Goal: Task Accomplishment & Management: Manage account settings

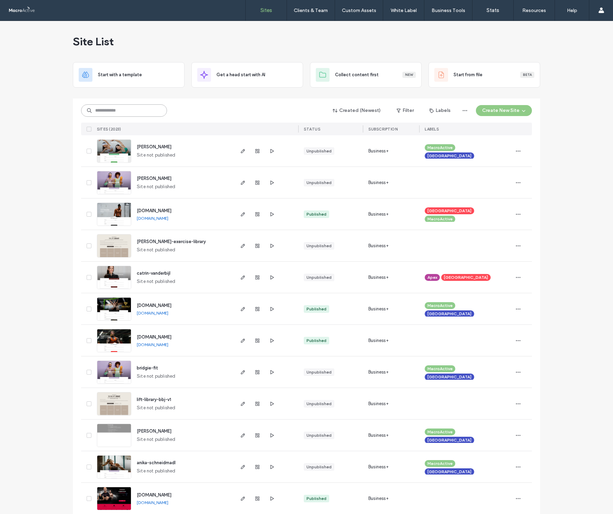
click at [108, 112] on input at bounding box center [124, 110] width 86 height 12
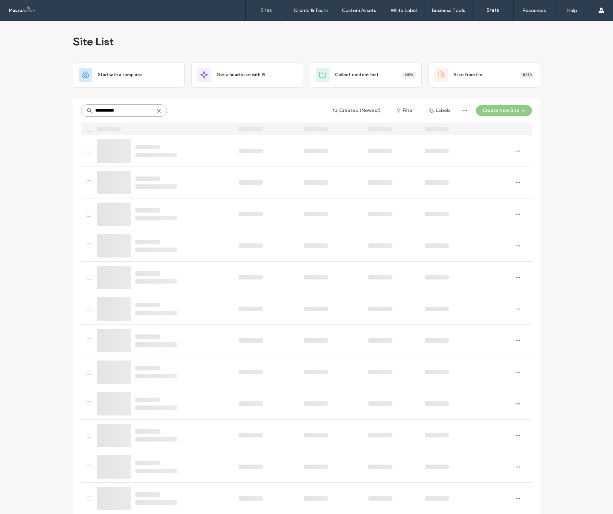
type input "**********"
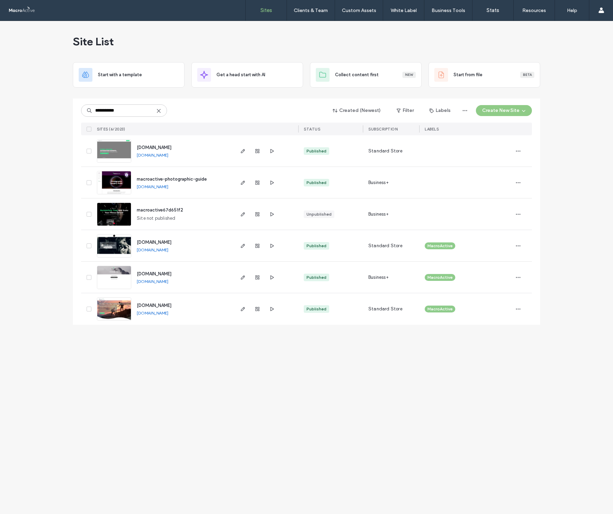
click at [32, 202] on div "**********" at bounding box center [306, 267] width 613 height 493
click at [243, 152] on use "button" at bounding box center [243, 151] width 4 height 4
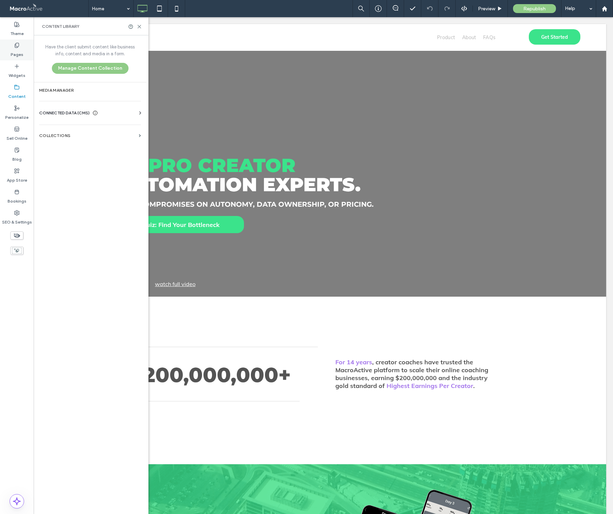
click at [18, 52] on label "Pages" at bounding box center [17, 53] width 13 height 10
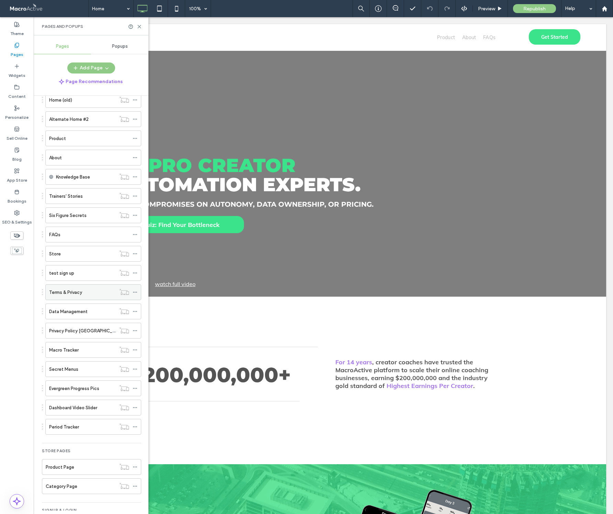
scroll to position [58, 0]
click at [94, 254] on div "Store" at bounding box center [82, 252] width 67 height 7
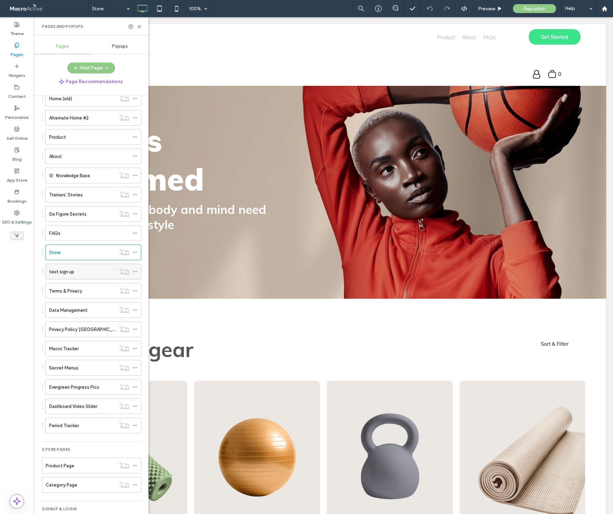
click at [79, 273] on div "test sign up" at bounding box center [82, 271] width 67 height 7
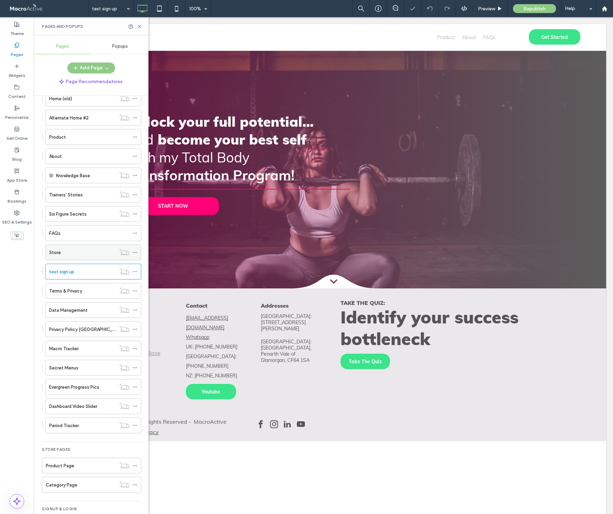
click at [86, 253] on div "Store" at bounding box center [82, 252] width 67 height 7
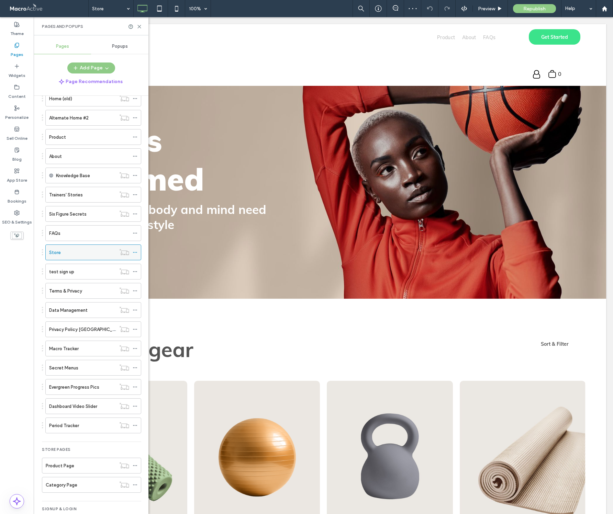
click at [135, 253] on icon at bounding box center [135, 252] width 5 height 5
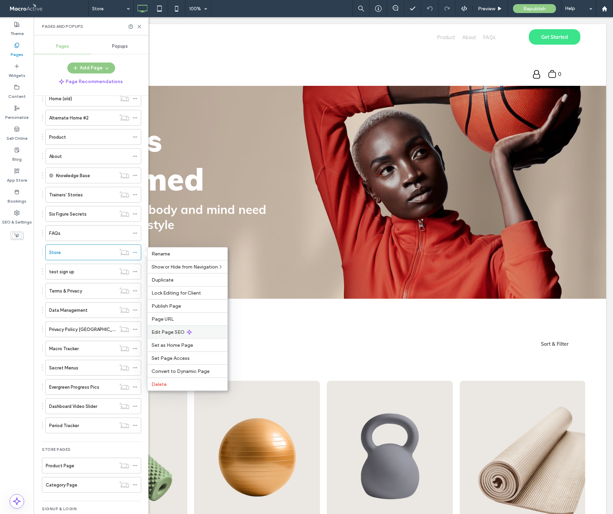
click at [165, 333] on span "Edit Page SEO" at bounding box center [168, 332] width 33 height 6
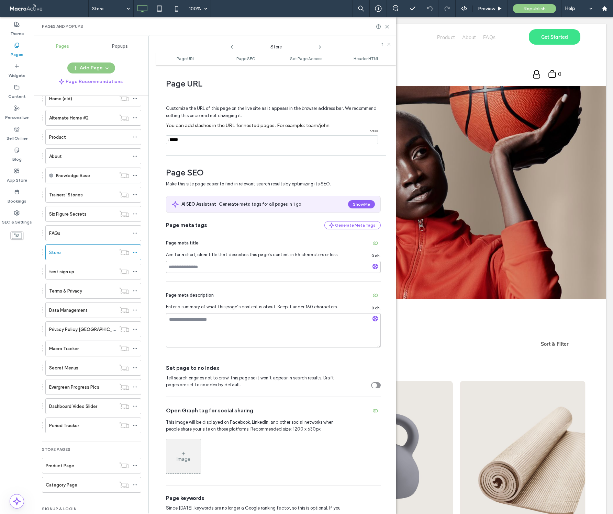
click at [380, 384] on div "Page SEO Make this site page easier to find in relevant search results by optim…" at bounding box center [276, 366] width 220 height 415
click at [375, 386] on div "toggle" at bounding box center [376, 385] width 10 height 6
click at [389, 26] on icon at bounding box center [386, 26] width 5 height 5
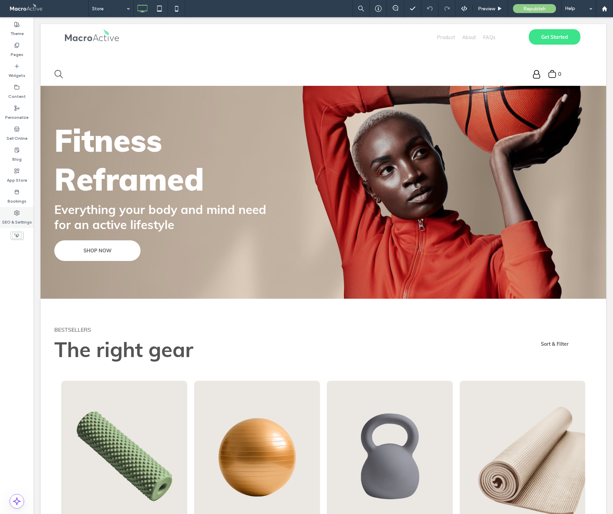
click at [16, 214] on icon at bounding box center [16, 212] width 5 height 5
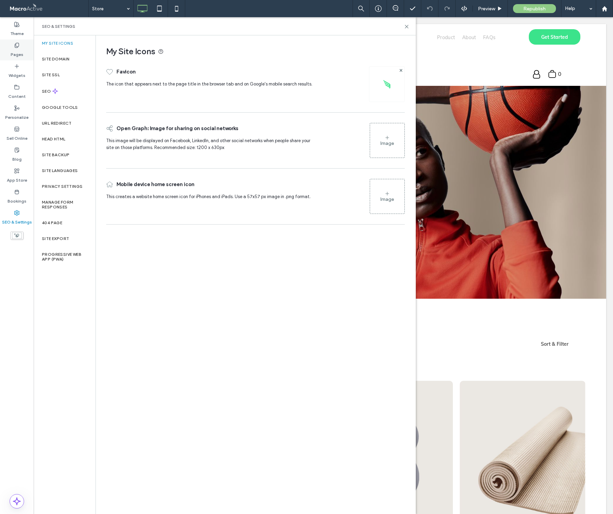
click at [19, 51] on label "Pages" at bounding box center [17, 53] width 13 height 10
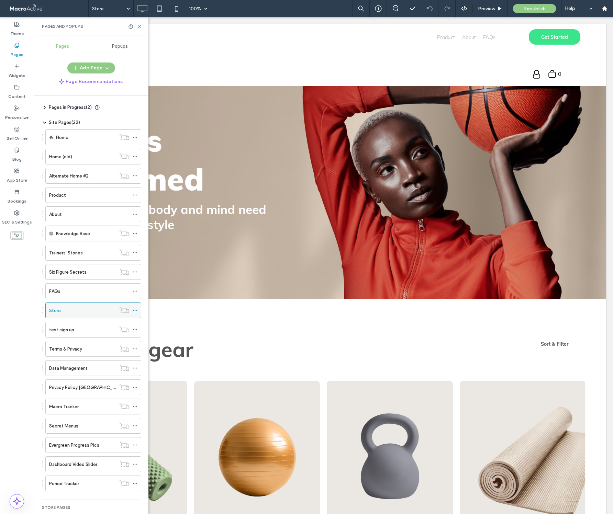
click at [136, 310] on icon at bounding box center [135, 310] width 5 height 5
click at [36, 321] on div "Pages in Progress ( 2 ) New Page New Page 2 Site Pages ( 22 ) Home Home (old) A…" at bounding box center [91, 303] width 115 height 415
click at [134, 175] on icon at bounding box center [135, 176] width 5 height 5
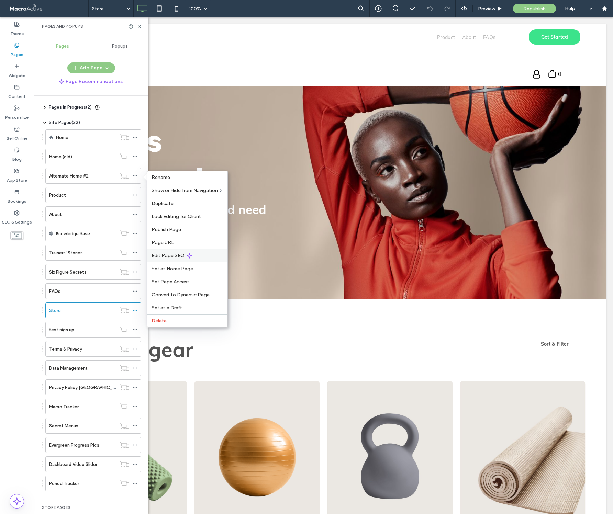
click at [169, 256] on span "Edit Page SEO" at bounding box center [168, 256] width 33 height 6
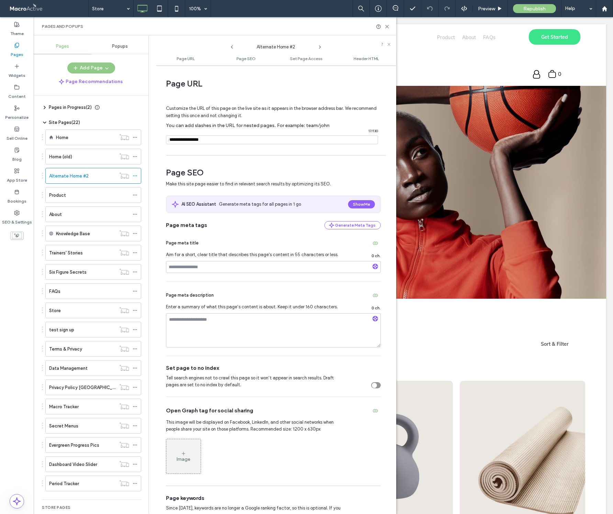
click at [373, 383] on div "toggle" at bounding box center [376, 385] width 10 height 6
click at [390, 25] on div "Pages and Popups" at bounding box center [215, 26] width 362 height 18
click at [386, 27] on icon at bounding box center [386, 26] width 5 height 5
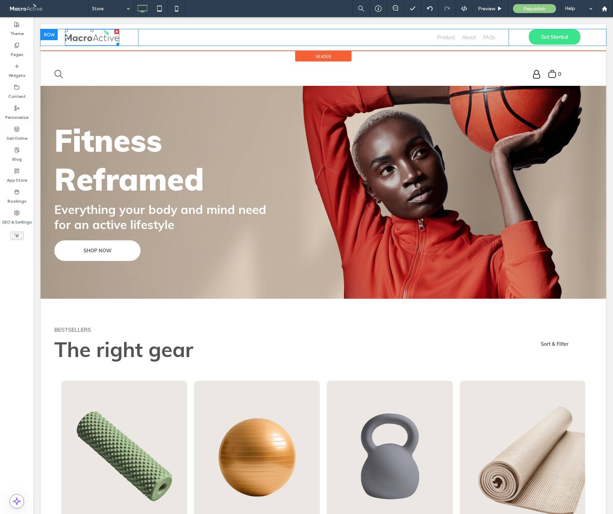
click at [87, 37] on img at bounding box center [92, 37] width 54 height 16
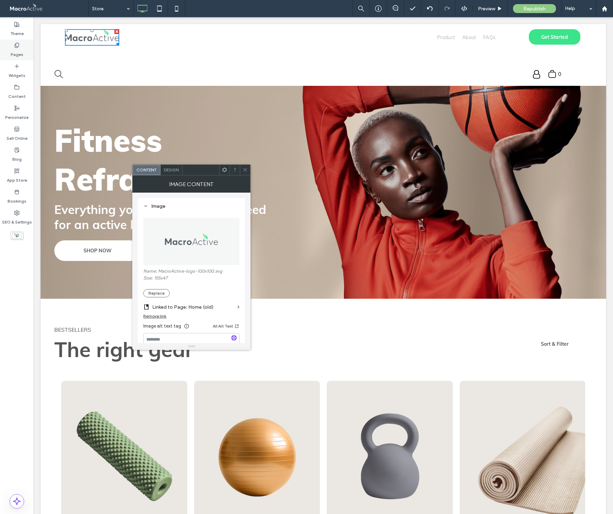
click at [18, 51] on label "Pages" at bounding box center [17, 53] width 13 height 10
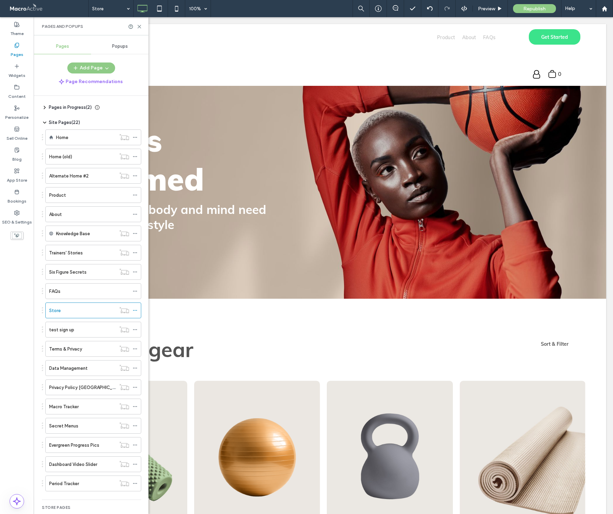
click at [17, 49] on label "Pages" at bounding box center [17, 53] width 13 height 10
click at [135, 156] on icon at bounding box center [135, 156] width 5 height 5
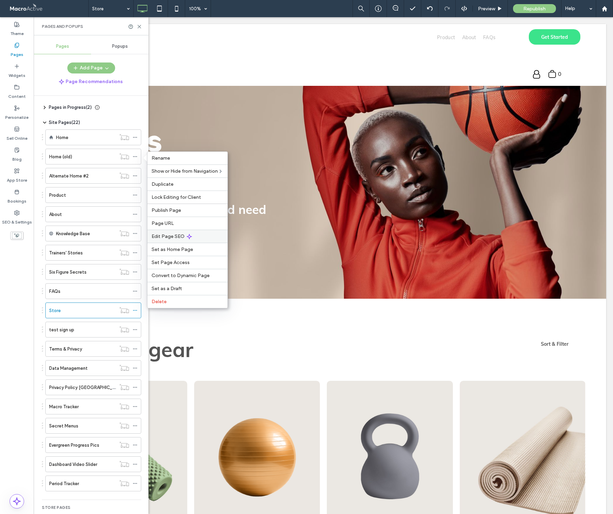
click at [164, 238] on span "Edit Page SEO" at bounding box center [168, 237] width 33 height 6
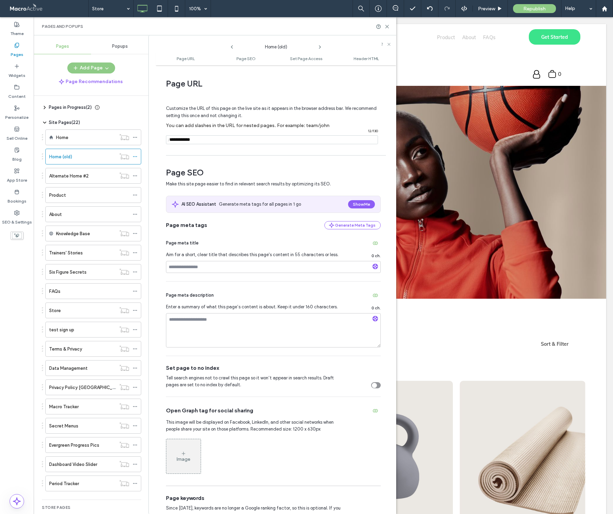
click at [372, 388] on div "toggle" at bounding box center [374, 385] width 5 height 5
click at [386, 29] on div "Pages and Popups" at bounding box center [215, 26] width 362 height 18
click at [387, 26] on use at bounding box center [387, 26] width 3 height 3
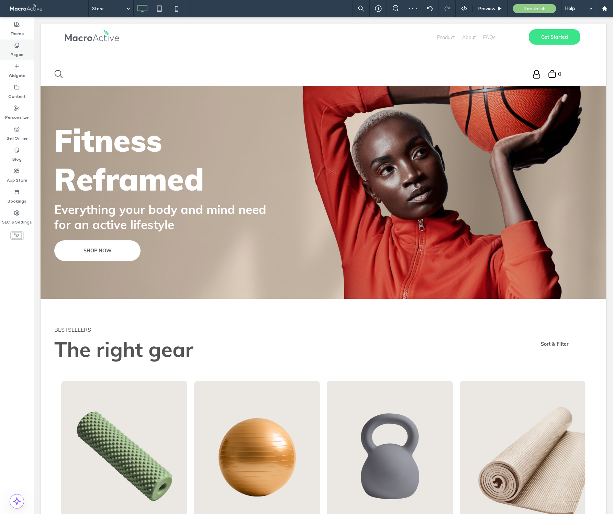
click at [15, 48] on label "Pages" at bounding box center [17, 53] width 13 height 10
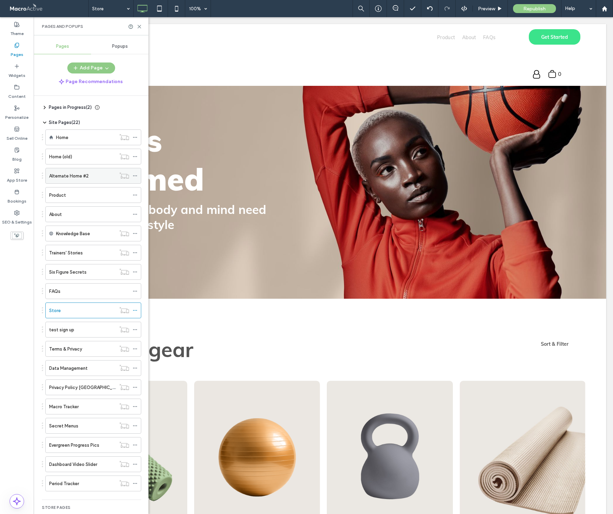
click at [134, 175] on icon at bounding box center [135, 176] width 5 height 5
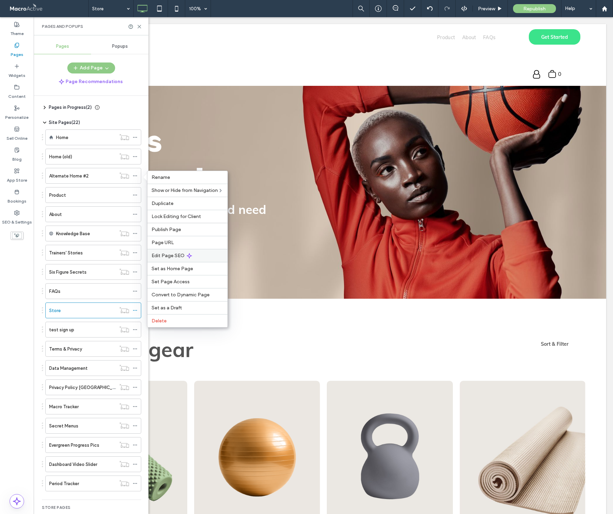
click at [168, 253] on span "Edit Page SEO" at bounding box center [168, 256] width 33 height 6
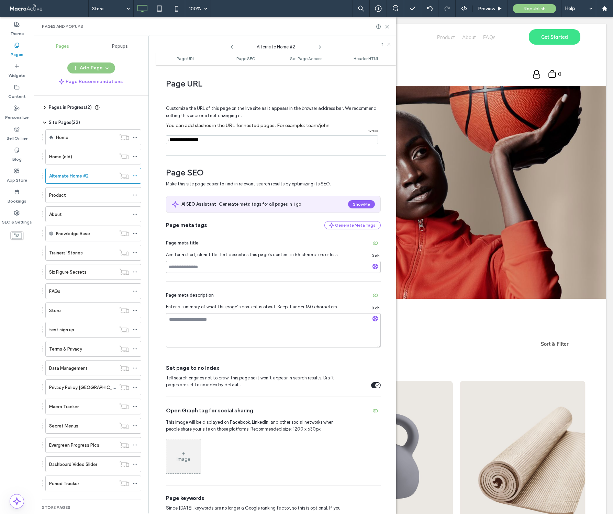
click at [390, 26] on div "Pages and Popups" at bounding box center [215, 26] width 362 height 18
click at [387, 26] on use at bounding box center [387, 26] width 3 height 3
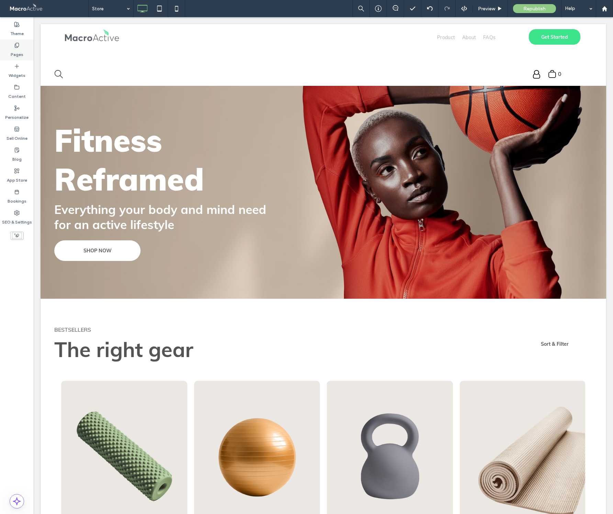
click at [17, 42] on div "Pages" at bounding box center [17, 50] width 34 height 21
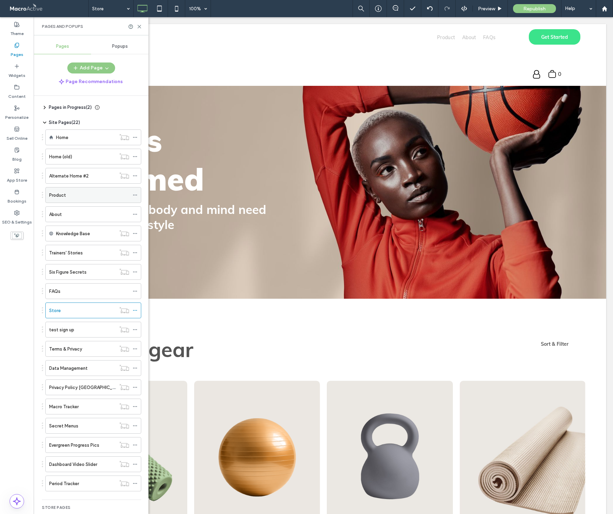
click at [70, 194] on div "Product" at bounding box center [89, 195] width 80 height 7
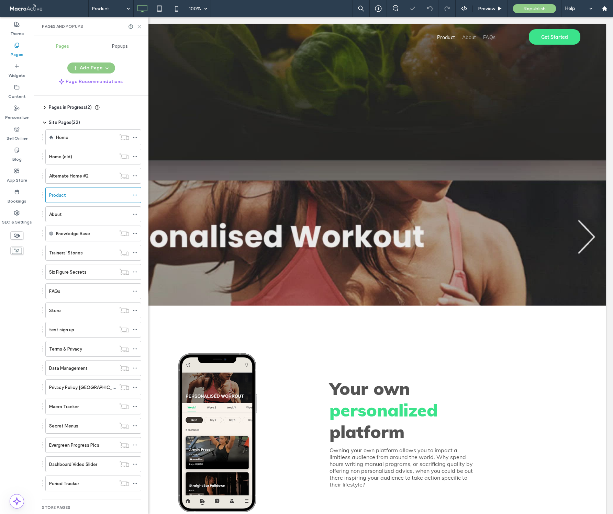
click at [140, 25] on icon at bounding box center [139, 26] width 5 height 5
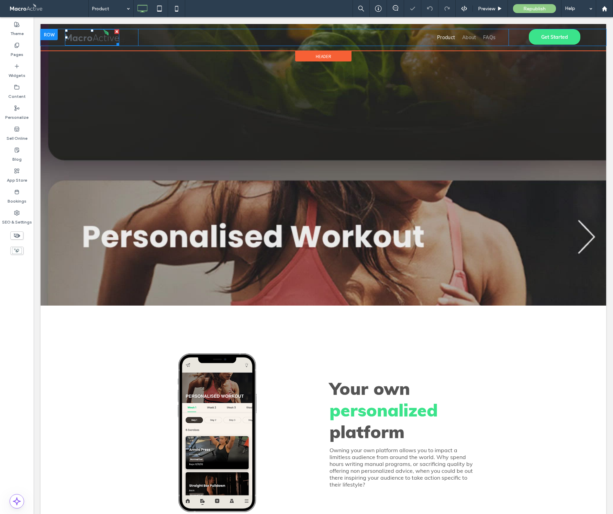
click at [85, 37] on img at bounding box center [92, 37] width 54 height 16
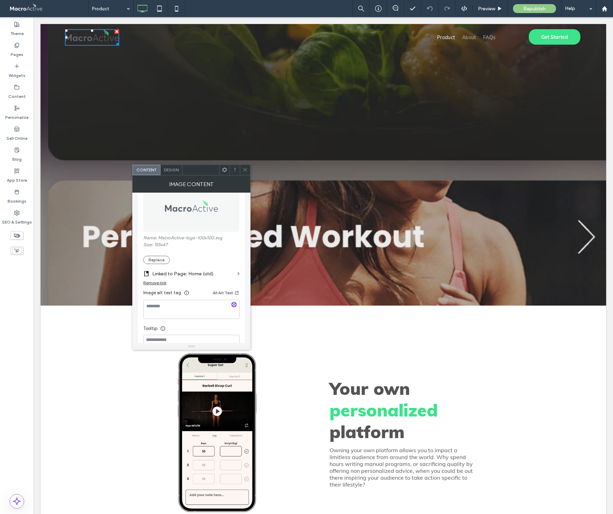
scroll to position [33, 0]
click at [205, 275] on label "Linked to Page: Home (old)" at bounding box center [193, 274] width 82 height 13
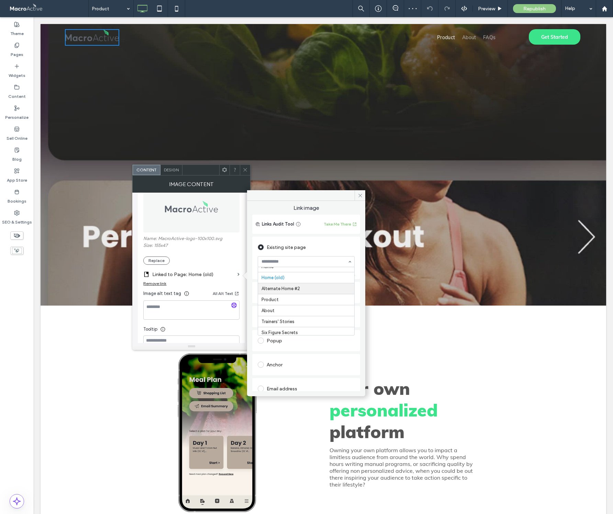
scroll to position [0, 0]
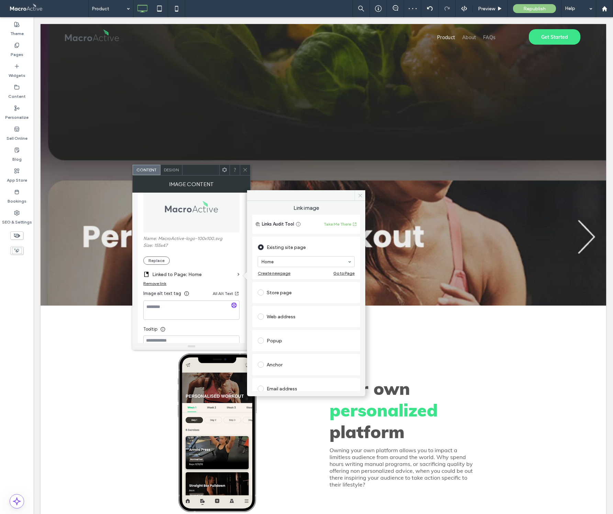
click at [361, 196] on use at bounding box center [359, 195] width 3 height 3
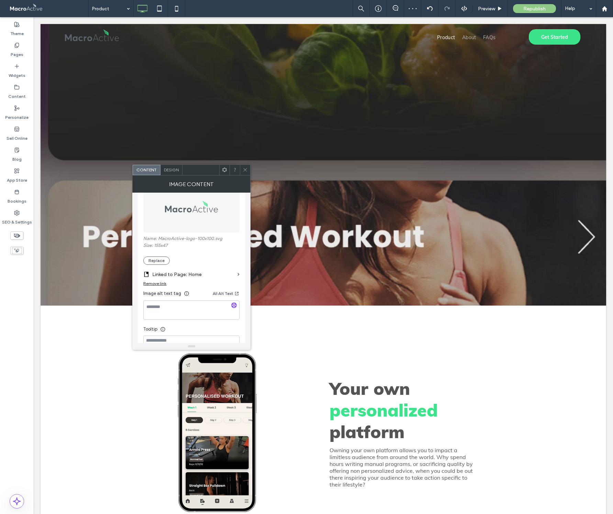
click at [245, 170] on use at bounding box center [245, 169] width 3 height 3
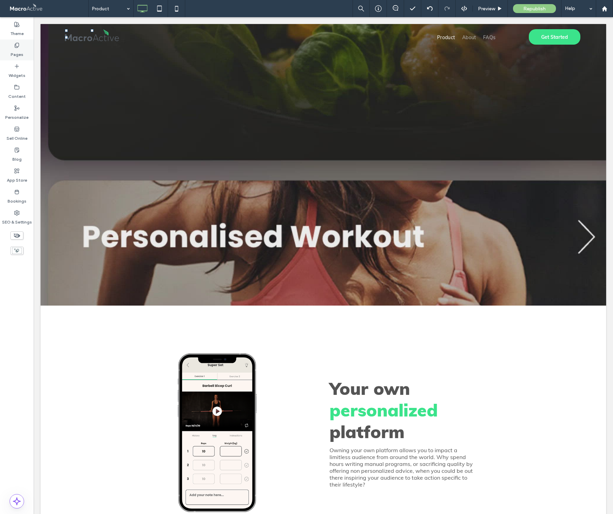
click at [21, 49] on label "Pages" at bounding box center [17, 53] width 13 height 10
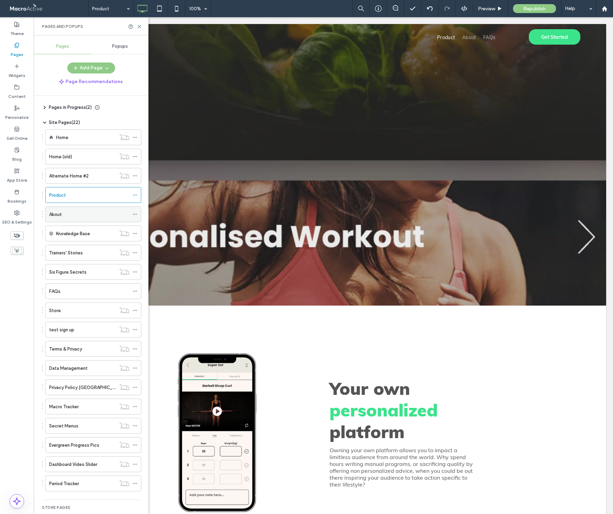
click at [72, 213] on div "About" at bounding box center [89, 214] width 80 height 7
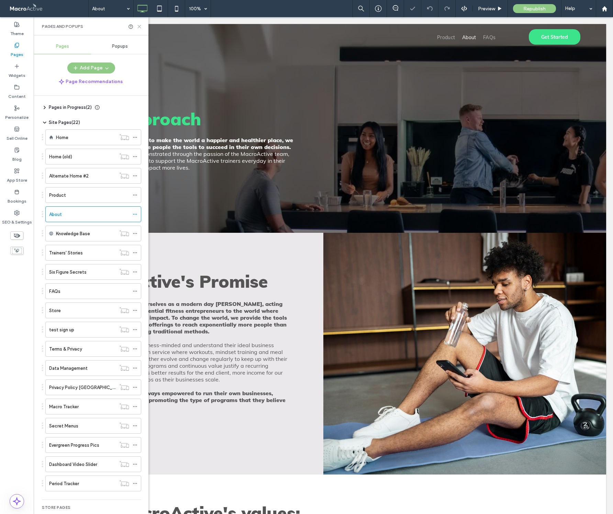
click at [140, 25] on icon at bounding box center [139, 26] width 5 height 5
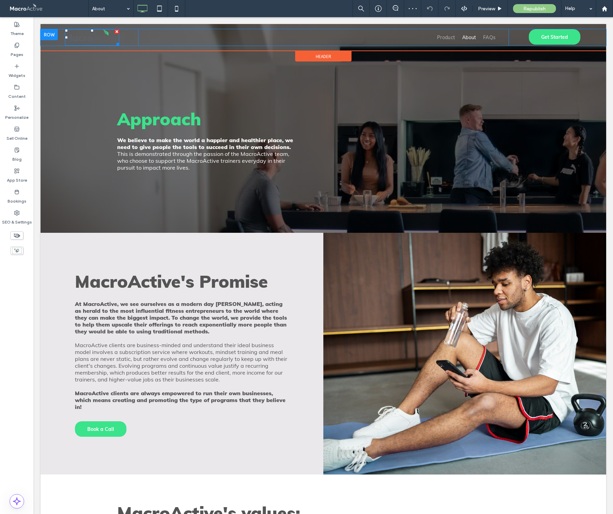
click at [91, 37] on img at bounding box center [92, 37] width 54 height 16
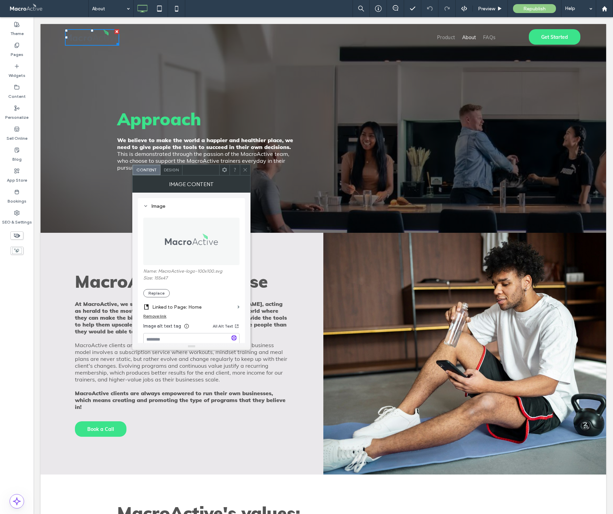
click at [182, 310] on label "Linked to Page: Home" at bounding box center [193, 307] width 82 height 13
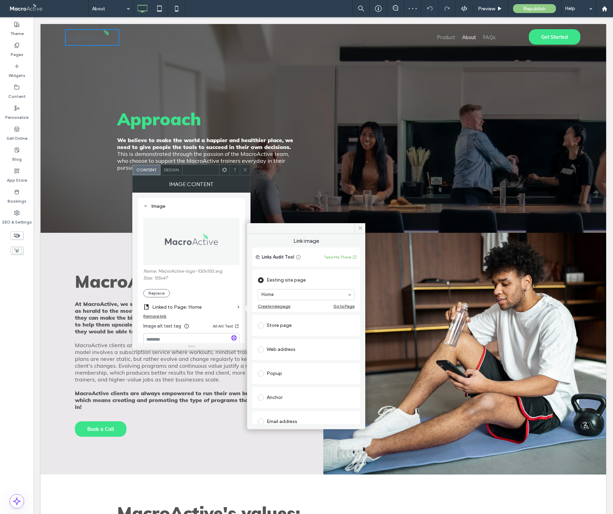
click at [244, 171] on icon at bounding box center [245, 169] width 5 height 5
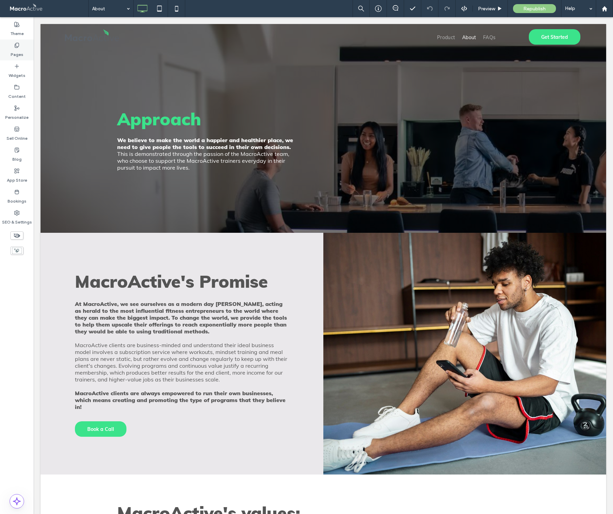
click at [18, 50] on label "Pages" at bounding box center [17, 53] width 13 height 10
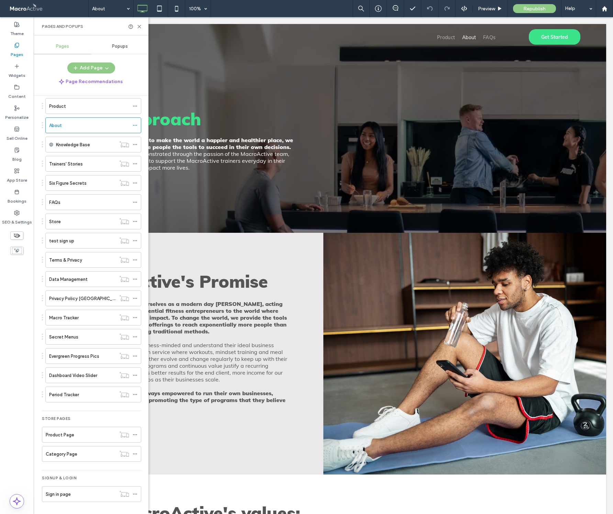
scroll to position [89, 0]
click at [135, 454] on use at bounding box center [135, 454] width 4 height 1
click at [135, 434] on use at bounding box center [135, 434] width 4 height 1
click at [135, 493] on icon at bounding box center [135, 494] width 5 height 5
click at [135, 240] on use at bounding box center [135, 240] width 4 height 1
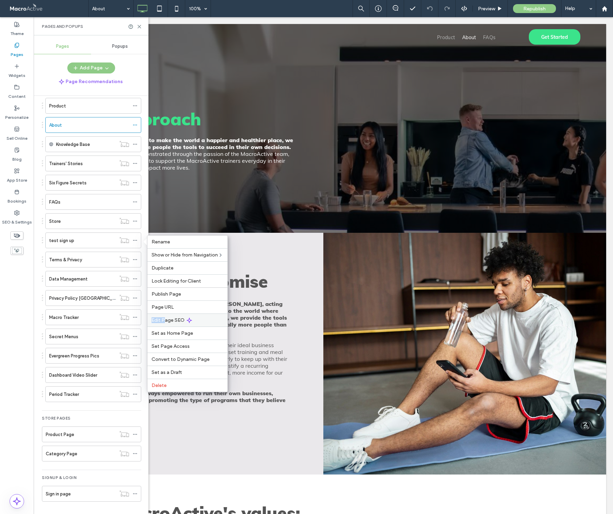
click at [165, 317] on span "Edit Page SEO" at bounding box center [168, 320] width 33 height 6
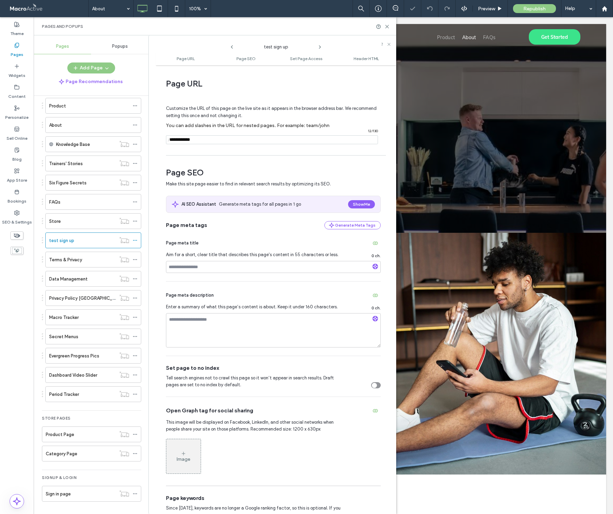
drag, startPoint x: 376, startPoint y: 384, endPoint x: 372, endPoint y: 392, distance: 8.9
click at [376, 384] on div "toggle" at bounding box center [376, 385] width 10 height 6
click at [388, 27] on icon at bounding box center [386, 26] width 5 height 5
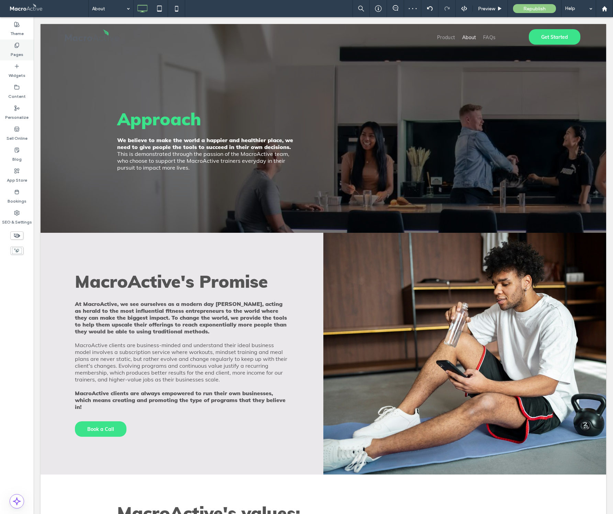
click at [23, 53] on div "Pages" at bounding box center [17, 50] width 34 height 21
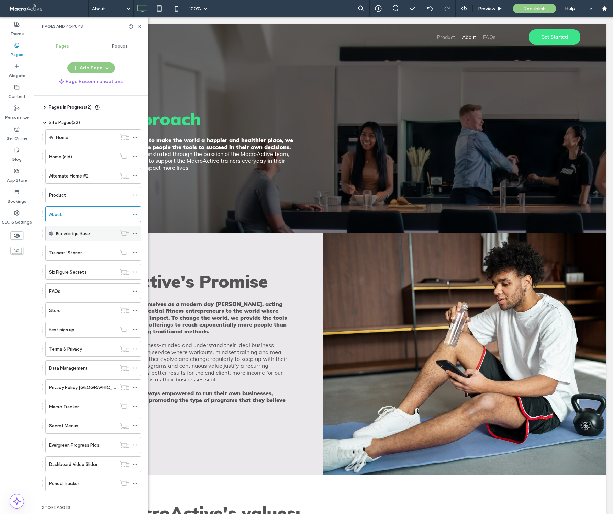
click at [135, 233] on use at bounding box center [135, 233] width 4 height 1
click at [136, 253] on icon at bounding box center [135, 252] width 5 height 5
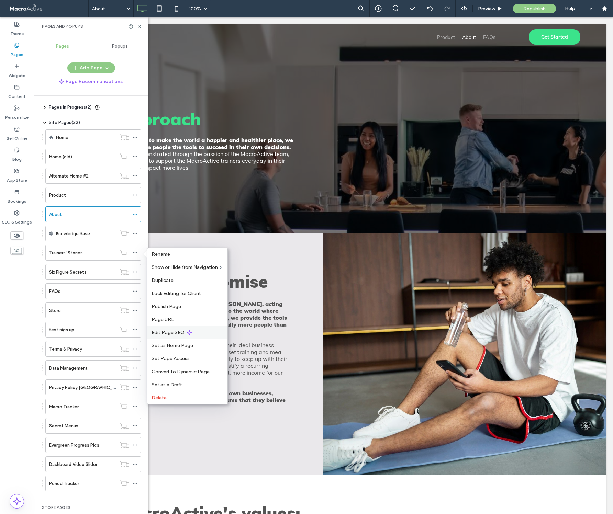
click at [162, 330] on span "Edit Page SEO" at bounding box center [168, 333] width 33 height 6
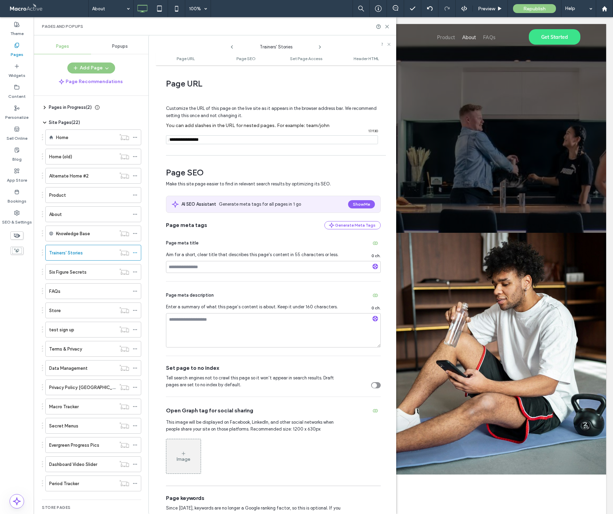
click at [373, 386] on icon "toggle" at bounding box center [374, 385] width 3 height 2
click at [387, 24] on icon at bounding box center [386, 26] width 5 height 5
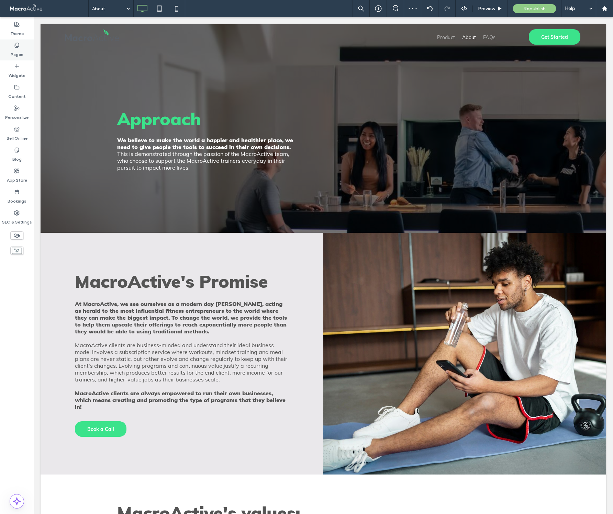
click at [19, 51] on label "Pages" at bounding box center [17, 53] width 13 height 10
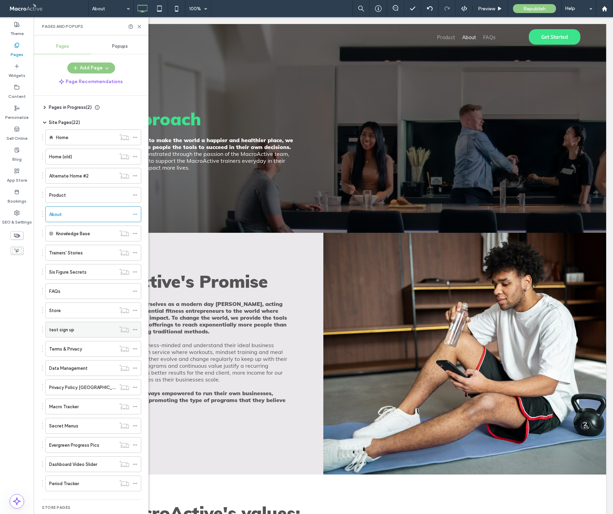
click at [134, 331] on icon at bounding box center [135, 329] width 5 height 5
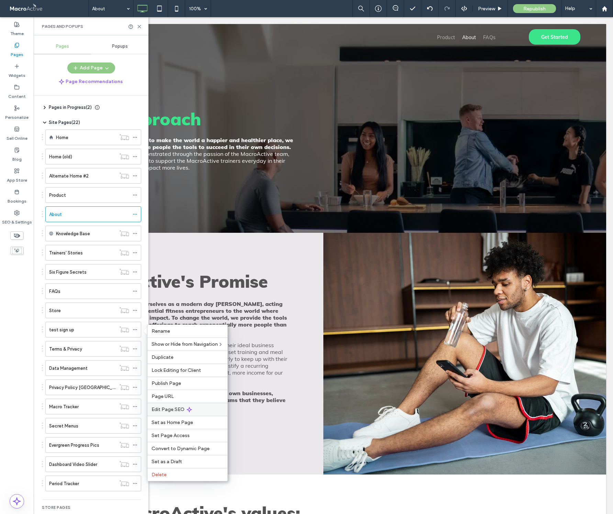
click at [163, 407] on span "Edit Page SEO" at bounding box center [168, 410] width 33 height 6
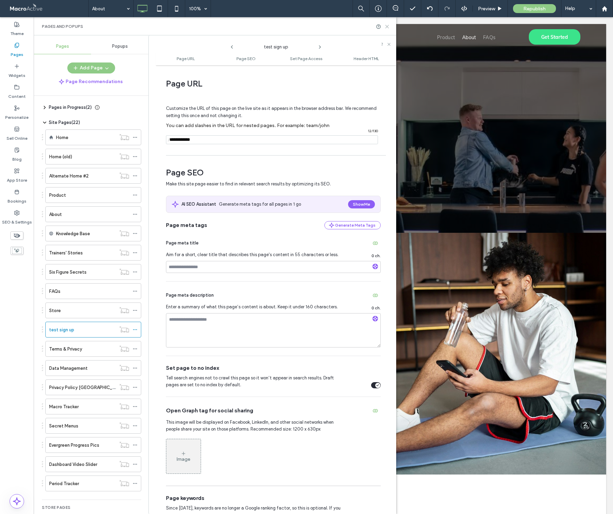
click at [388, 25] on icon at bounding box center [386, 26] width 5 height 5
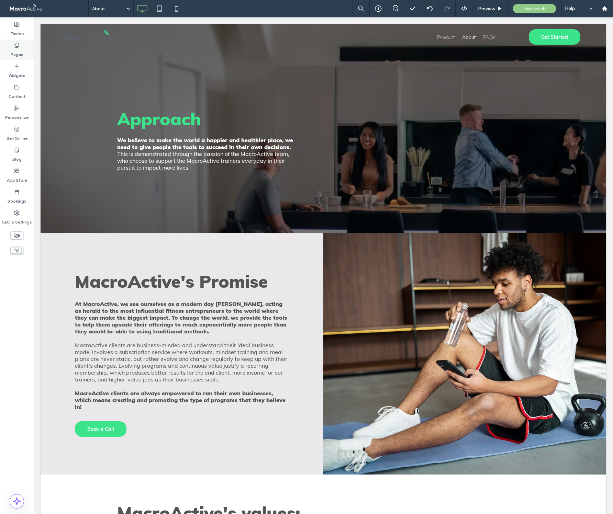
click at [20, 47] on div "Pages" at bounding box center [17, 50] width 34 height 21
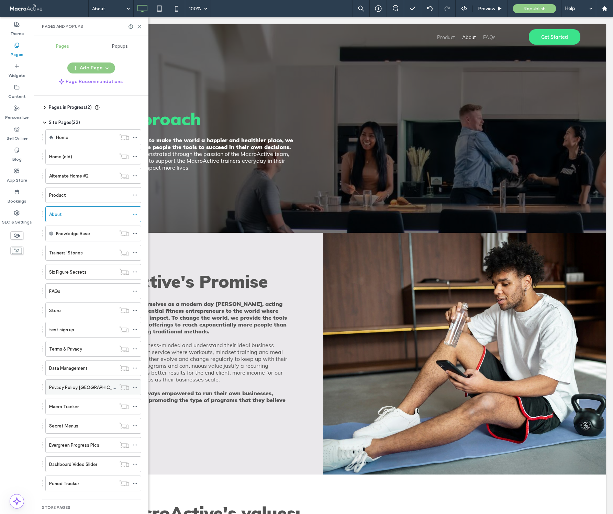
click at [135, 387] on use at bounding box center [135, 387] width 4 height 1
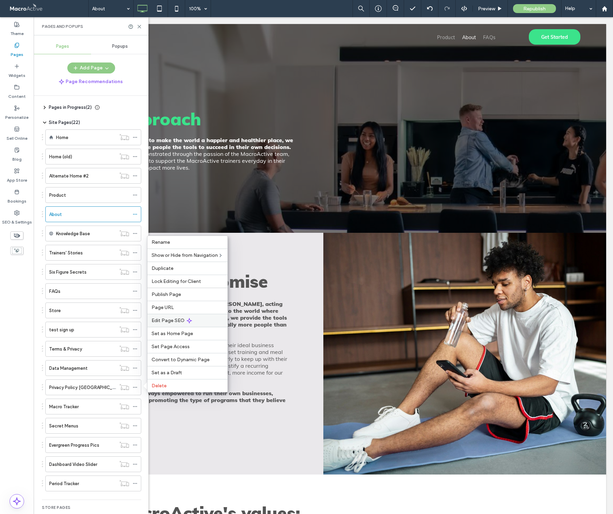
click at [163, 320] on span "Edit Page SEO" at bounding box center [168, 321] width 33 height 6
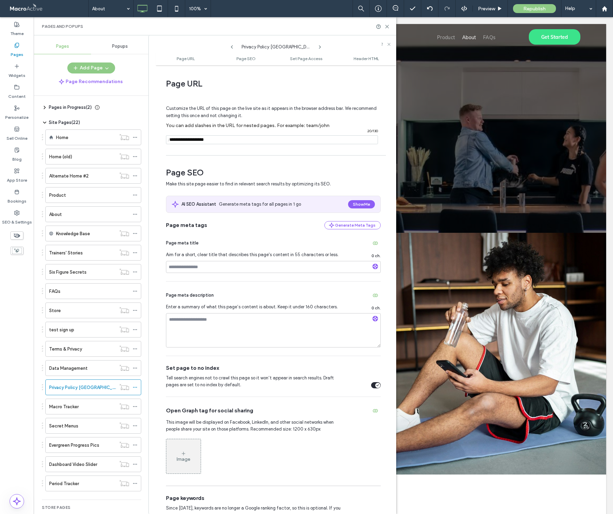
click at [165, 321] on div "Page URL Customize the URL of this page on the live site as it appears in the b…" at bounding box center [276, 290] width 241 height 442
click at [386, 26] on icon at bounding box center [386, 26] width 5 height 5
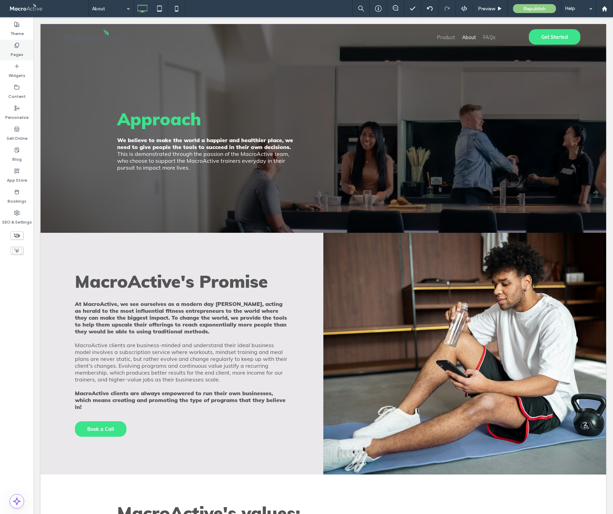
click at [17, 44] on icon at bounding box center [16, 45] width 5 height 5
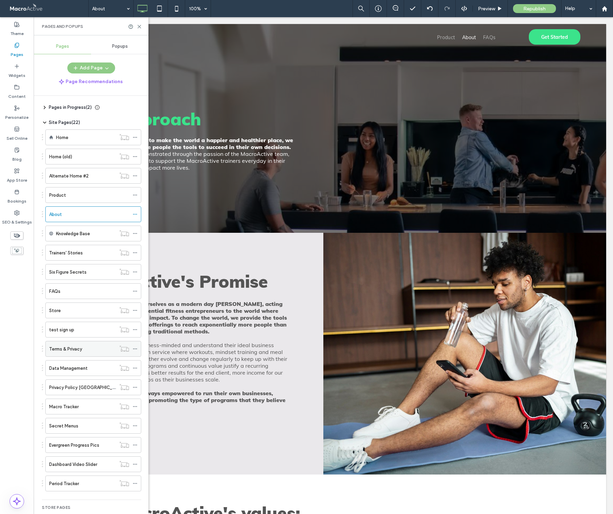
click at [135, 348] on icon at bounding box center [135, 349] width 5 height 5
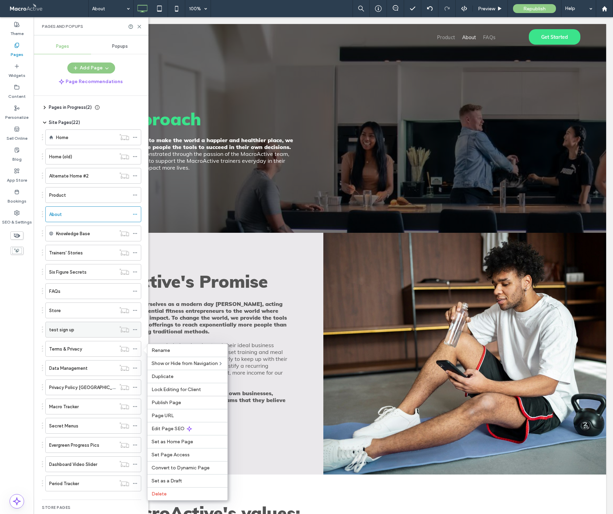
click at [136, 329] on icon at bounding box center [135, 329] width 5 height 5
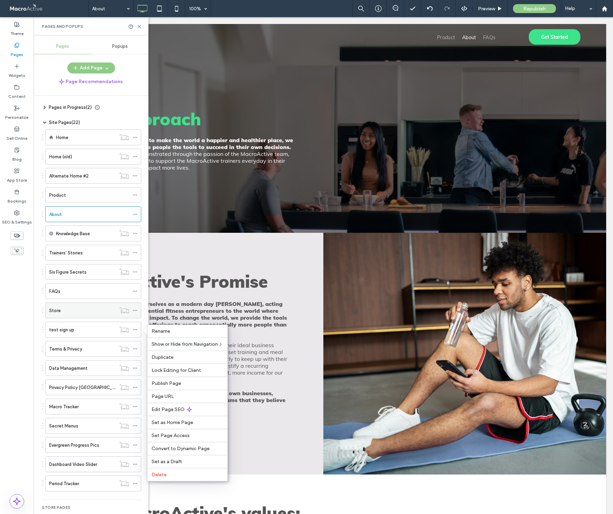
click at [135, 309] on icon at bounding box center [135, 310] width 5 height 5
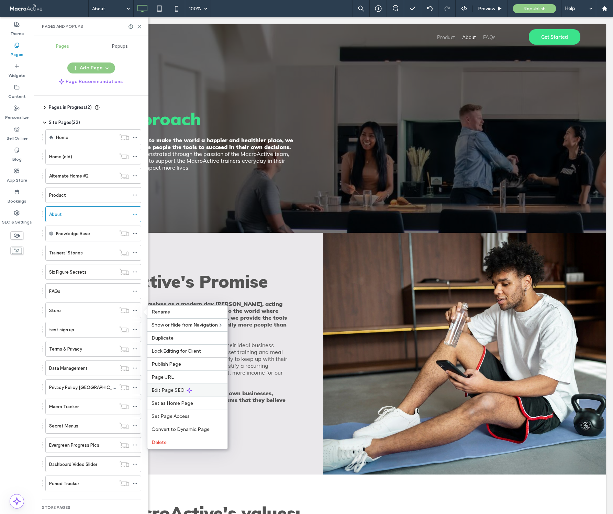
click at [163, 389] on span "Edit Page SEO" at bounding box center [168, 391] width 33 height 6
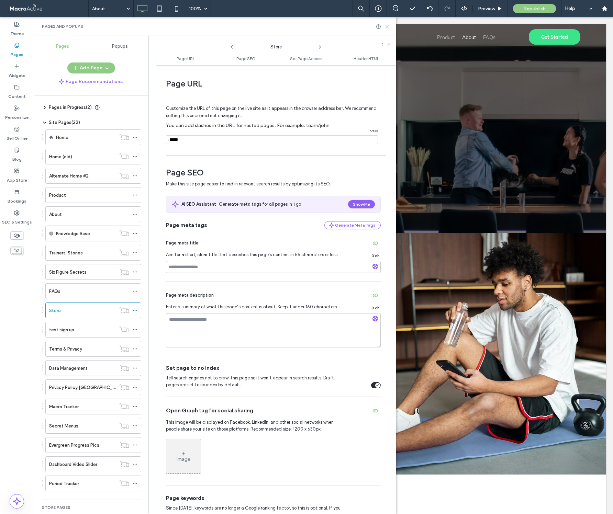
click at [385, 26] on icon at bounding box center [386, 26] width 5 height 5
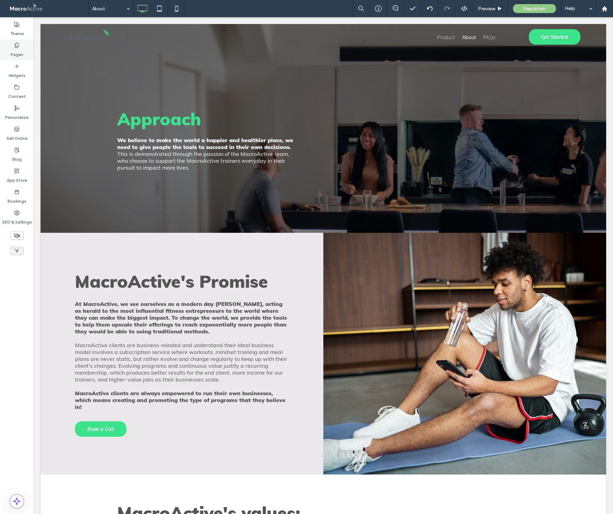
click at [18, 45] on icon at bounding box center [16, 45] width 5 height 5
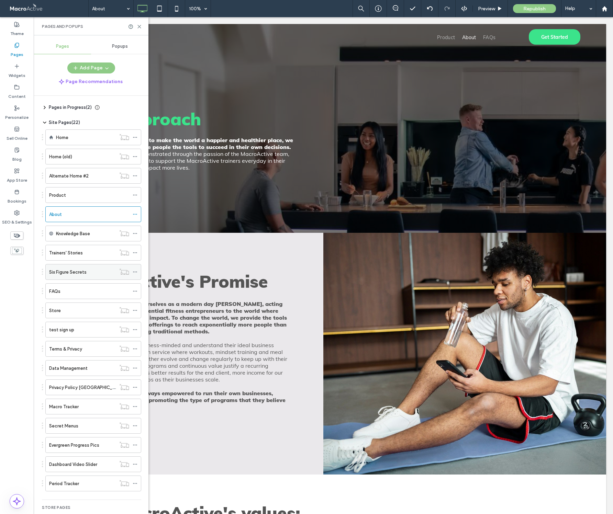
click at [135, 272] on use at bounding box center [135, 272] width 4 height 1
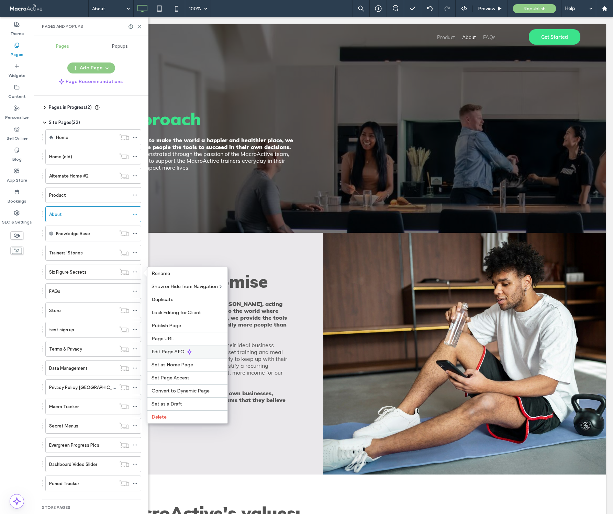
click at [167, 350] on span "Edit Page SEO" at bounding box center [168, 352] width 33 height 6
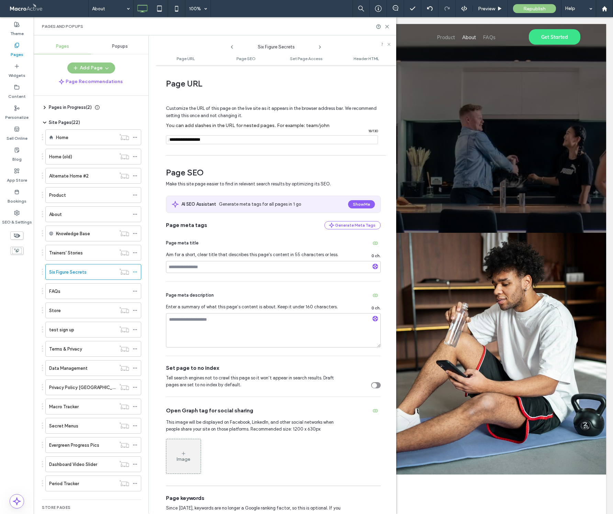
click at [376, 387] on div "toggle" at bounding box center [376, 385] width 10 height 6
click at [388, 27] on use at bounding box center [387, 26] width 3 height 3
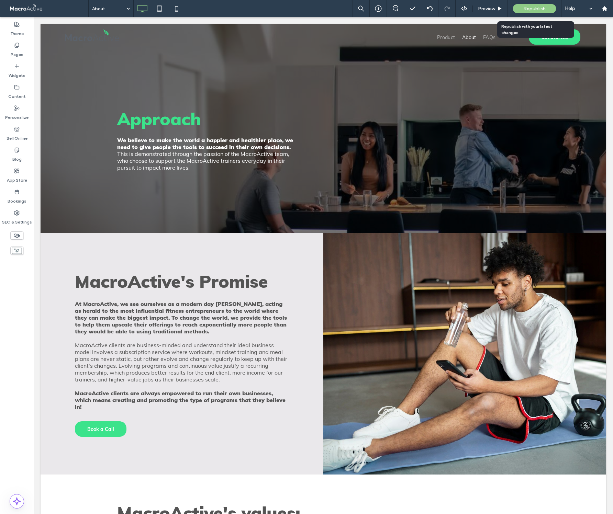
click at [539, 4] on div "Republish" at bounding box center [534, 8] width 43 height 9
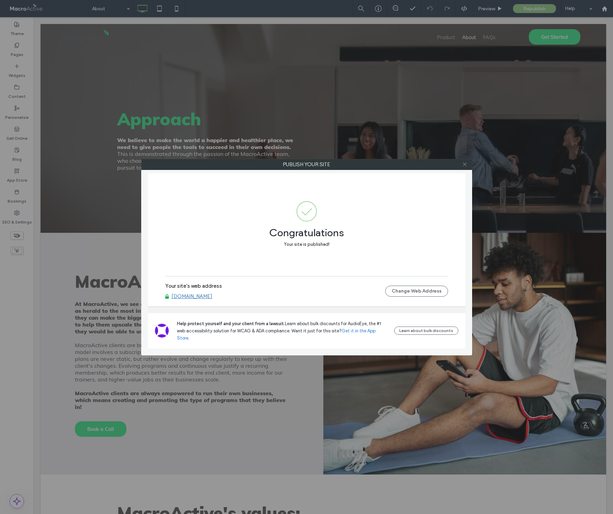
click at [463, 164] on icon at bounding box center [464, 164] width 5 height 5
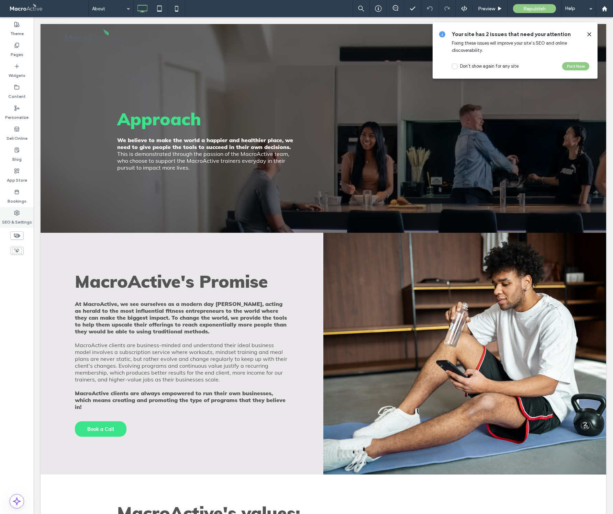
click at [15, 210] on icon at bounding box center [16, 212] width 5 height 5
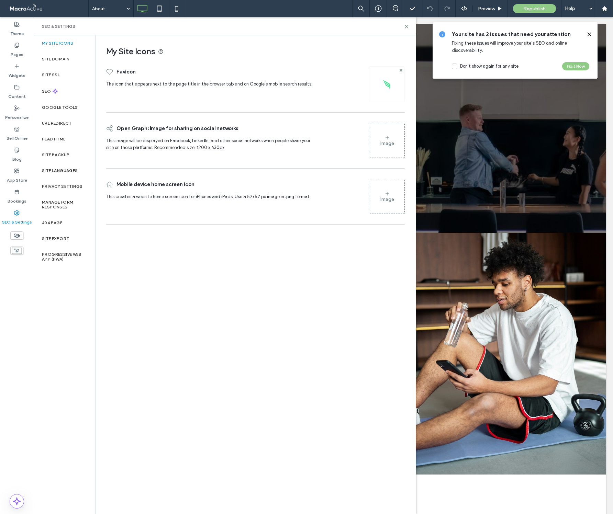
click at [589, 32] on icon at bounding box center [588, 34] width 5 height 5
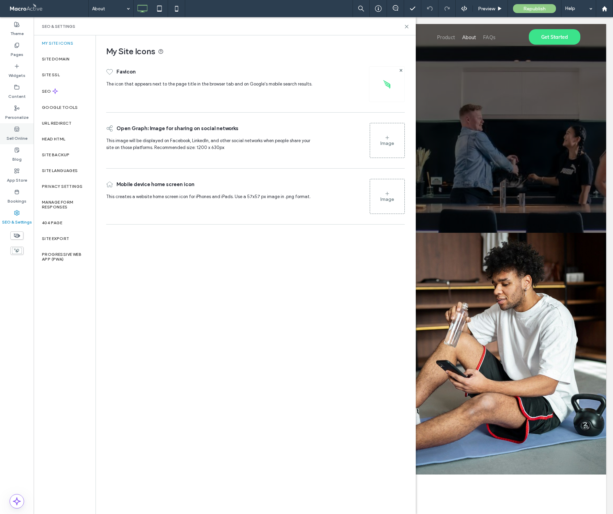
click at [16, 132] on icon at bounding box center [16, 128] width 5 height 5
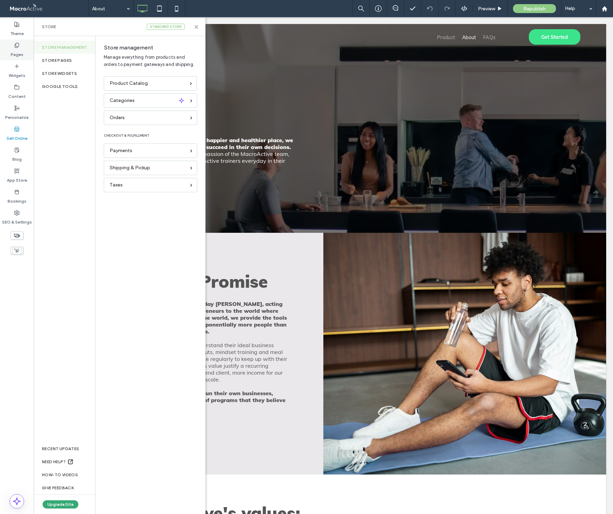
click at [20, 54] on label "Pages" at bounding box center [17, 53] width 13 height 10
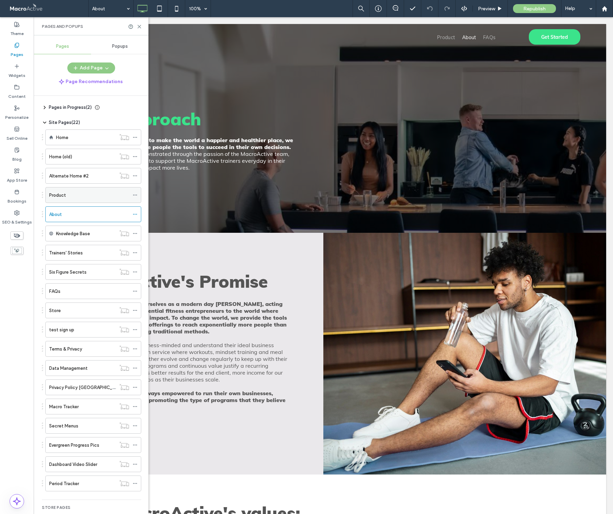
click at [70, 195] on div "Product" at bounding box center [89, 195] width 80 height 7
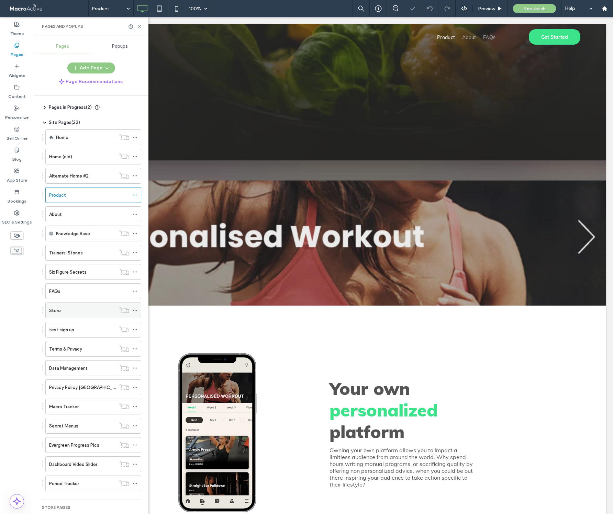
click at [73, 312] on div "Store" at bounding box center [82, 310] width 67 height 7
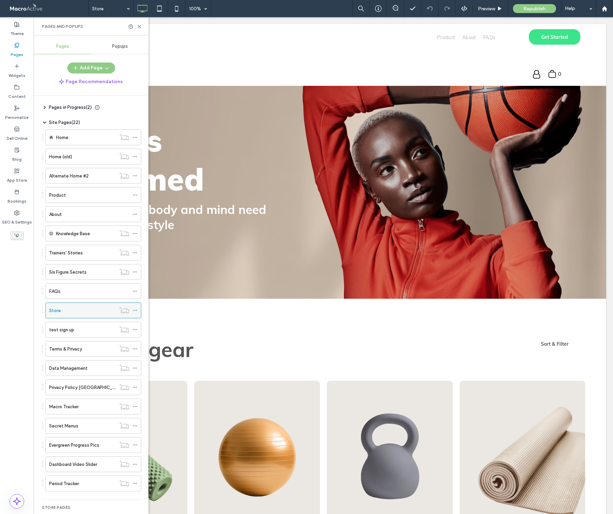
click at [74, 308] on div "Store" at bounding box center [82, 310] width 67 height 7
click at [140, 26] on icon at bounding box center [139, 26] width 5 height 5
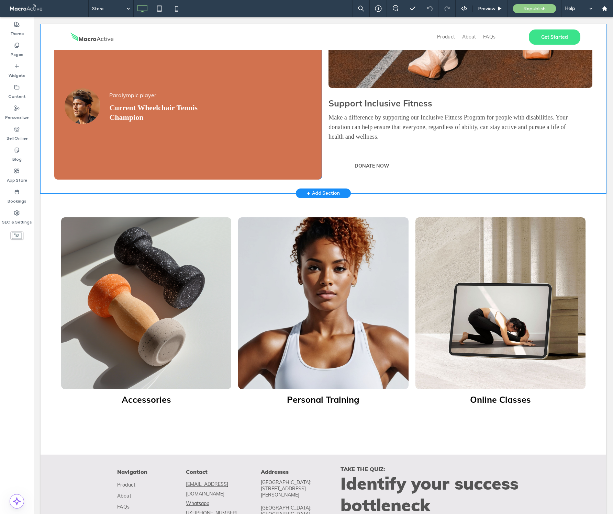
scroll to position [1516, 0]
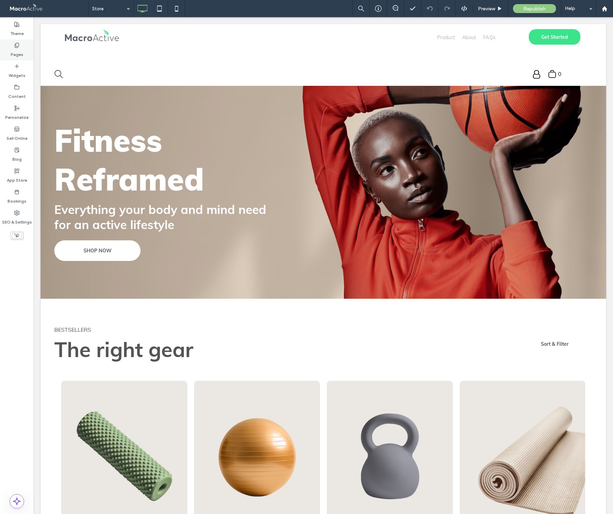
click at [16, 48] on label "Pages" at bounding box center [17, 53] width 13 height 10
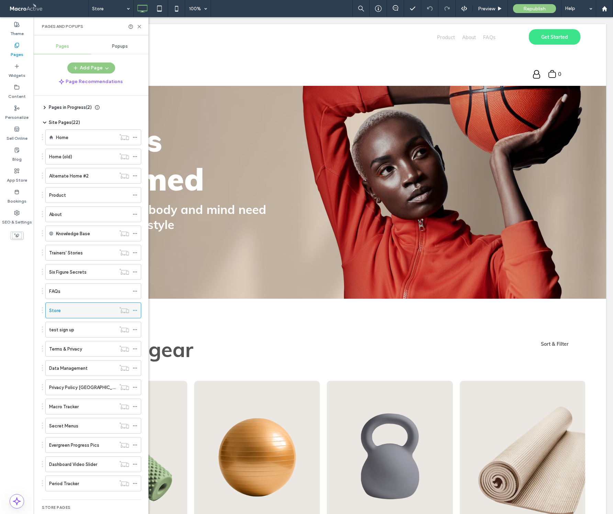
click at [135, 312] on icon at bounding box center [135, 310] width 5 height 5
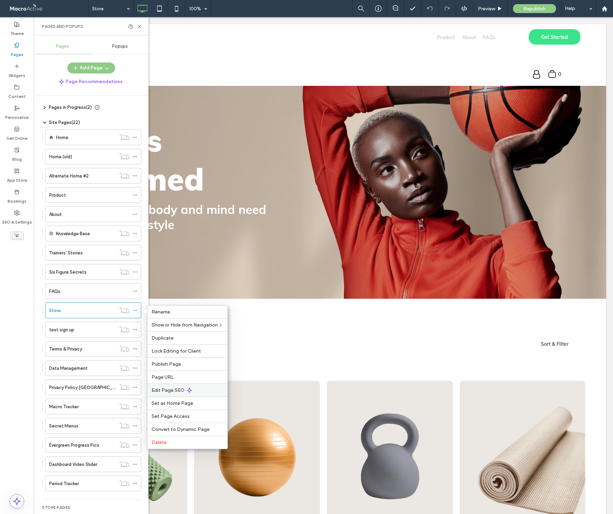
click at [173, 391] on span "Edit Page SEO" at bounding box center [168, 391] width 33 height 6
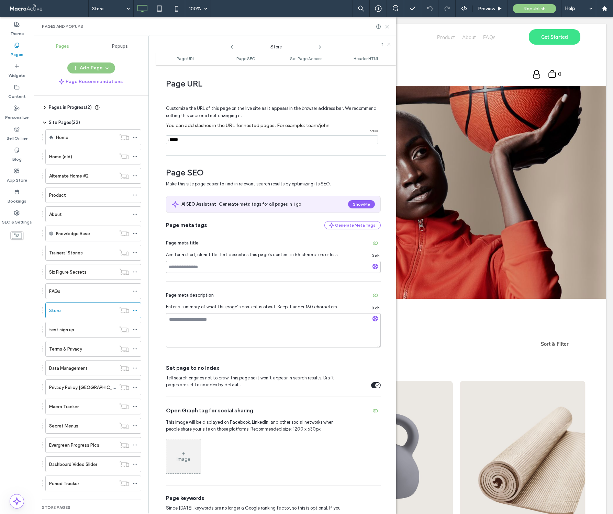
click at [387, 26] on use at bounding box center [387, 26] width 3 height 3
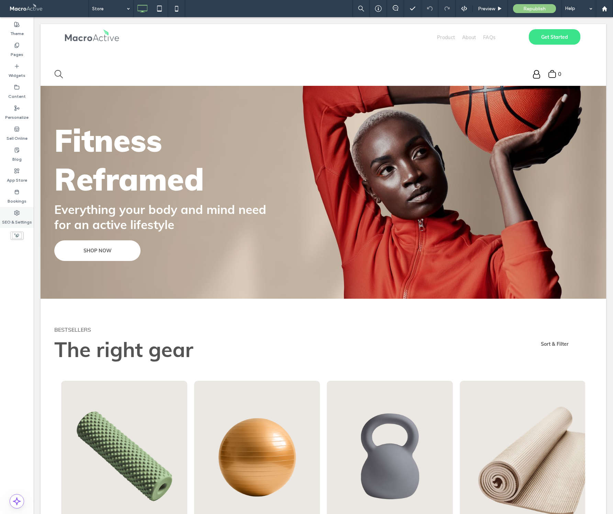
click at [20, 215] on div "SEO & Settings" at bounding box center [17, 217] width 34 height 21
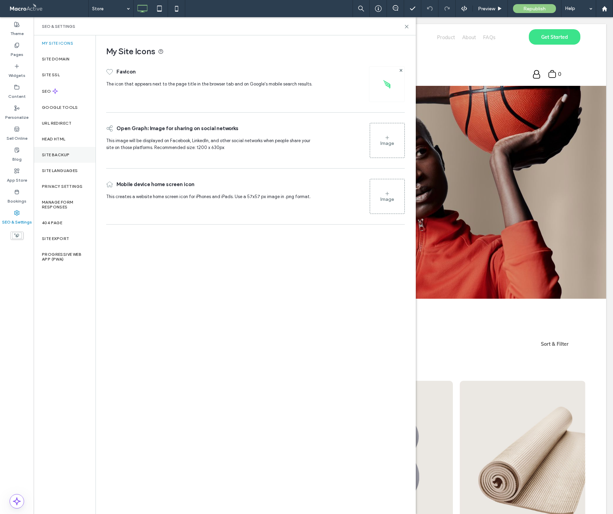
click at [58, 157] on label "Site Backup" at bounding box center [55, 155] width 27 height 5
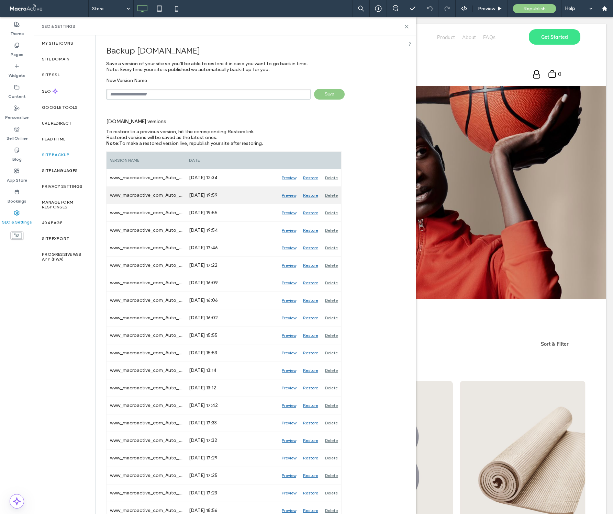
click at [289, 195] on div "Preview" at bounding box center [288, 195] width 21 height 17
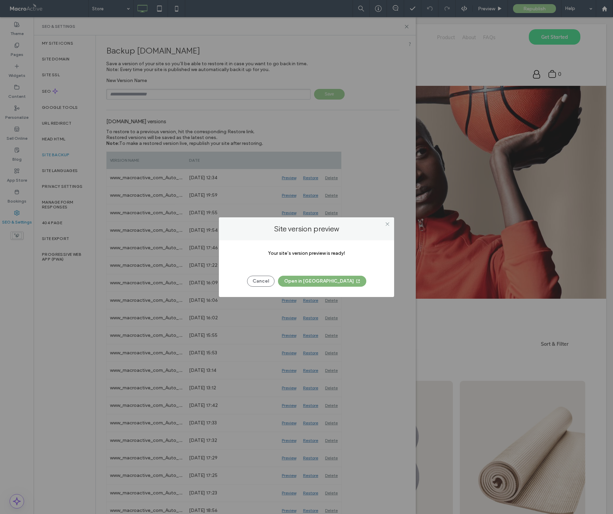
click at [311, 281] on button "Open in New Tab" at bounding box center [322, 281] width 88 height 11
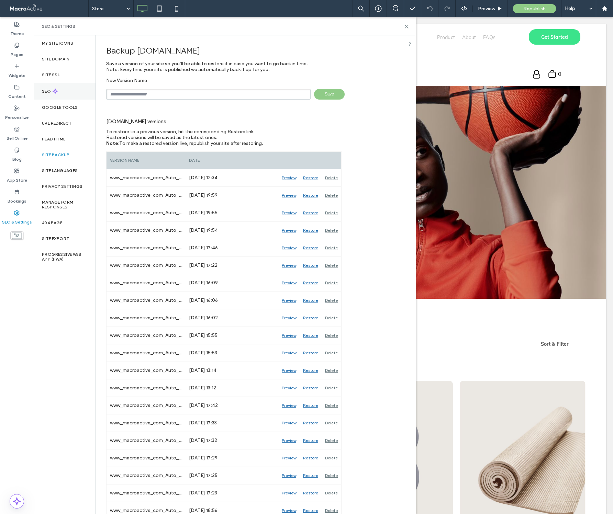
click at [46, 90] on label "SEO" at bounding box center [47, 91] width 10 height 5
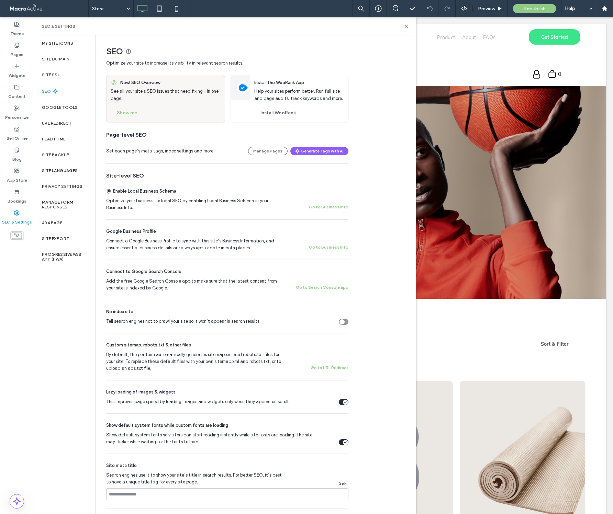
click at [134, 344] on span "Custom sitemap, robots.txt & other files" at bounding box center [148, 345] width 85 height 7
click at [164, 346] on span "Custom sitemap, robots.txt & other files" at bounding box center [148, 345] width 85 height 7
click at [321, 369] on button "Go to URL Redirect" at bounding box center [330, 368] width 38 height 8
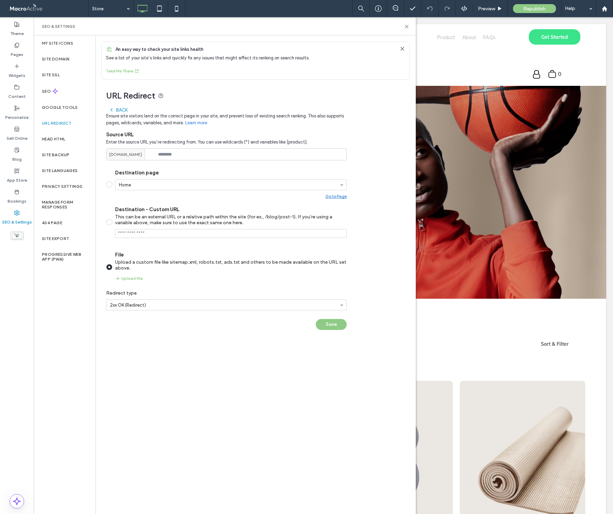
click at [142, 156] on span "[DOMAIN_NAME]" at bounding box center [125, 155] width 33 height 6
click at [161, 156] on input at bounding box center [226, 154] width 241 height 12
click at [168, 156] on input at bounding box center [226, 154] width 241 height 12
type input "******"
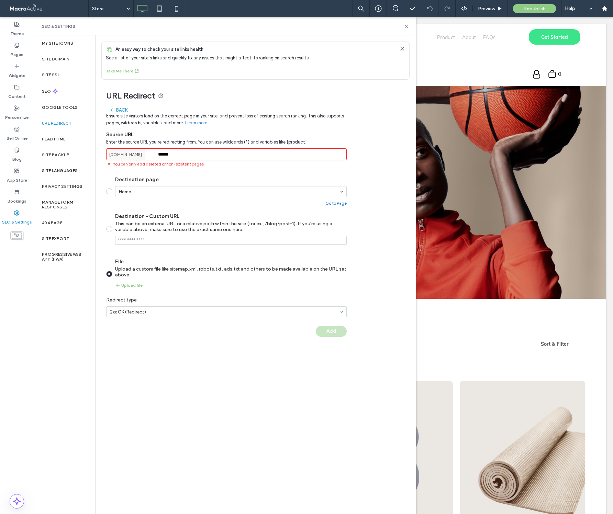
click at [105, 185] on div "URL Redirect Back Ensure site visitors land on the correct page in your site, a…" at bounding box center [253, 212] width 314 height 264
click at [108, 188] on label "Destination page Home Go to Page" at bounding box center [226, 191] width 241 height 29
click at [20, 51] on label "Pages" at bounding box center [17, 53] width 13 height 10
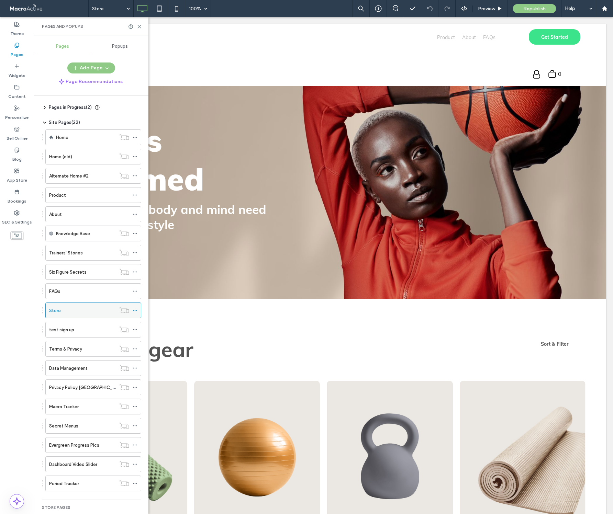
click at [135, 311] on icon at bounding box center [135, 310] width 5 height 5
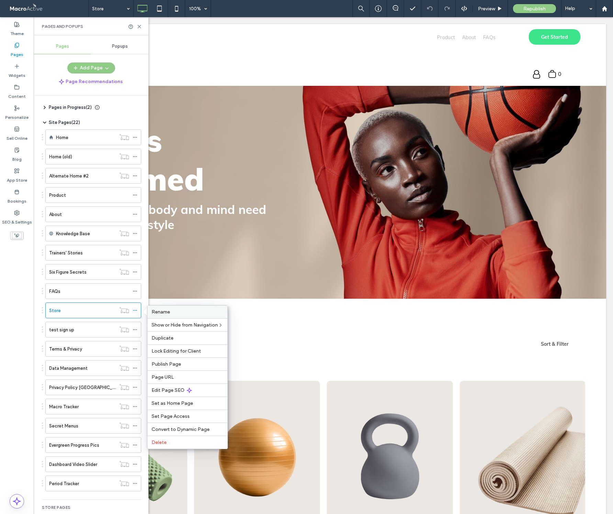
click at [156, 313] on span "Rename" at bounding box center [161, 312] width 19 height 6
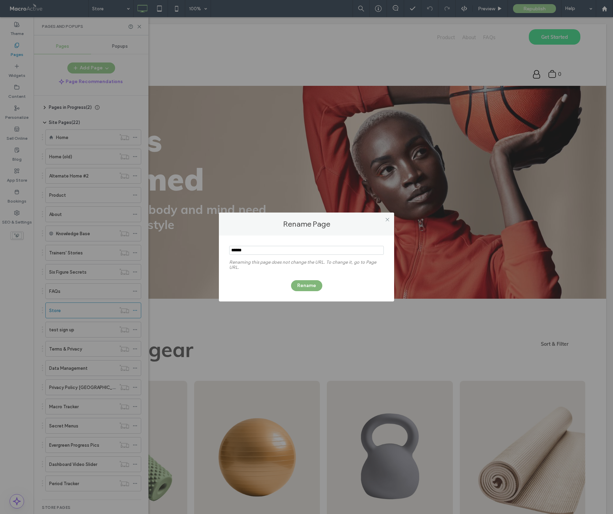
type input "******"
click at [300, 287] on button "Rename" at bounding box center [306, 285] width 31 height 11
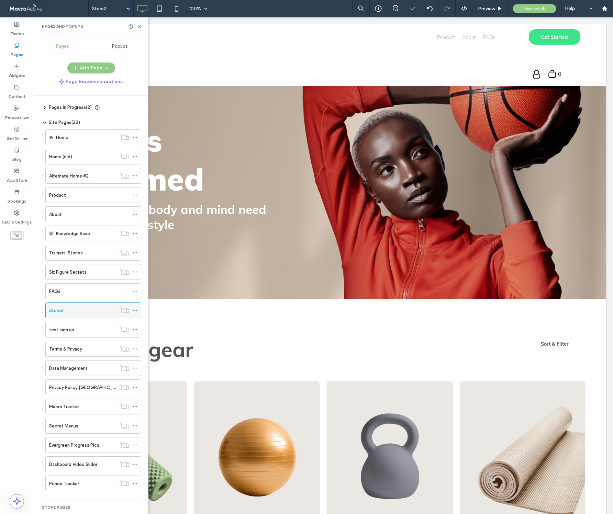
click at [134, 310] on icon at bounding box center [135, 310] width 5 height 5
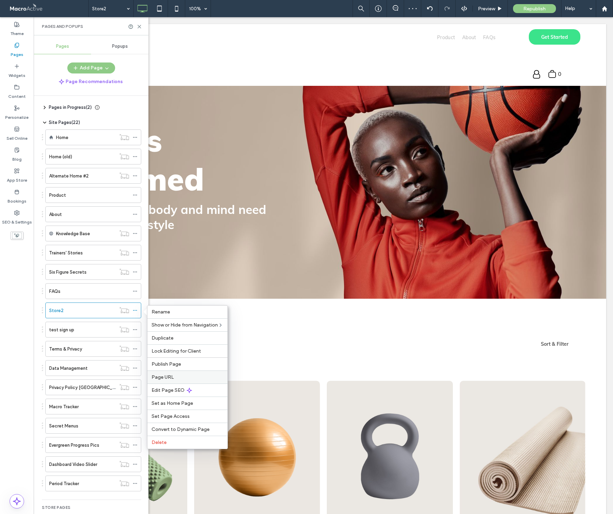
click at [168, 378] on span "Page URL" at bounding box center [163, 378] width 22 height 6
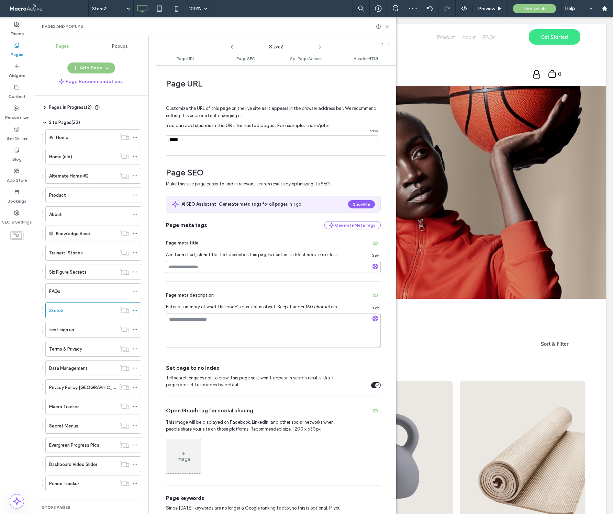
click at [185, 140] on input "notEmpty" at bounding box center [272, 139] width 212 height 9
type input "******"
click at [389, 25] on icon at bounding box center [386, 26] width 5 height 5
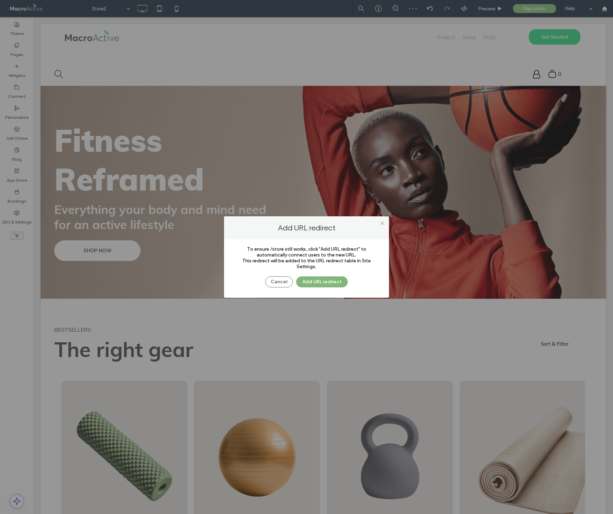
click at [322, 283] on button "Add URL redirect" at bounding box center [322, 282] width 52 height 11
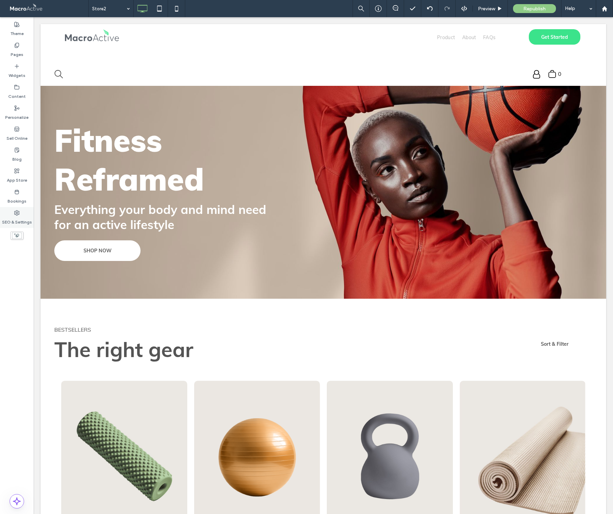
click at [20, 215] on div "SEO & Settings" at bounding box center [17, 217] width 34 height 21
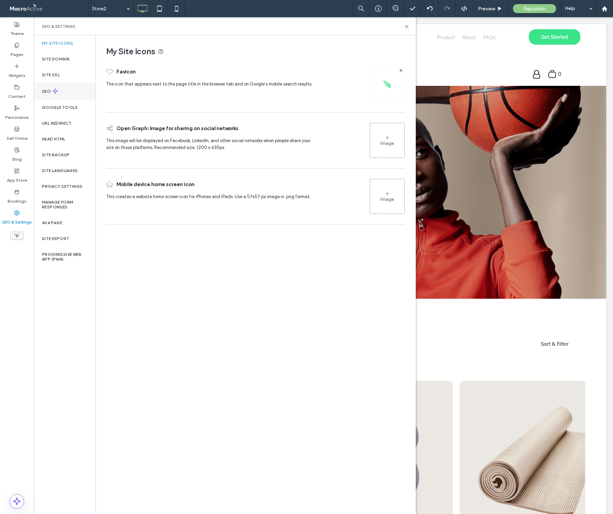
click at [61, 88] on div "SEO" at bounding box center [65, 91] width 62 height 17
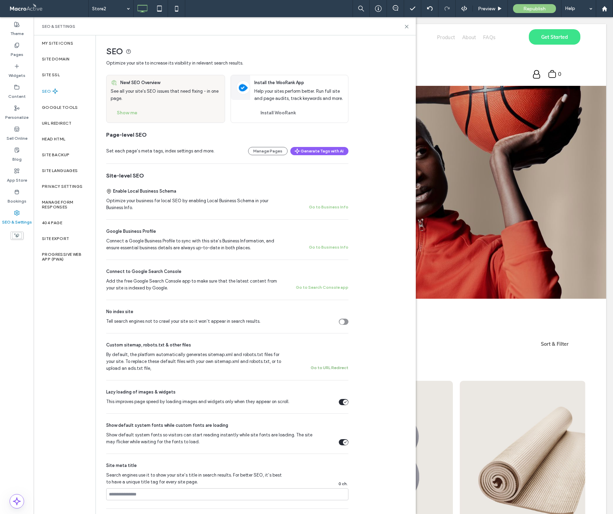
click at [323, 367] on button "Go to URL Redirect" at bounding box center [330, 368] width 38 height 8
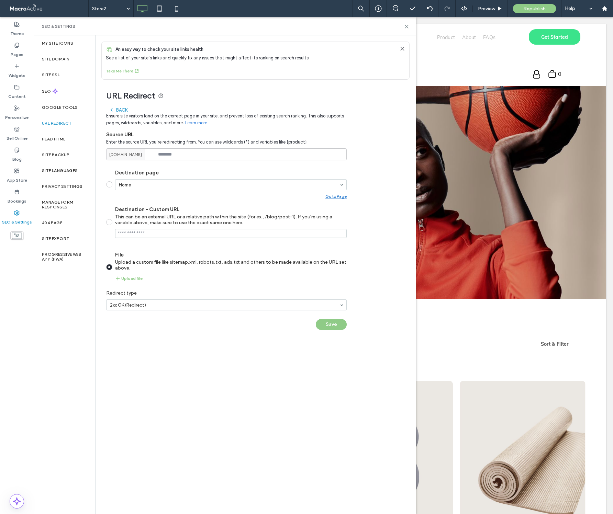
click at [147, 336] on div "Back Ensure site visitors land on the correct page in your site, and prevent lo…" at bounding box center [226, 220] width 241 height 233
click at [166, 156] on input at bounding box center [226, 154] width 241 height 12
type input "******"
click at [328, 327] on button "Add" at bounding box center [331, 324] width 31 height 11
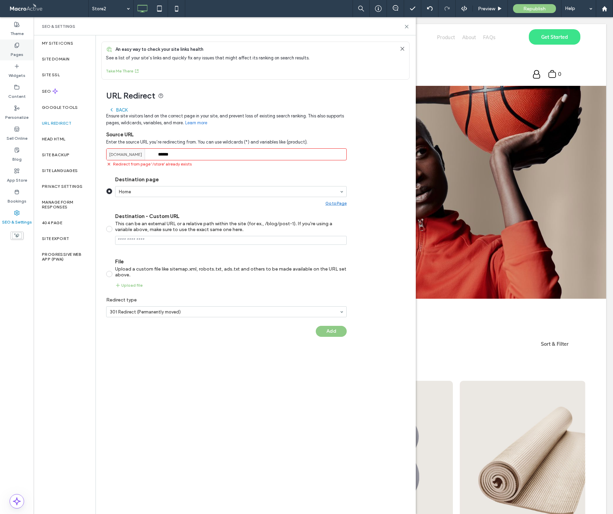
click at [19, 47] on icon at bounding box center [16, 45] width 5 height 5
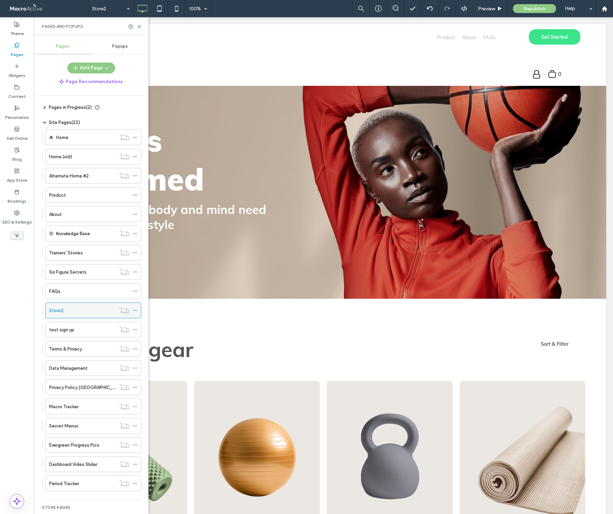
click at [68, 310] on div "Store2" at bounding box center [82, 310] width 67 height 7
click at [135, 311] on div "Store2 100% Preview Republish Help Site Comments Team & Clients Automate new co…" at bounding box center [306, 257] width 613 height 514
click at [135, 311] on use at bounding box center [135, 310] width 4 height 1
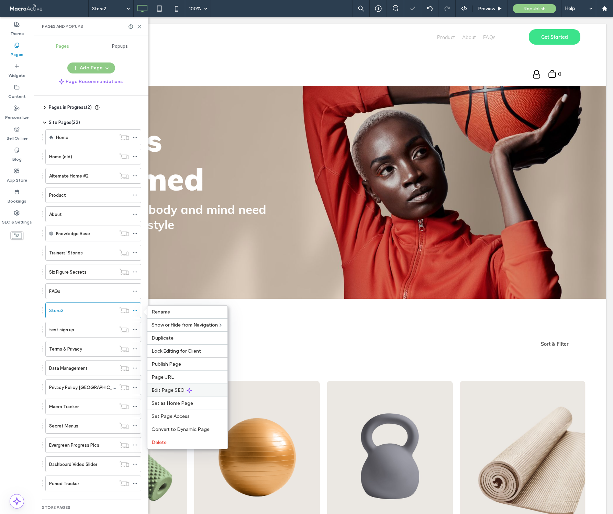
click at [162, 385] on div "Edit Page SEO" at bounding box center [187, 390] width 80 height 13
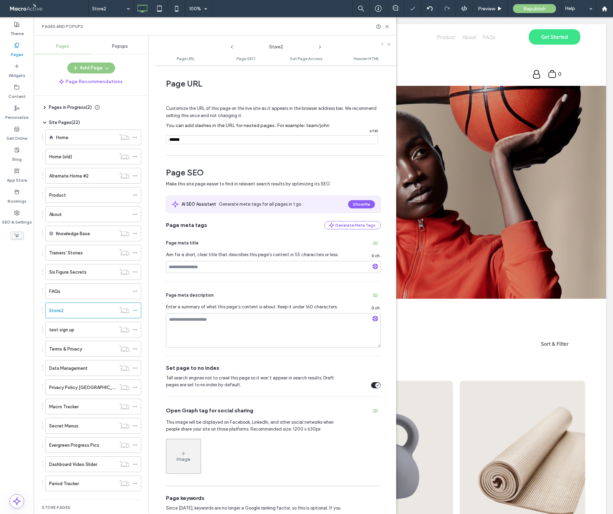
drag, startPoint x: 162, startPoint y: 385, endPoint x: 161, endPoint y: 390, distance: 4.8
click at [161, 390] on div "Page URL Customize the URL of this page on the live site as it appears in the b…" at bounding box center [276, 290] width 241 height 442
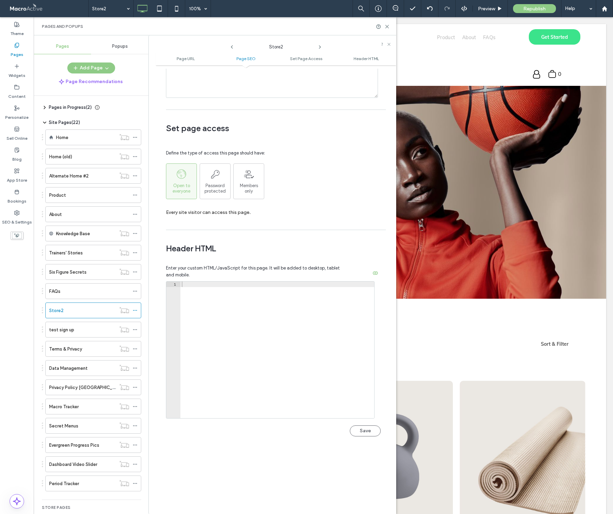
scroll to position [530, 0]
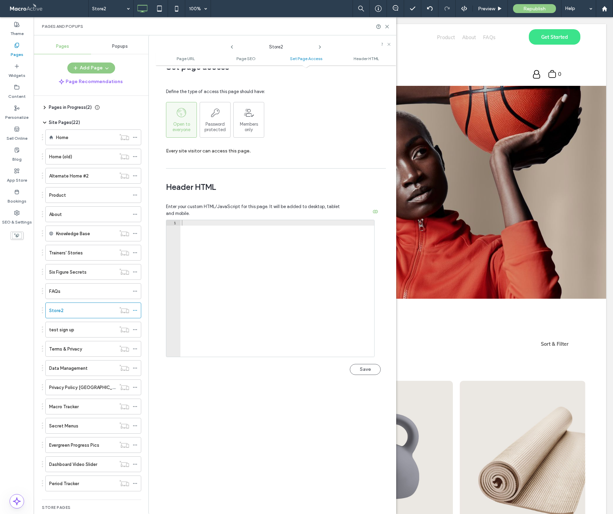
click at [243, 55] on ul "Page URL Page SEO Set Page Access Header HTML" at bounding box center [276, 59] width 241 height 14
click at [243, 56] on span "Page SEO" at bounding box center [245, 58] width 19 height 5
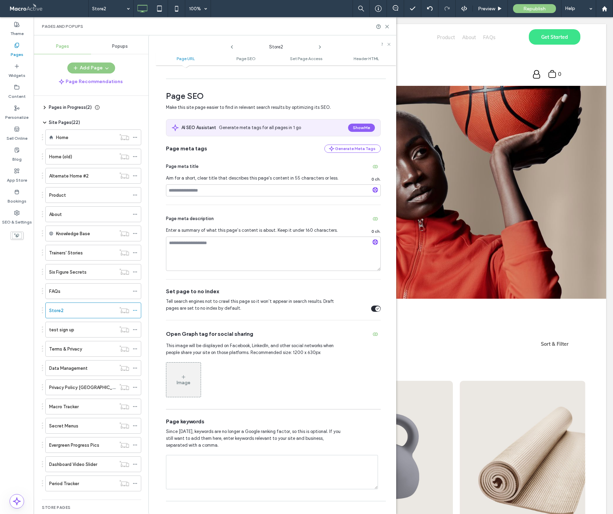
scroll to position [0, 0]
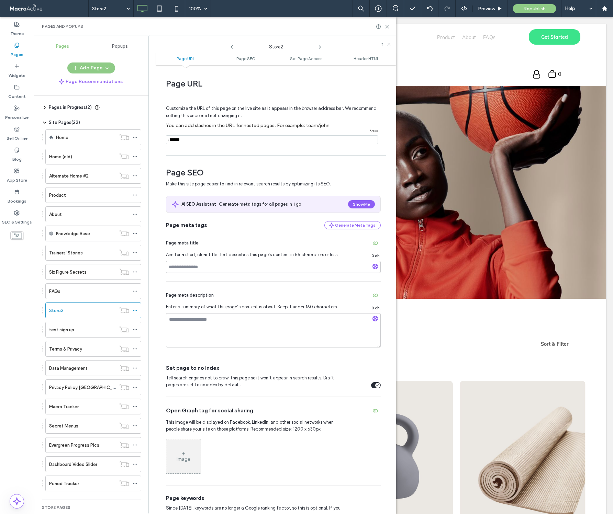
click at [184, 142] on input "notEmpty" at bounding box center [272, 139] width 212 height 9
type input "******"
click at [298, 59] on span "Set Page Access" at bounding box center [306, 58] width 32 height 5
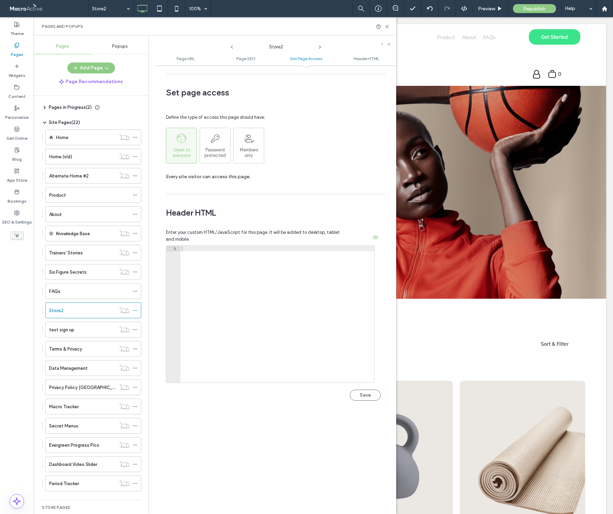
scroll to position [514, 0]
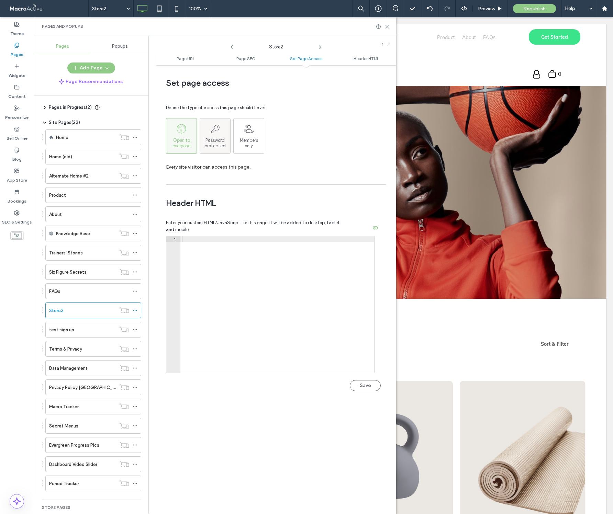
click at [219, 136] on div "Password protected" at bounding box center [215, 135] width 30 height 25
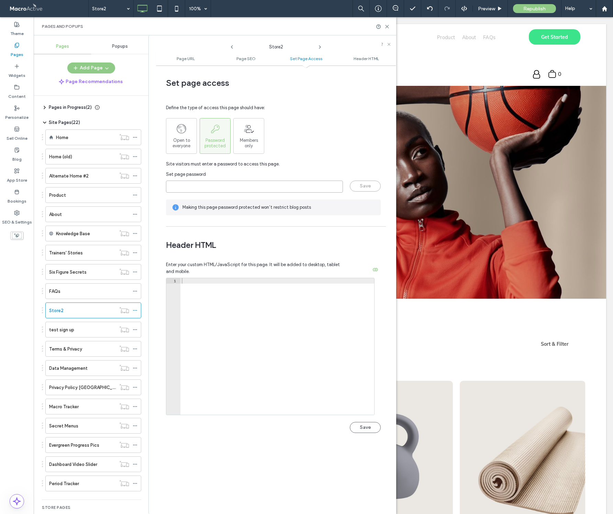
click at [214, 183] on input "page-password" at bounding box center [254, 187] width 177 height 12
type input "*****"
click at [365, 190] on button "Save" at bounding box center [365, 186] width 31 height 11
click at [388, 25] on use at bounding box center [387, 26] width 3 height 3
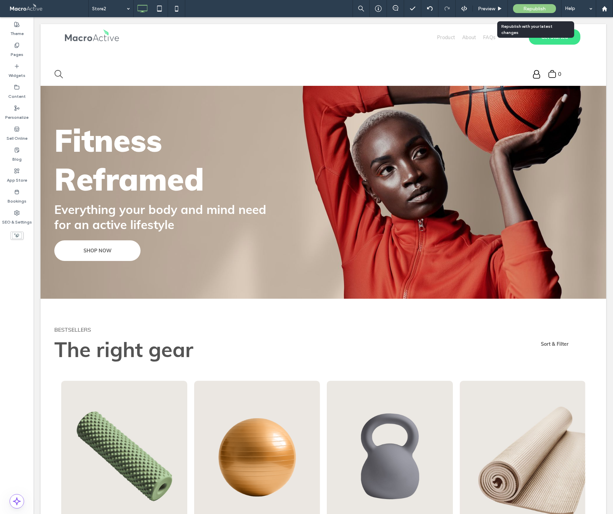
click at [525, 8] on span "Republish" at bounding box center [534, 9] width 22 height 6
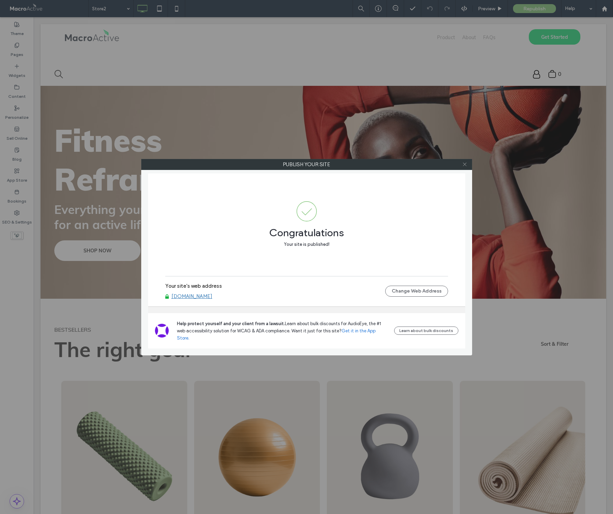
click at [466, 164] on icon at bounding box center [464, 164] width 5 height 5
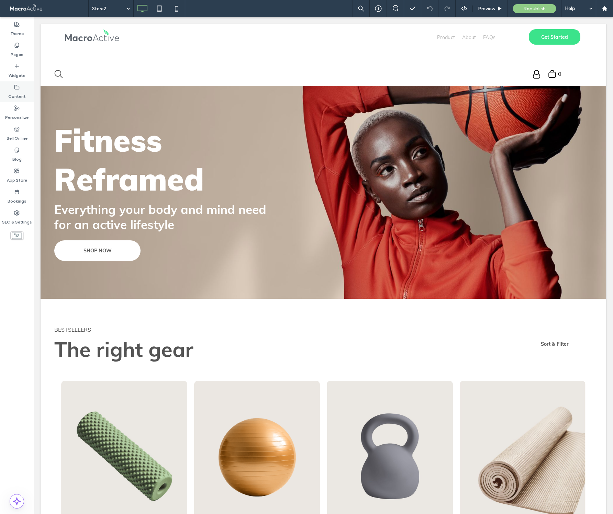
click at [21, 91] on label "Content" at bounding box center [17, 95] width 18 height 10
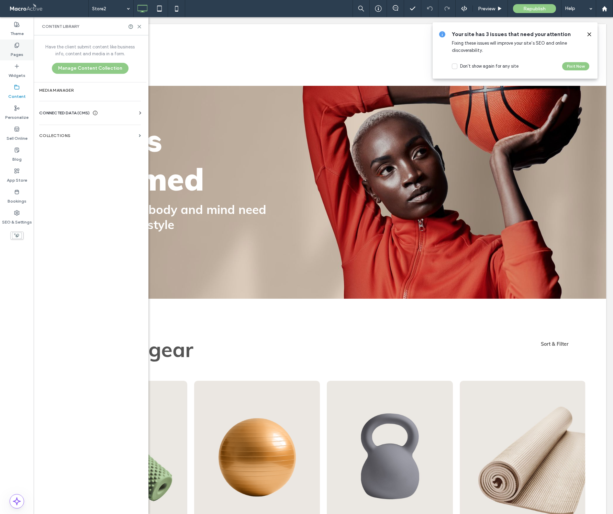
click at [19, 53] on label "Pages" at bounding box center [17, 53] width 13 height 10
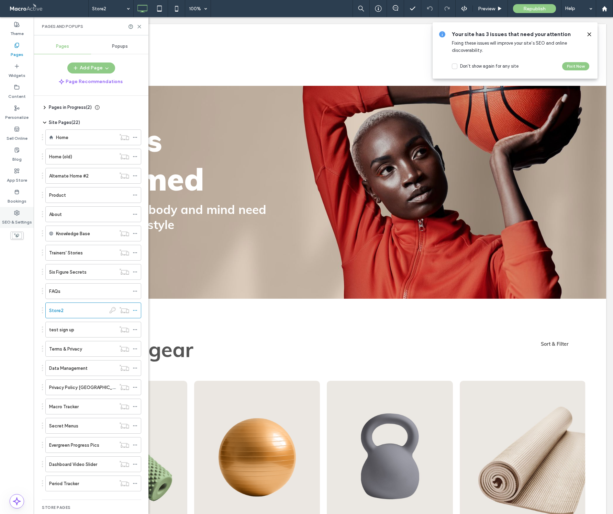
click at [22, 214] on div "SEO & Settings" at bounding box center [17, 217] width 34 height 21
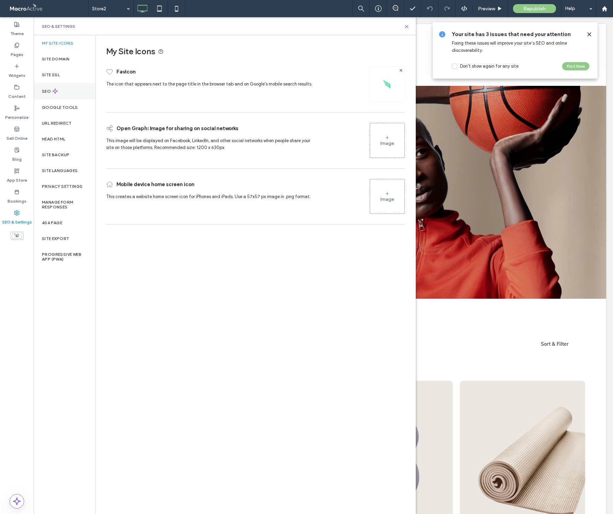
click at [50, 88] on div "SEO" at bounding box center [65, 91] width 62 height 17
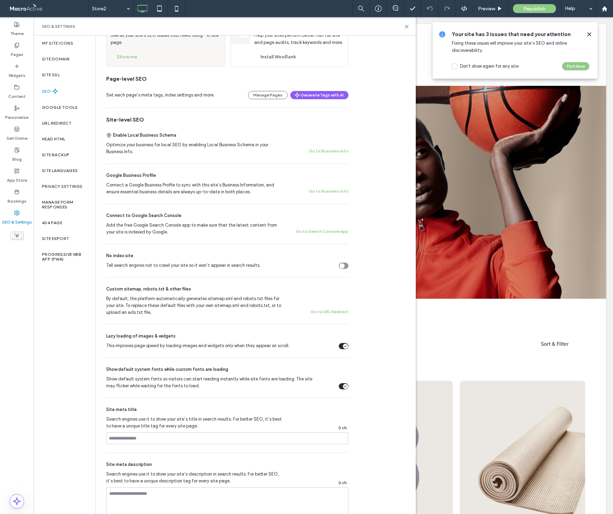
scroll to position [67, 0]
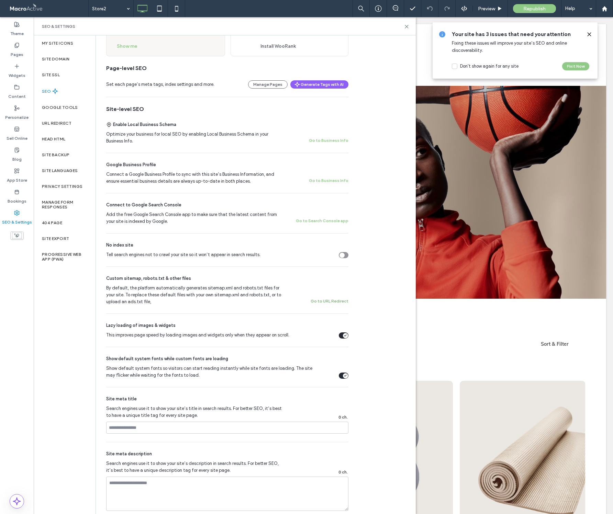
click at [338, 302] on button "Go to URL Redirect" at bounding box center [330, 301] width 38 height 8
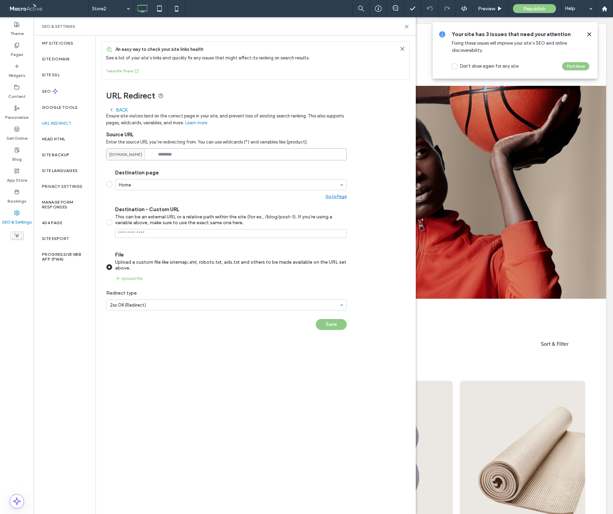
click at [179, 157] on input at bounding box center [226, 154] width 241 height 12
click at [17, 85] on icon at bounding box center [16, 87] width 5 height 5
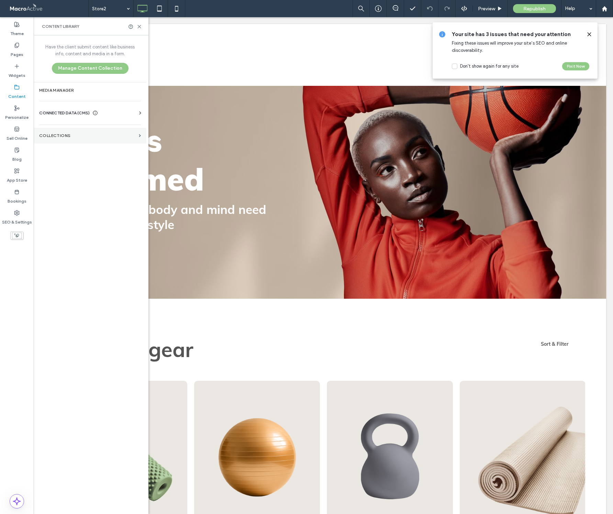
click at [98, 135] on label "Collections" at bounding box center [87, 135] width 97 height 5
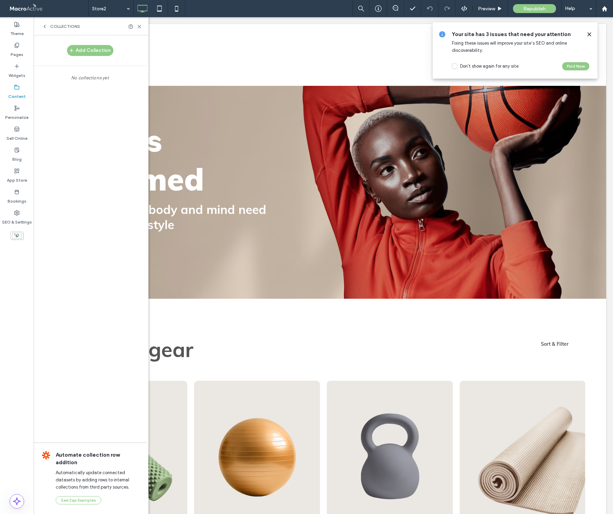
click at [45, 25] on use at bounding box center [44, 26] width 1 height 3
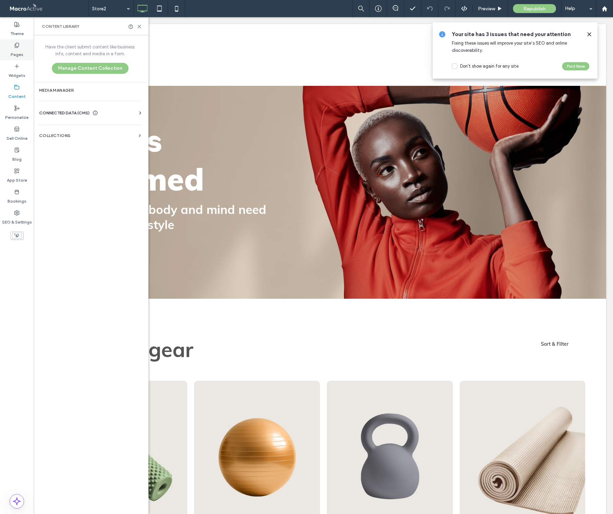
click at [16, 54] on label "Pages" at bounding box center [17, 53] width 13 height 10
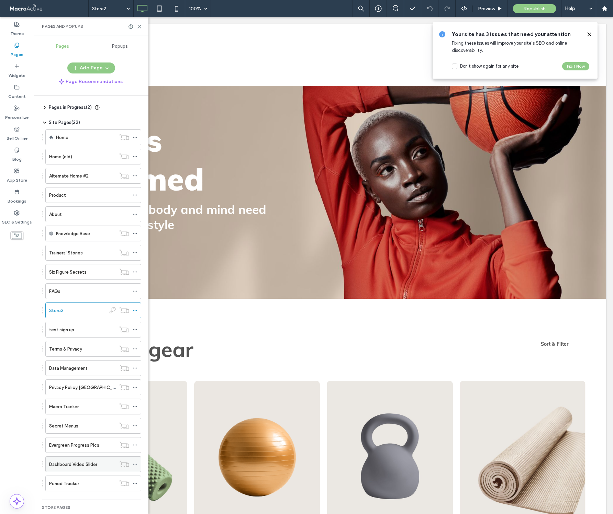
scroll to position [89, 0]
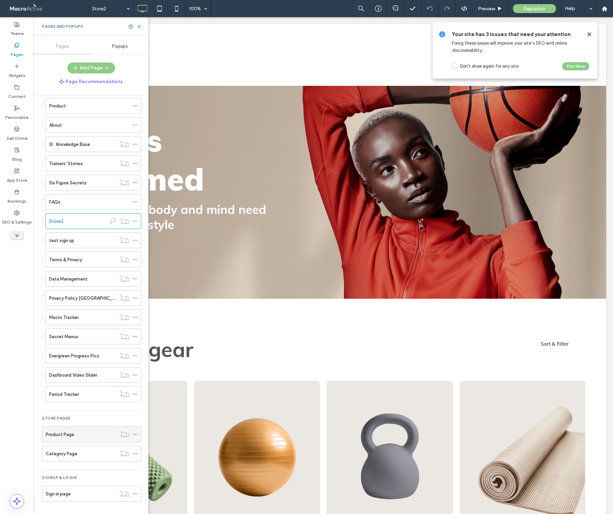
click at [137, 434] on icon at bounding box center [135, 434] width 5 height 5
click at [135, 455] on icon at bounding box center [135, 453] width 5 height 5
click at [160, 468] on span "Lock Editing for Client" at bounding box center [176, 469] width 49 height 6
click at [111, 454] on icon at bounding box center [116, 453] width 10 height 7
click at [136, 454] on use at bounding box center [135, 454] width 4 height 1
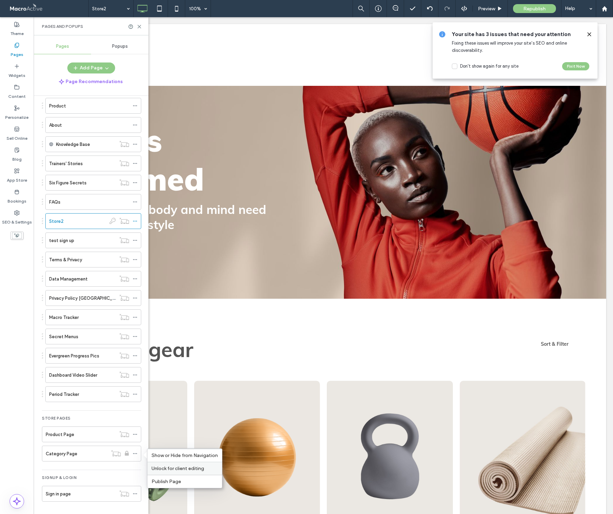
click at [158, 468] on span "Unlock for client editing" at bounding box center [178, 469] width 53 height 6
click at [135, 455] on icon at bounding box center [135, 453] width 5 height 5
click at [21, 171] on div "App Store" at bounding box center [17, 175] width 34 height 21
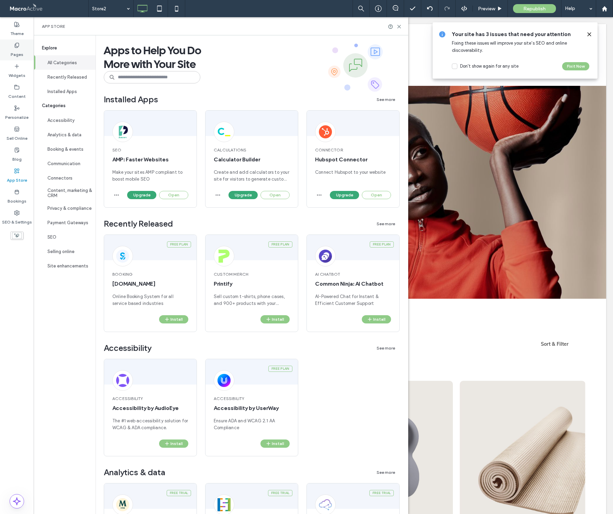
click at [15, 46] on use at bounding box center [17, 45] width 4 height 4
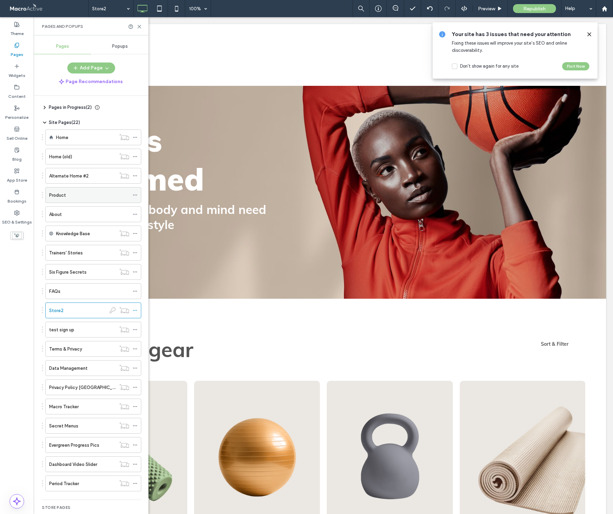
click at [106, 194] on div "Product" at bounding box center [89, 195] width 80 height 7
click at [87, 312] on div "Store2" at bounding box center [77, 310] width 57 height 7
click at [135, 310] on use at bounding box center [135, 310] width 4 height 1
click at [140, 26] on icon at bounding box center [139, 26] width 5 height 5
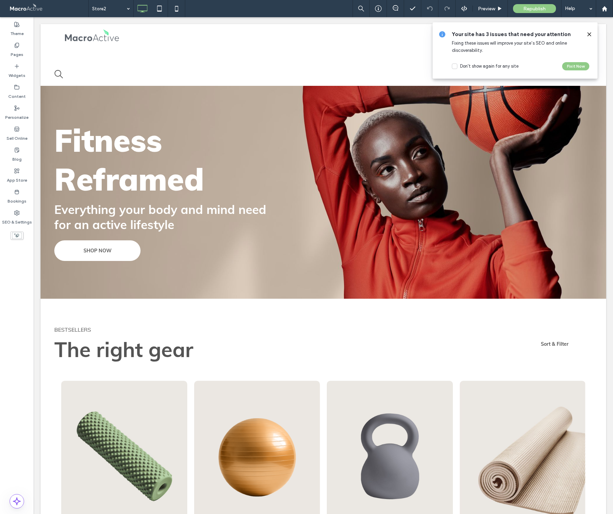
click at [590, 33] on use at bounding box center [589, 34] width 3 height 3
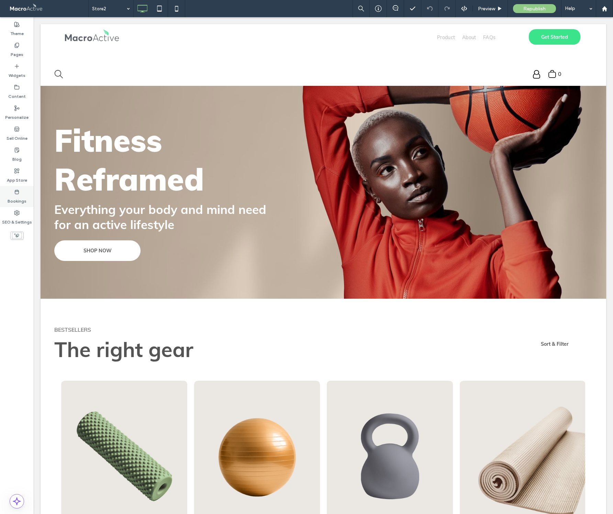
click at [21, 199] on label "Bookings" at bounding box center [17, 200] width 19 height 10
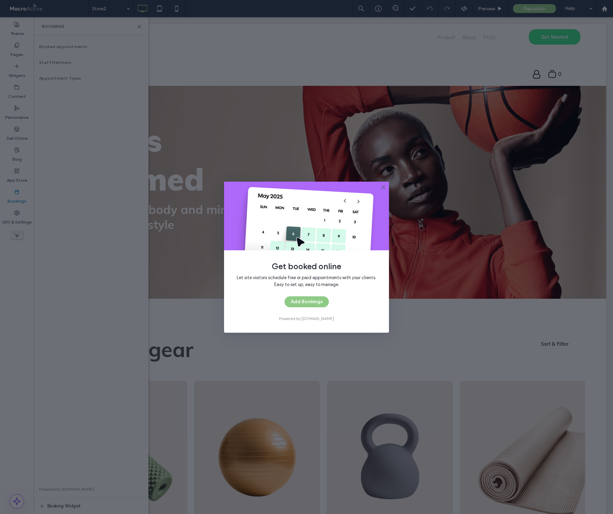
click at [140, 25] on div "Get booked online Let site visitors schedule free or paid appointments with you…" at bounding box center [306, 257] width 613 height 514
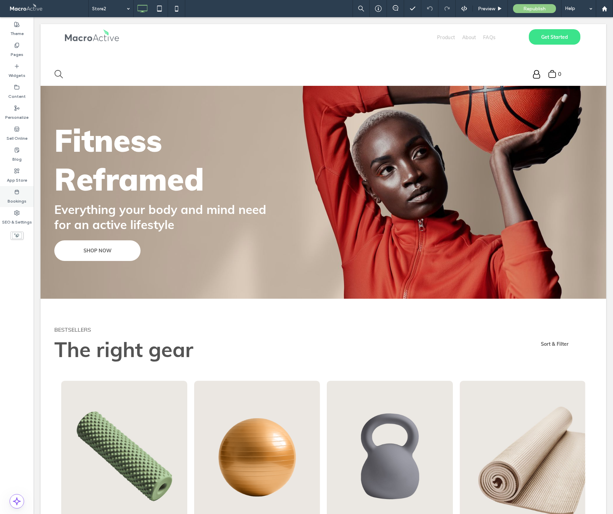
click at [23, 194] on div "Bookings" at bounding box center [17, 196] width 34 height 21
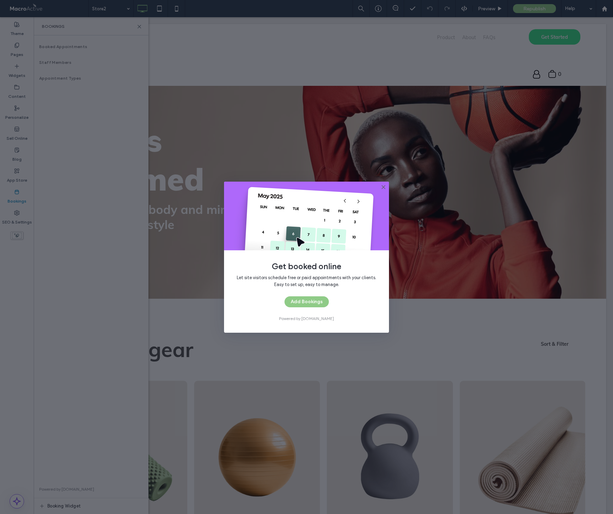
click at [382, 185] on icon at bounding box center [383, 187] width 5 height 5
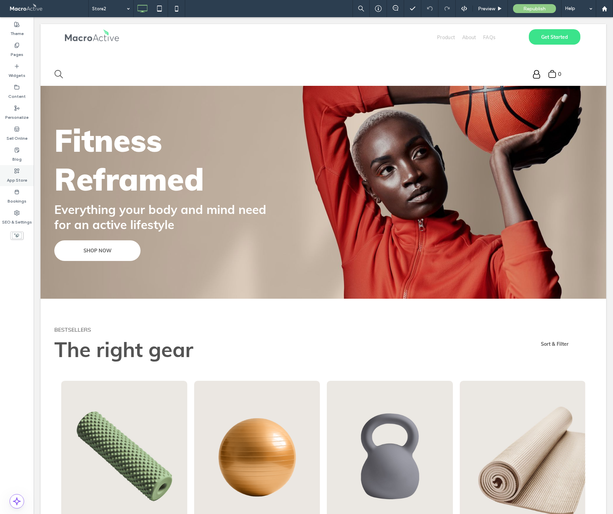
click at [18, 172] on icon at bounding box center [16, 170] width 5 height 5
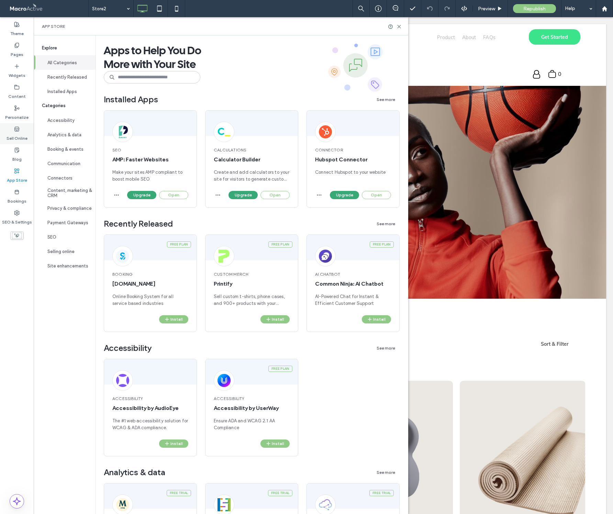
click at [18, 130] on icon at bounding box center [16, 128] width 5 height 5
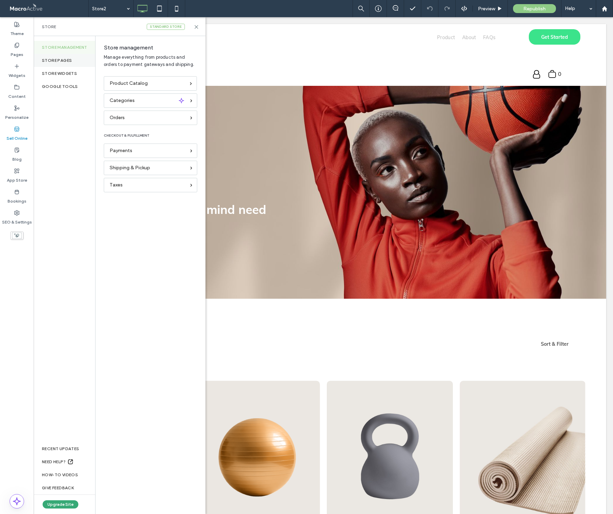
click at [56, 64] on div "Store pages" at bounding box center [65, 60] width 62 height 13
click at [197, 86] on use at bounding box center [195, 86] width 4 height 4
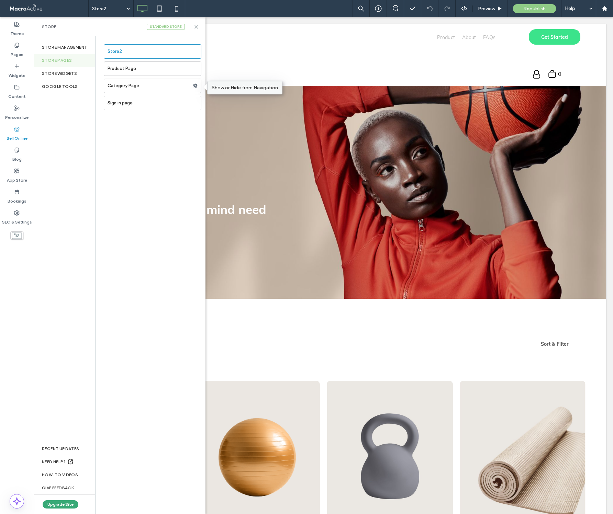
click at [220, 87] on span "Show or Hide from Navigation" at bounding box center [245, 88] width 66 height 6
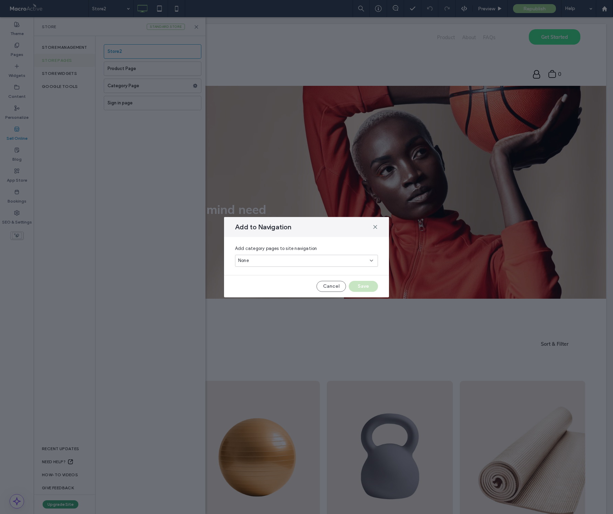
click at [262, 261] on div "None" at bounding box center [304, 260] width 132 height 7
click at [254, 295] on div "None" at bounding box center [306, 297] width 142 height 12
click at [376, 227] on icon at bounding box center [374, 226] width 5 height 5
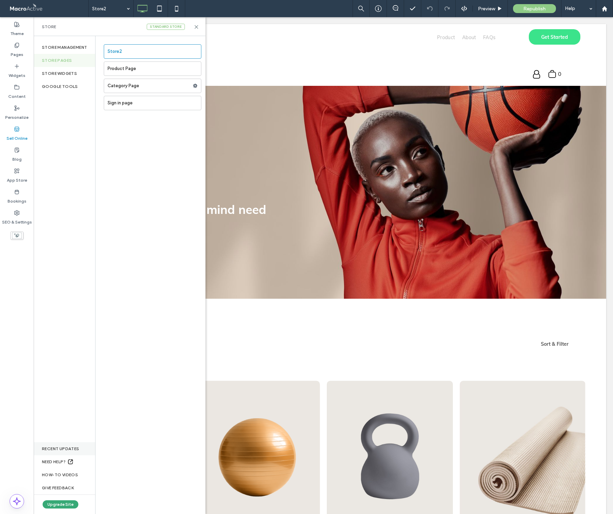
click at [68, 452] on div "RECENT UPDATES" at bounding box center [65, 449] width 62 height 13
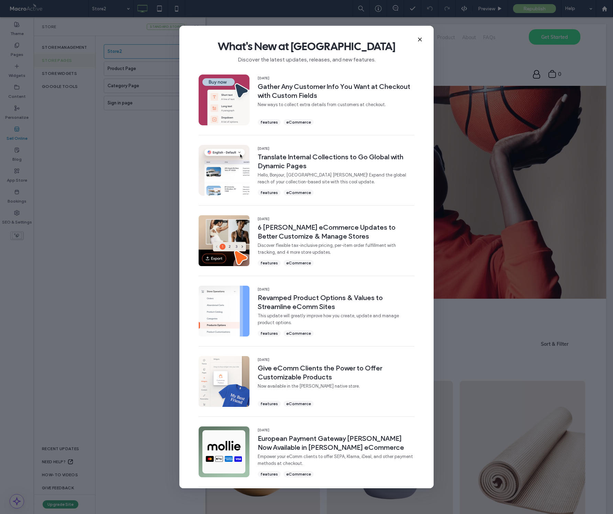
click at [421, 40] on icon at bounding box center [419, 39] width 5 height 5
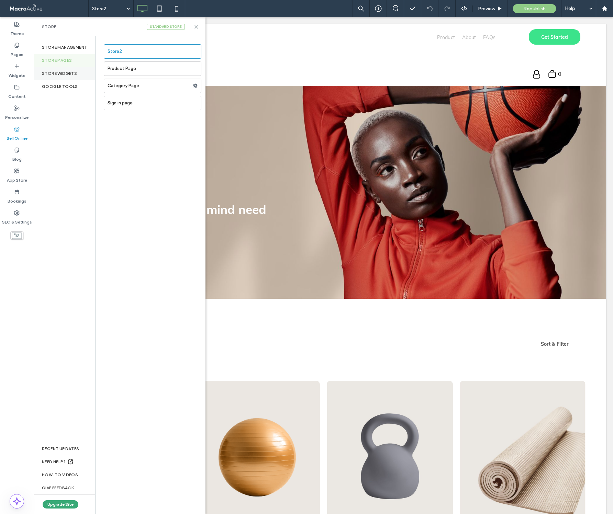
click at [59, 73] on div "store widgets" at bounding box center [65, 73] width 62 height 13
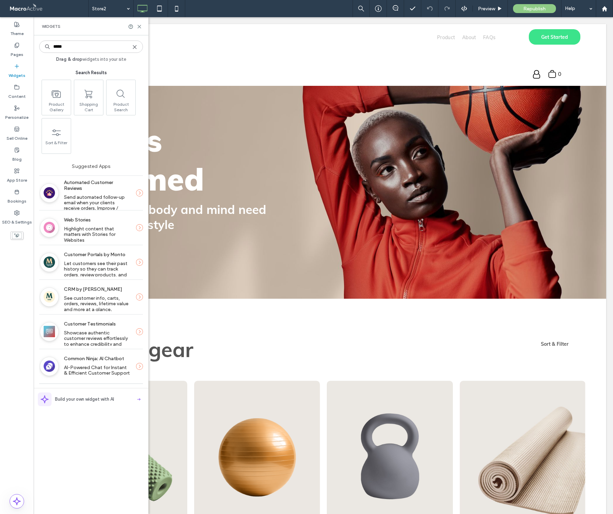
click at [135, 45] on icon at bounding box center [134, 46] width 5 height 5
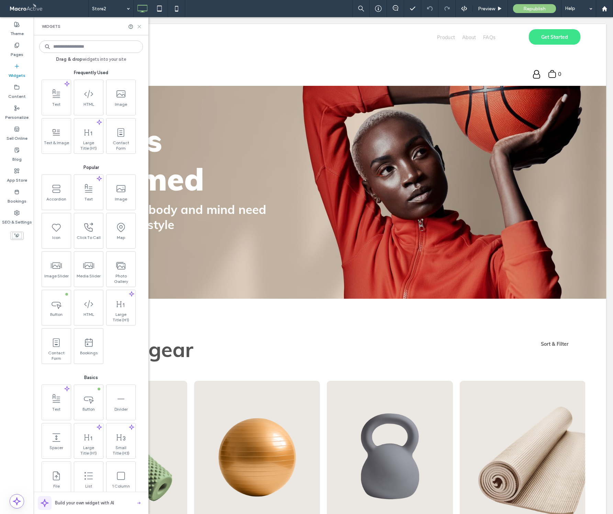
click at [140, 24] on icon at bounding box center [139, 26] width 5 height 5
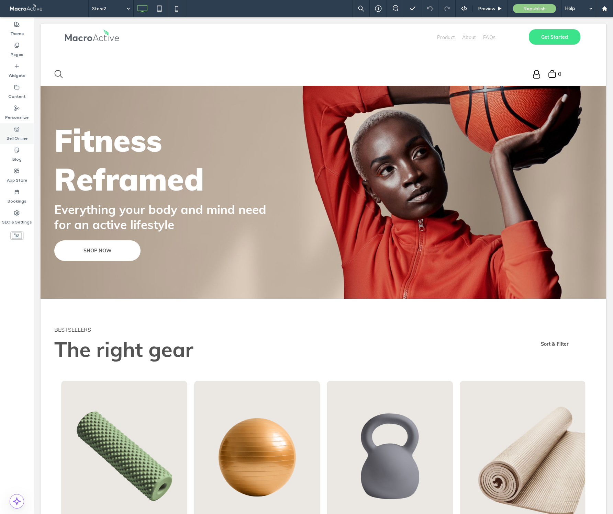
click at [18, 130] on icon at bounding box center [16, 128] width 5 height 5
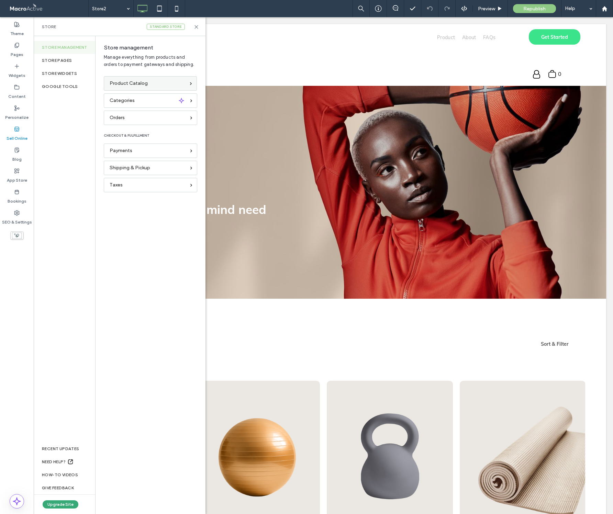
click at [192, 83] on icon at bounding box center [191, 83] width 4 height 4
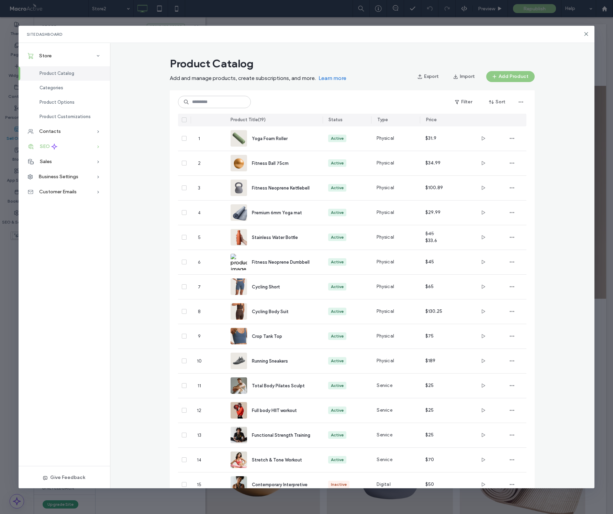
click at [47, 146] on span "SEO" at bounding box center [45, 147] width 10 height 6
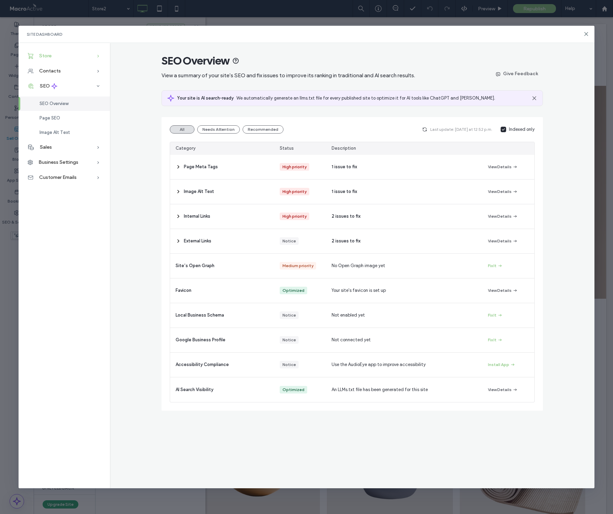
click at [49, 55] on span "Store" at bounding box center [45, 56] width 12 height 6
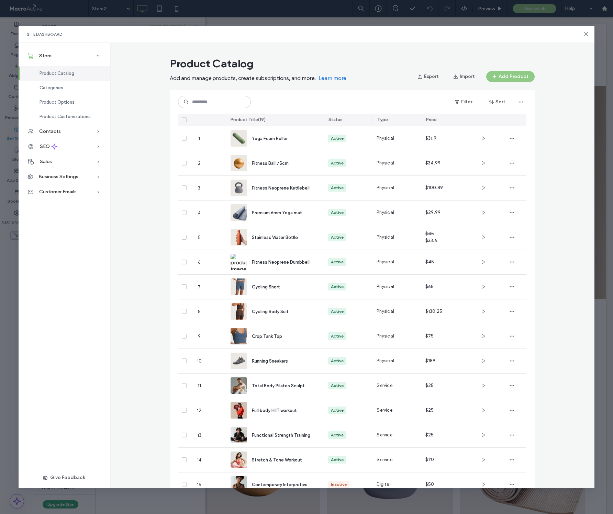
click at [183, 120] on icon at bounding box center [184, 120] width 3 height 2
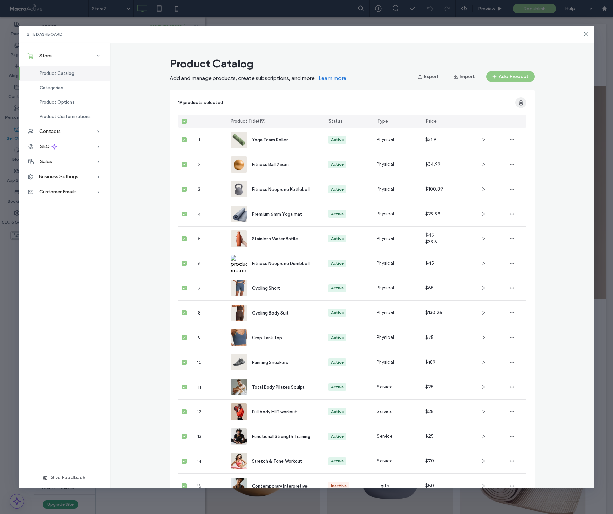
click at [521, 103] on icon "button" at bounding box center [520, 102] width 7 height 7
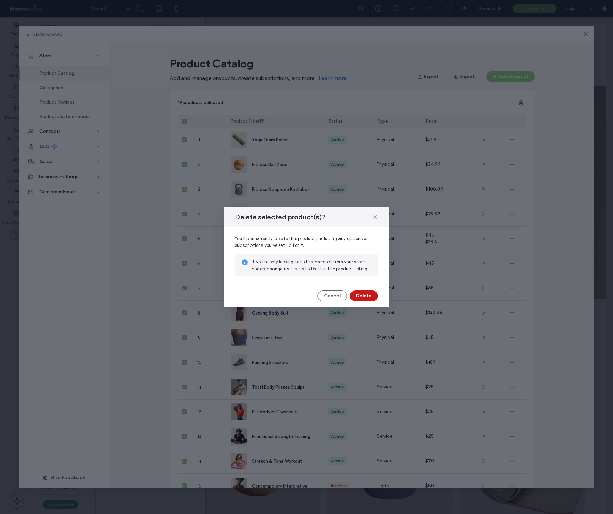
click at [362, 297] on button "Delete" at bounding box center [364, 296] width 28 height 11
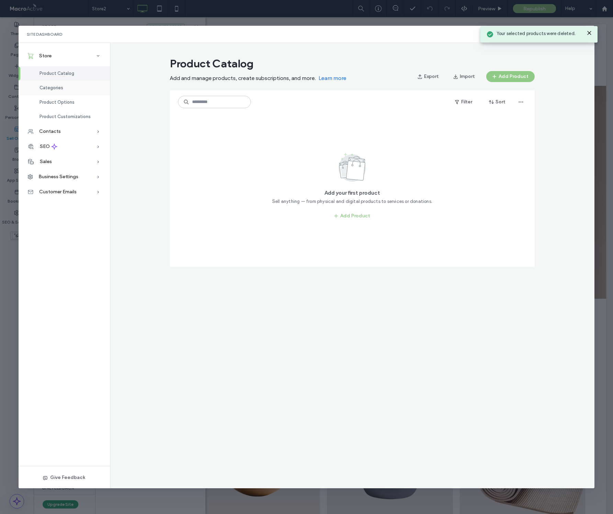
click at [61, 90] on span "Categories" at bounding box center [52, 87] width 24 height 5
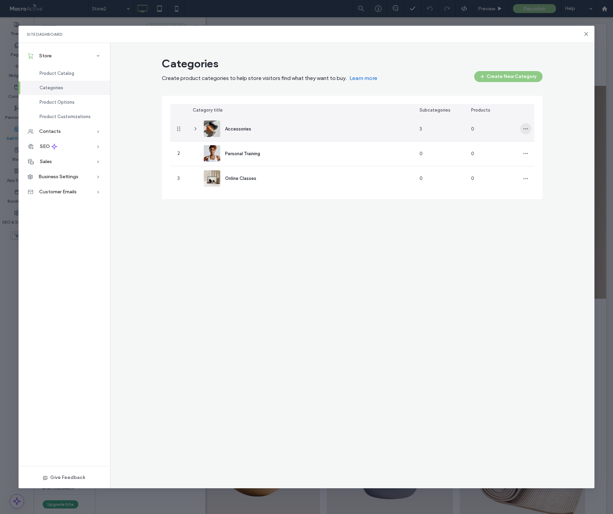
click at [526, 129] on icon "button" at bounding box center [525, 128] width 5 height 5
click at [539, 160] on span "Delete Category" at bounding box center [551, 160] width 35 height 7
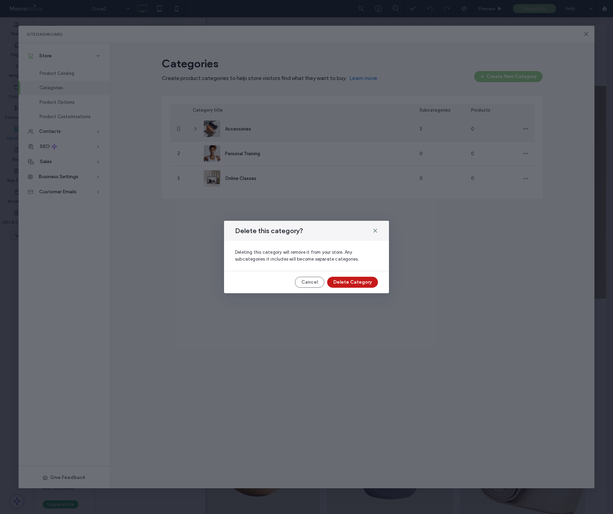
click at [370, 281] on button "Delete Category" at bounding box center [352, 282] width 51 height 11
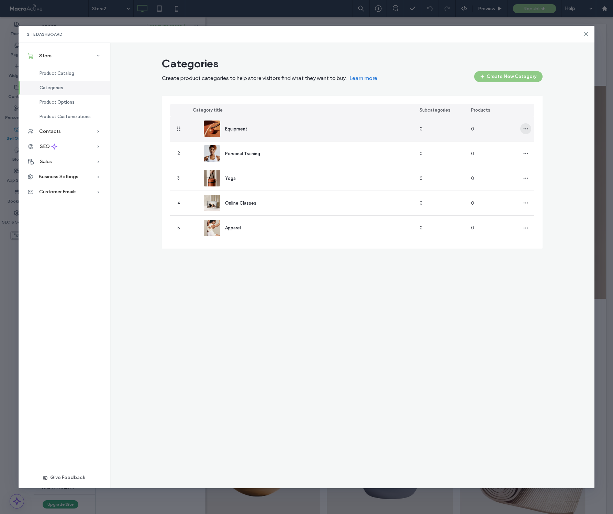
click at [526, 130] on icon "button" at bounding box center [525, 128] width 5 height 5
click at [538, 157] on span "Delete Category" at bounding box center [551, 160] width 35 height 7
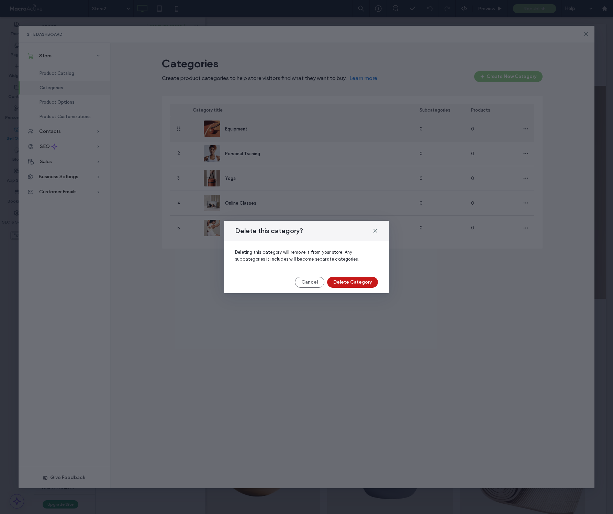
click at [354, 283] on button "Delete Category" at bounding box center [352, 282] width 51 height 11
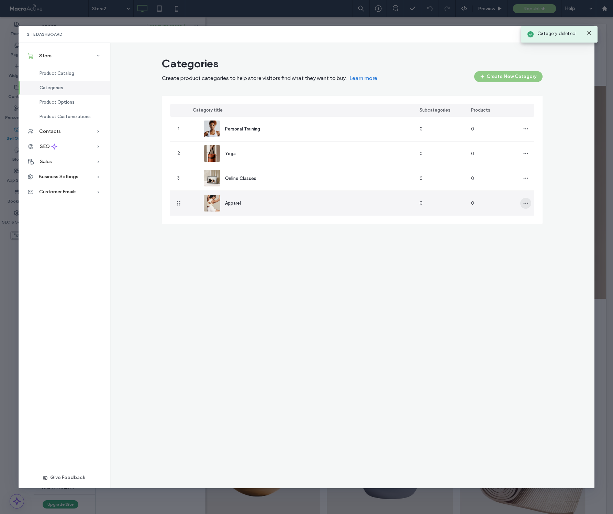
click at [525, 202] on icon "button" at bounding box center [525, 203] width 5 height 5
click at [535, 234] on span "Delete Category" at bounding box center [551, 234] width 35 height 7
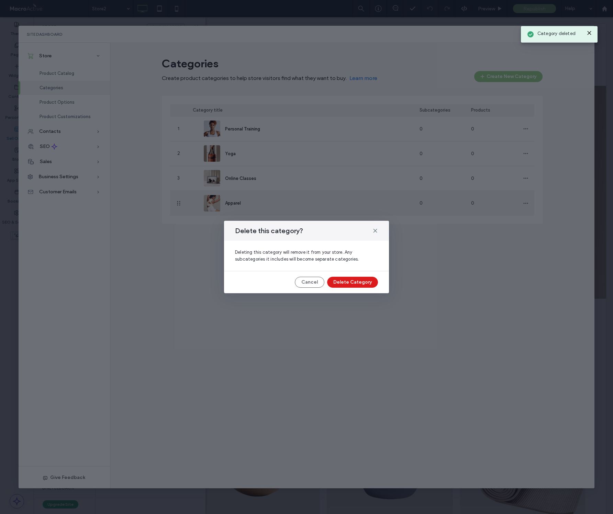
click at [359, 284] on button "Delete Category" at bounding box center [352, 282] width 51 height 11
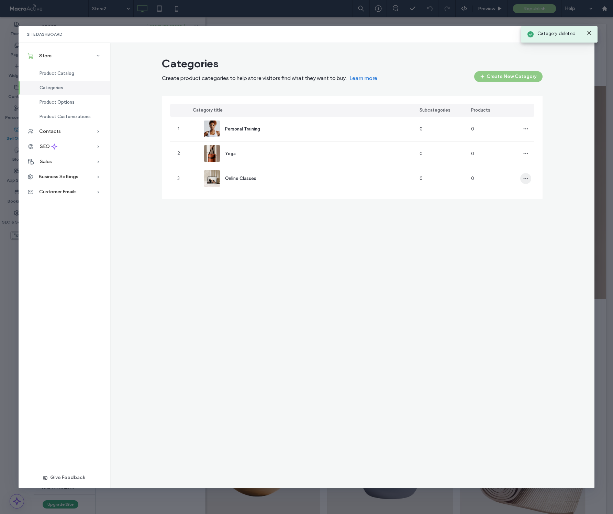
click at [525, 179] on icon "button" at bounding box center [525, 178] width 5 height 5
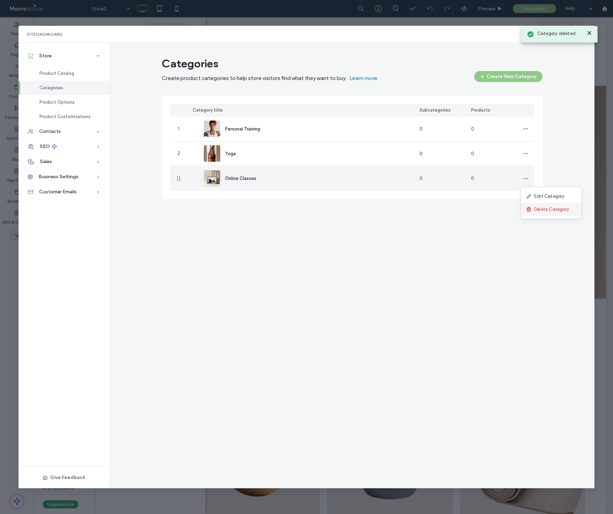
click at [537, 208] on span "Delete Category" at bounding box center [551, 209] width 35 height 7
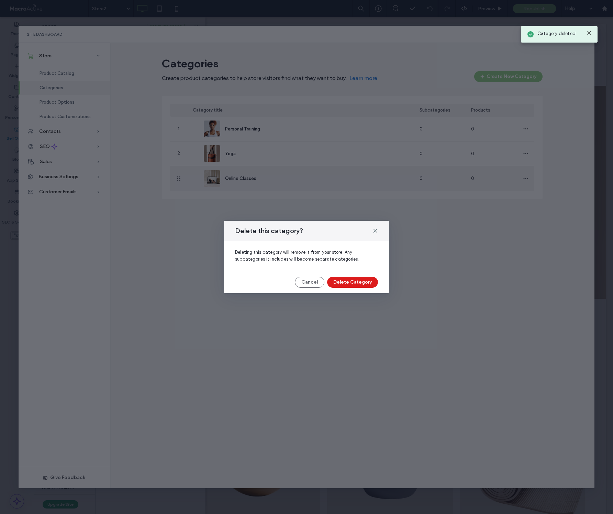
drag, startPoint x: 366, startPoint y: 284, endPoint x: 369, endPoint y: 281, distance: 4.2
click at [366, 283] on button "Delete Category" at bounding box center [352, 282] width 51 height 11
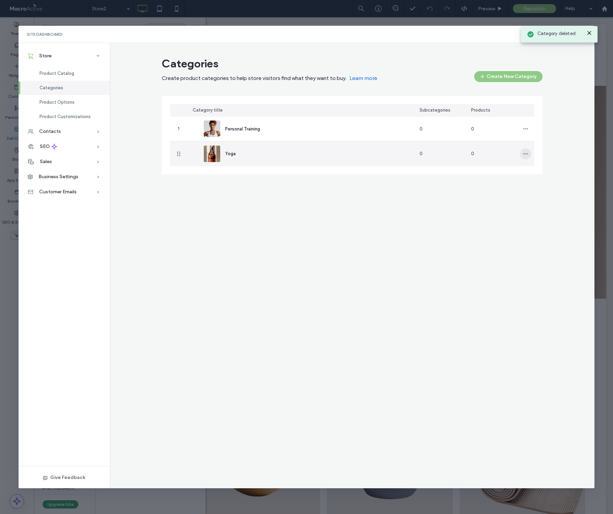
click at [525, 155] on icon "button" at bounding box center [525, 153] width 5 height 5
click at [529, 187] on icon at bounding box center [528, 184] width 5 height 5
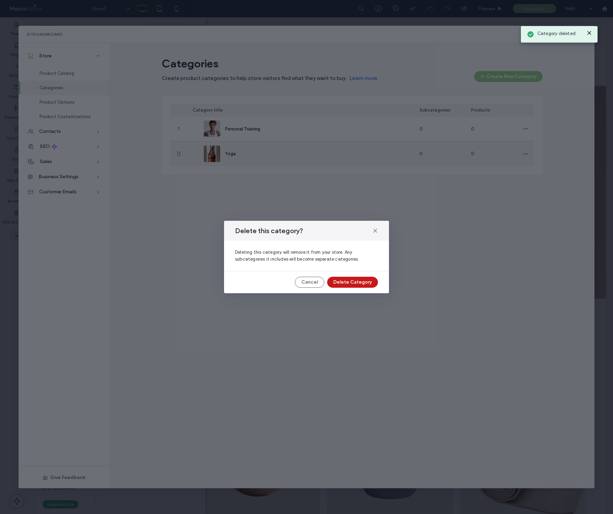
click at [352, 281] on button "Delete Category" at bounding box center [352, 282] width 51 height 11
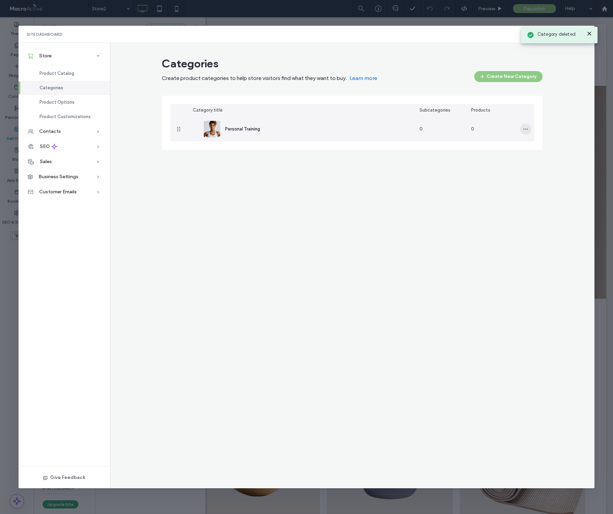
click at [524, 129] on use "button" at bounding box center [525, 129] width 4 height 1
click at [530, 160] on icon at bounding box center [528, 159] width 5 height 5
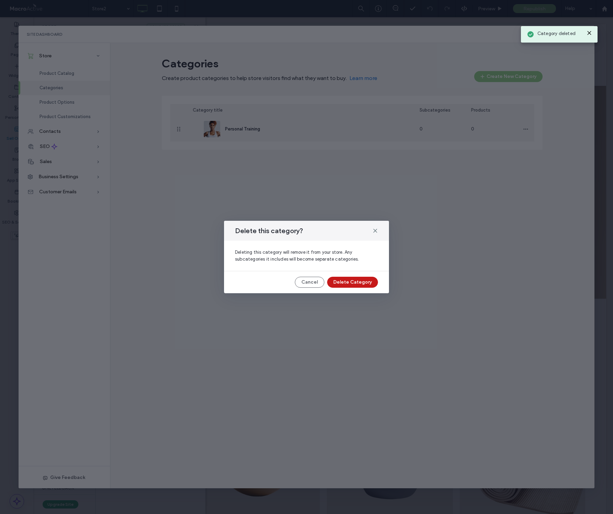
click at [352, 282] on button "Delete Category" at bounding box center [352, 282] width 51 height 11
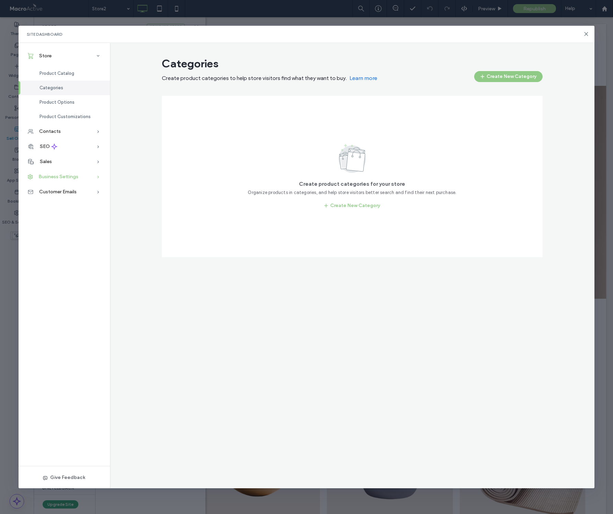
click at [62, 176] on span "Business Settings" at bounding box center [58, 177] width 40 height 6
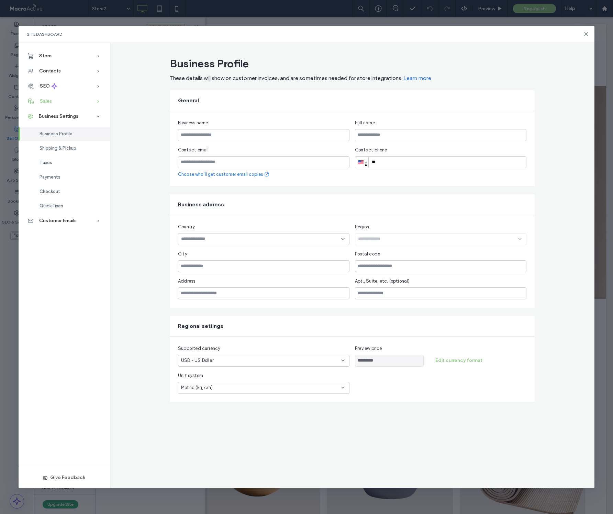
click at [59, 102] on div "Sales" at bounding box center [64, 101] width 91 height 15
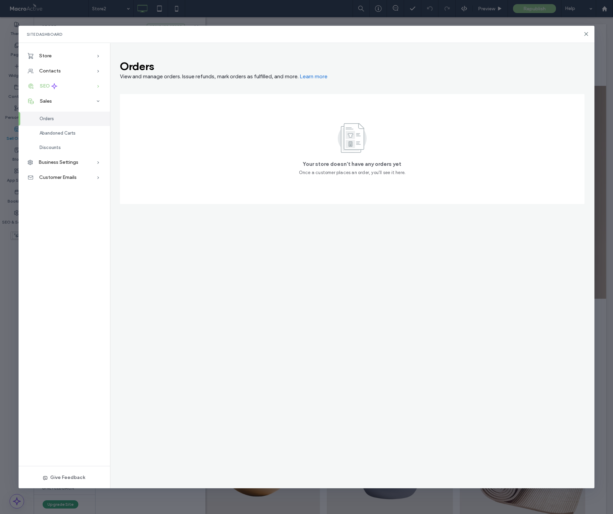
click at [61, 86] on div "SEO" at bounding box center [64, 86] width 91 height 15
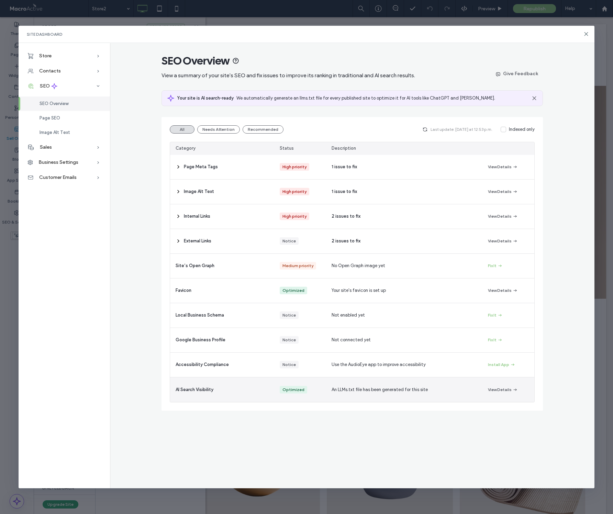
click at [193, 392] on span "AI Search Visibility" at bounding box center [195, 390] width 38 height 7
click at [337, 392] on span "An LLMs.txt file has been generated for this site" at bounding box center [380, 390] width 96 height 7
click at [504, 389] on button "View Details" at bounding box center [503, 390] width 30 height 8
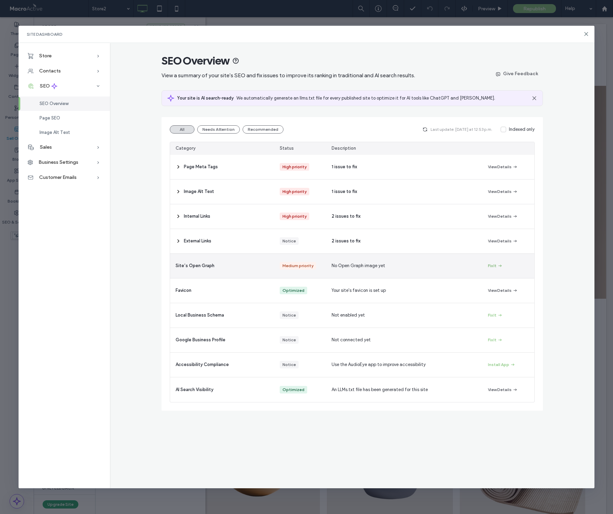
click at [491, 267] on button "Fix It" at bounding box center [495, 266] width 15 height 8
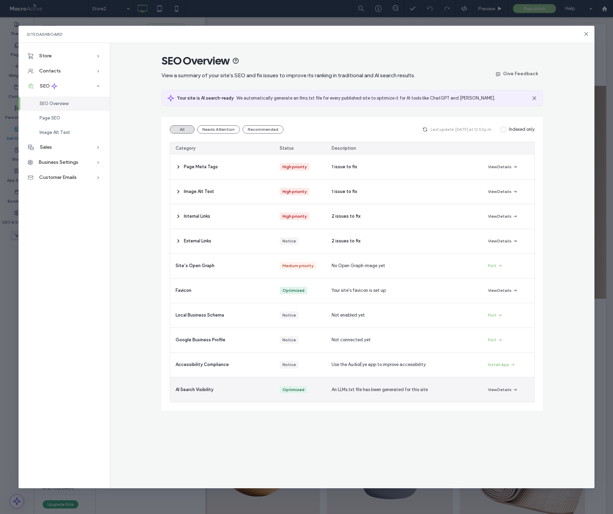
click at [186, 391] on span "AI Search Visibility" at bounding box center [195, 390] width 38 height 7
click at [289, 389] on div "Optimized" at bounding box center [293, 390] width 22 height 8
click at [354, 389] on span "An LLMs.txt file has been generated for this site" at bounding box center [380, 390] width 96 height 7
click at [350, 390] on span "An LLMs.txt file has been generated for this site" at bounding box center [380, 390] width 96 height 7
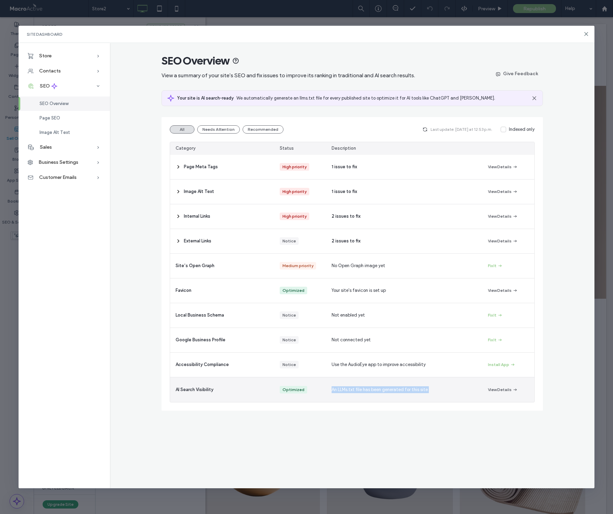
click at [350, 390] on span "An LLMs.txt file has been generated for this site" at bounding box center [380, 390] width 96 height 7
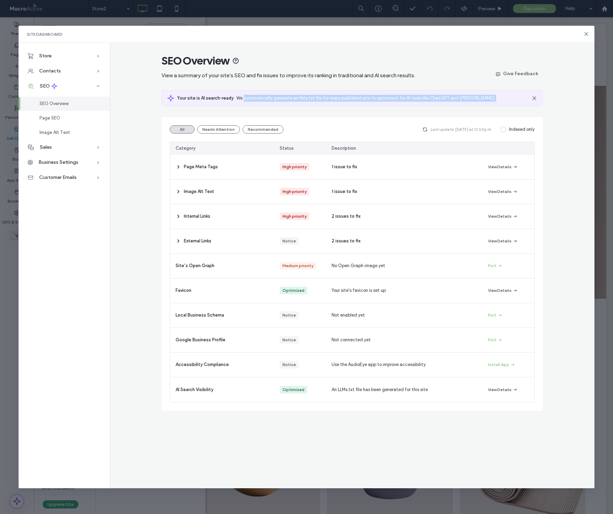
drag, startPoint x: 535, startPoint y: 98, endPoint x: 243, endPoint y: 96, distance: 292.1
click at [243, 96] on div "Your site is AI search-ready We automatically generate an llms.txt file for eve…" at bounding box center [352, 98] width 381 height 15
click at [268, 99] on span "We automatically generate an llms.txt file for every published site to optimize…" at bounding box center [365, 98] width 259 height 7
drag, startPoint x: 360, startPoint y: 98, endPoint x: 455, endPoint y: 97, distance: 94.8
click at [455, 97] on span "We automatically generate an llms.txt file for every published site to optimize…" at bounding box center [365, 98] width 259 height 7
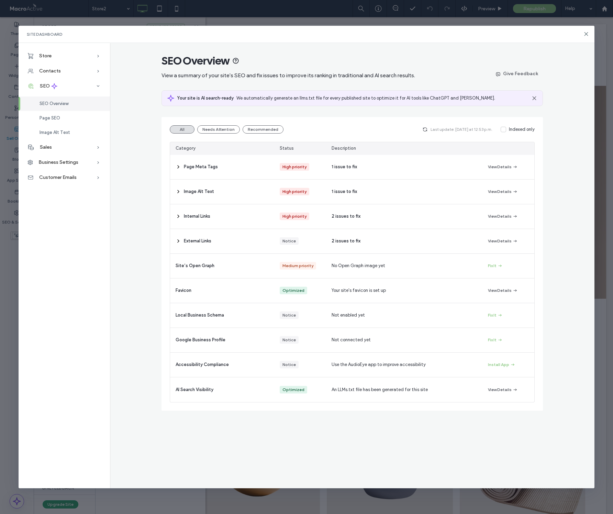
click at [456, 97] on span "We automatically generate an llms.txt file for every published site to optimize…" at bounding box center [365, 98] width 259 height 7
click at [170, 99] on icon at bounding box center [170, 98] width 7 height 7
click at [515, 73] on button "Give Feedback" at bounding box center [516, 73] width 53 height 11
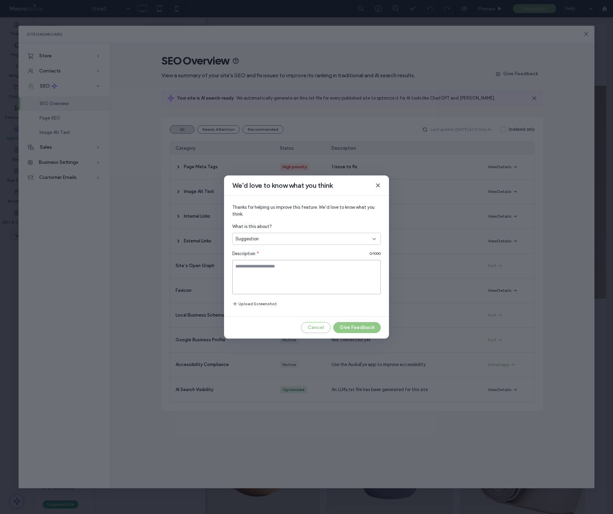
click at [266, 279] on textarea at bounding box center [306, 277] width 148 height 34
type textarea "**********"
click at [360, 326] on button "Give Feedback" at bounding box center [356, 327] width 47 height 11
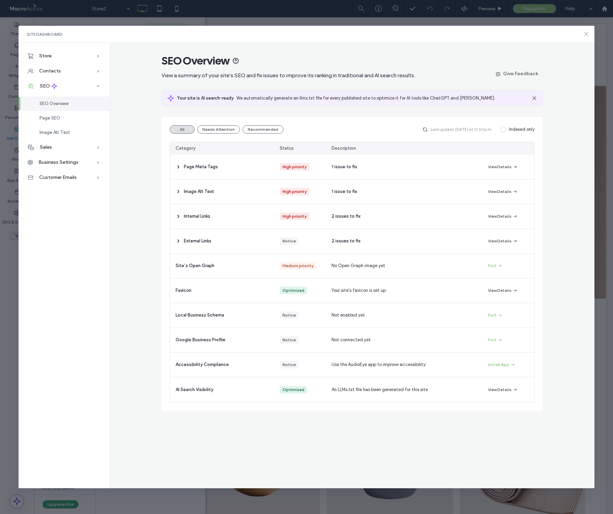
click at [586, 33] on icon at bounding box center [585, 33] width 5 height 5
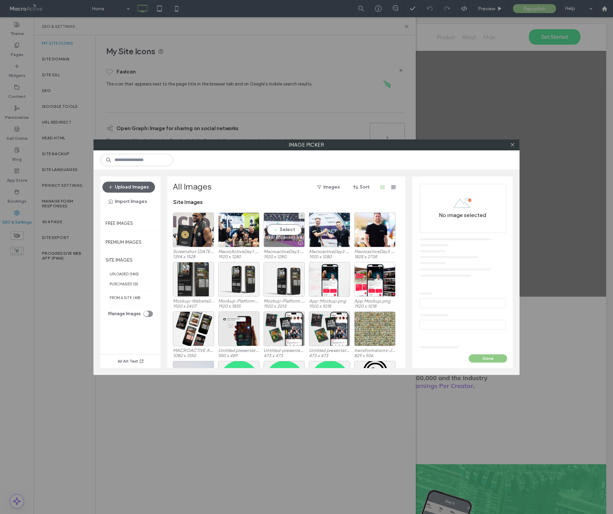
click at [280, 228] on div "Select" at bounding box center [284, 230] width 41 height 35
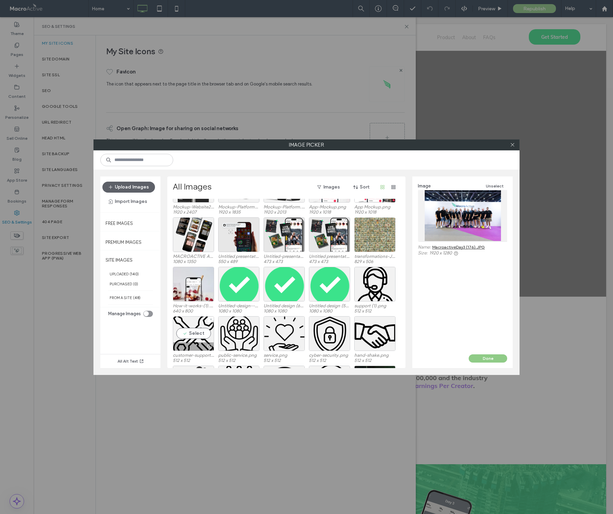
scroll to position [93, 0]
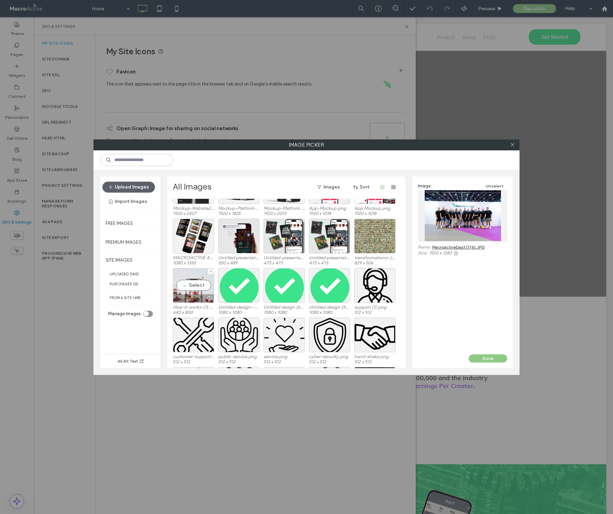
click at [195, 286] on div "Select" at bounding box center [193, 285] width 41 height 35
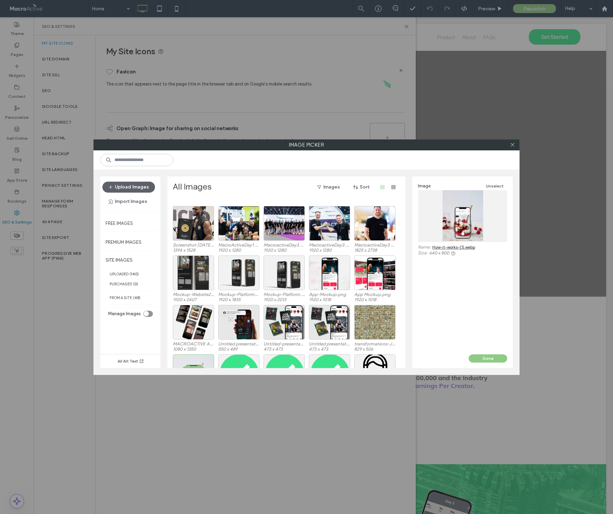
scroll to position [0, 0]
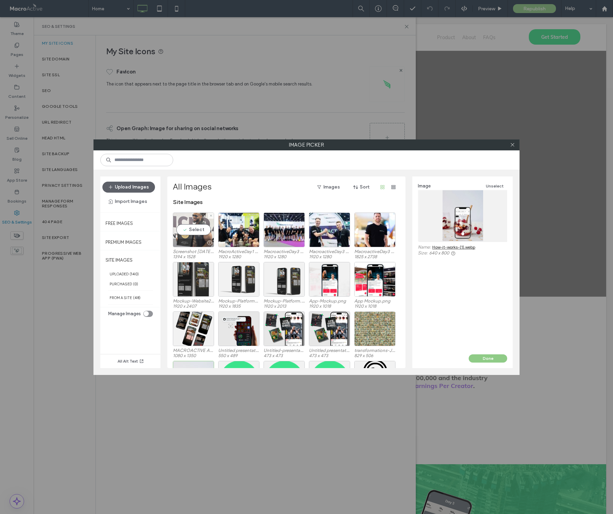
click at [202, 227] on div "Select" at bounding box center [193, 230] width 41 height 35
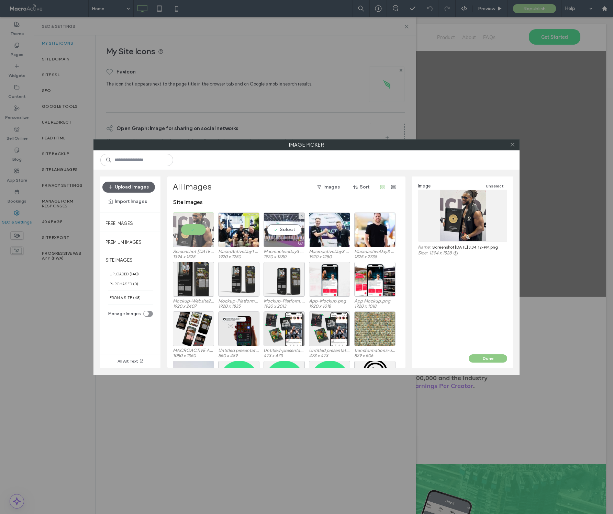
click at [280, 234] on div "Select" at bounding box center [284, 230] width 41 height 35
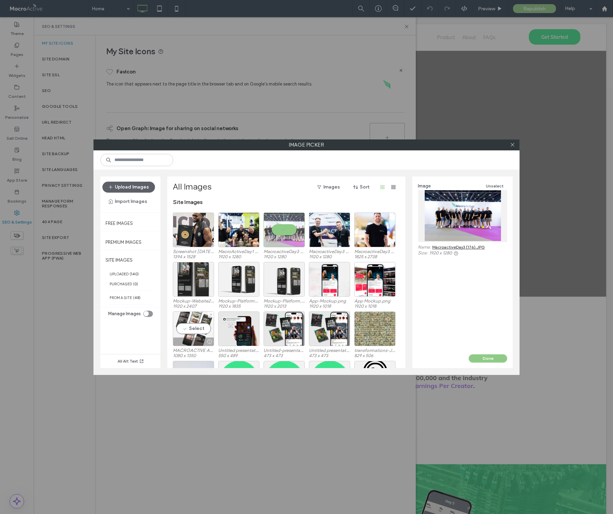
click at [195, 330] on div "Select" at bounding box center [193, 329] width 41 height 35
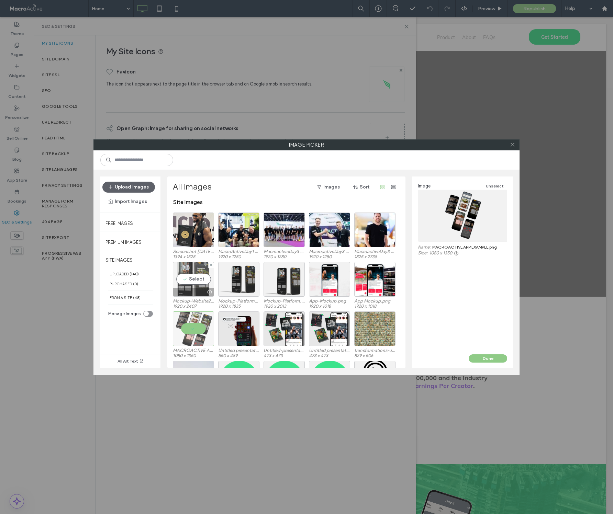
click at [190, 278] on div "Select" at bounding box center [193, 279] width 41 height 35
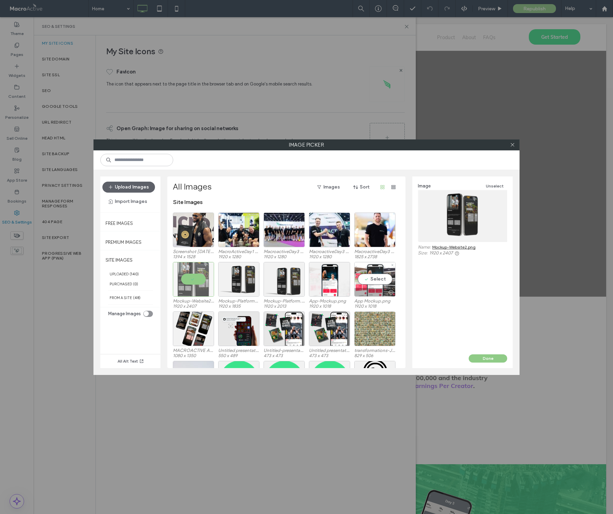
click at [372, 280] on div "Select" at bounding box center [374, 279] width 41 height 35
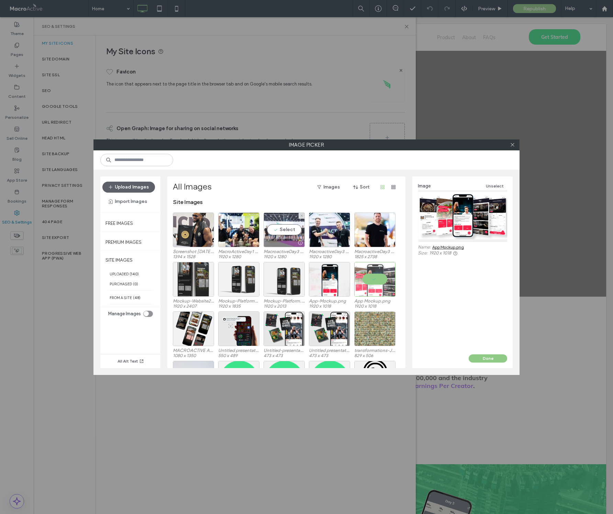
click at [291, 229] on div "Select" at bounding box center [284, 230] width 41 height 35
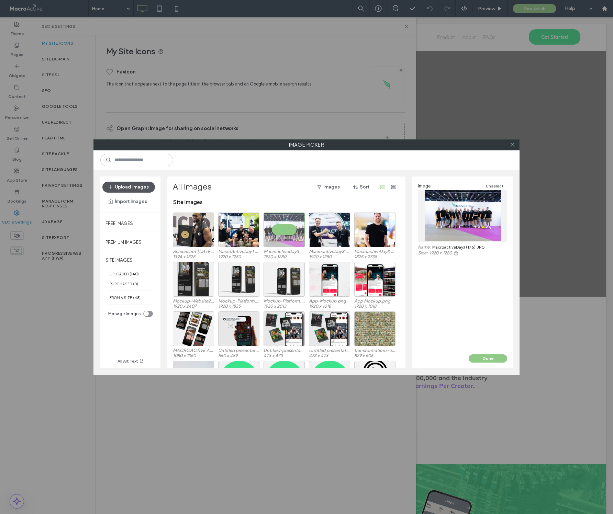
click at [136, 186] on button "Upload Images" at bounding box center [128, 187] width 53 height 11
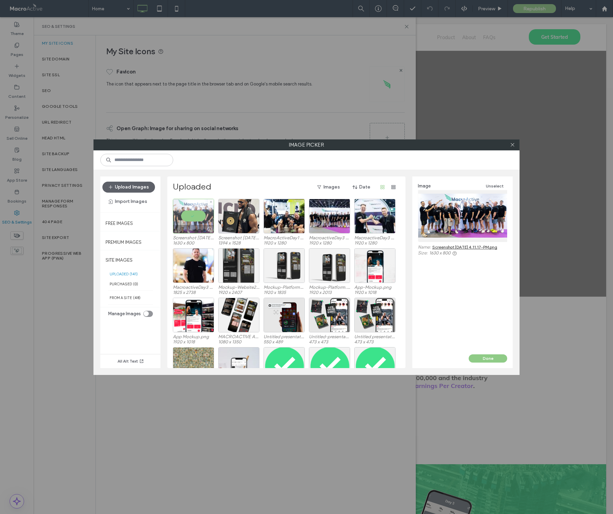
click at [194, 215] on div at bounding box center [193, 216] width 41 height 35
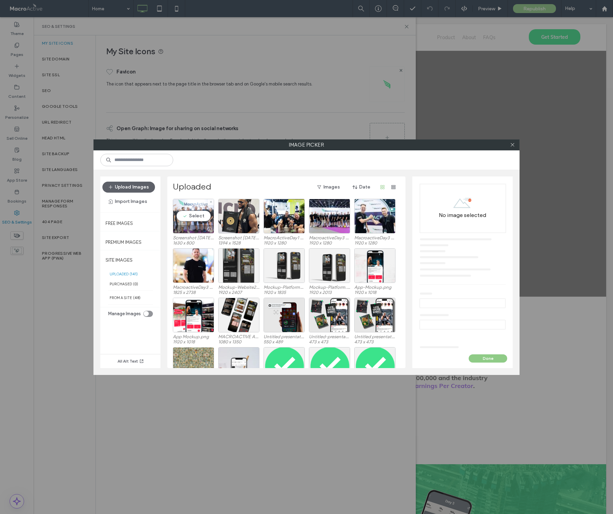
click at [194, 216] on div "Select" at bounding box center [193, 216] width 41 height 35
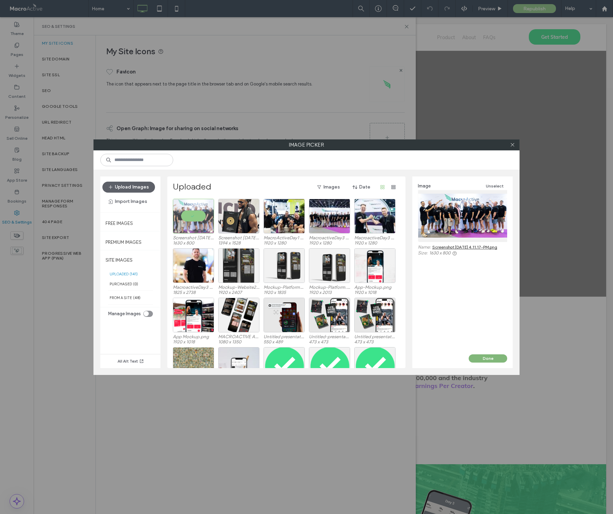
click at [494, 357] on button "Done" at bounding box center [488, 359] width 38 height 8
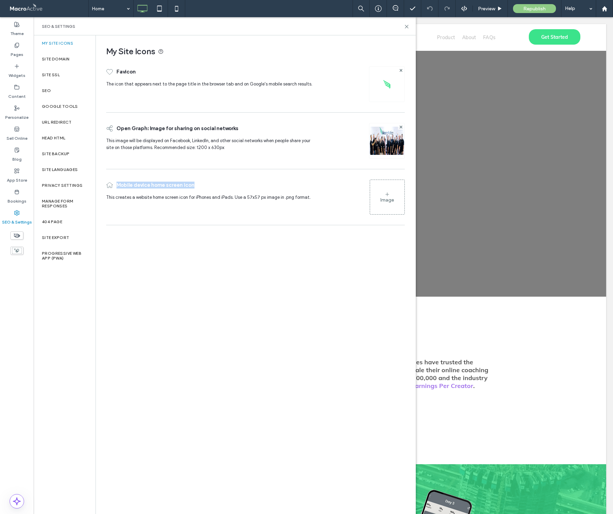
drag, startPoint x: 118, startPoint y: 184, endPoint x: 193, endPoint y: 187, distance: 75.3
click at [193, 187] on span "Mobile device home screen icon" at bounding box center [155, 185] width 78 height 18
drag, startPoint x: 136, startPoint y: 198, endPoint x: 204, endPoint y: 197, distance: 68.4
click at [204, 197] on span "This creates a website home screen icon for iPhones and iPads. Use a 57x57 px i…" at bounding box center [208, 197] width 204 height 5
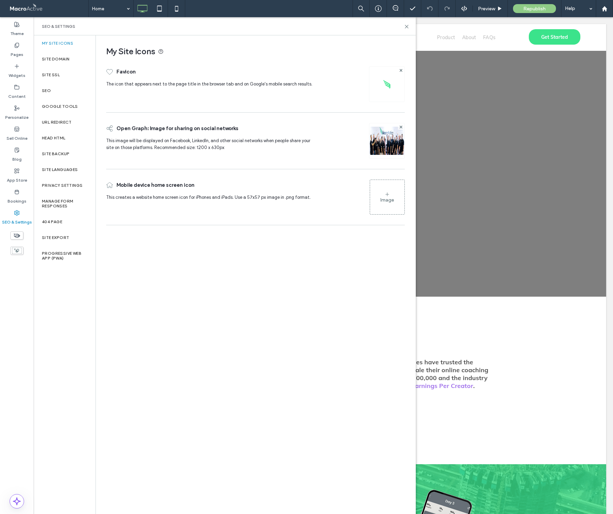
click at [212, 197] on span "This creates a website home screen icon for iPhones and iPads. Use a 57x57 px i…" at bounding box center [208, 197] width 204 height 5
click at [384, 194] on icon at bounding box center [386, 194] width 5 height 5
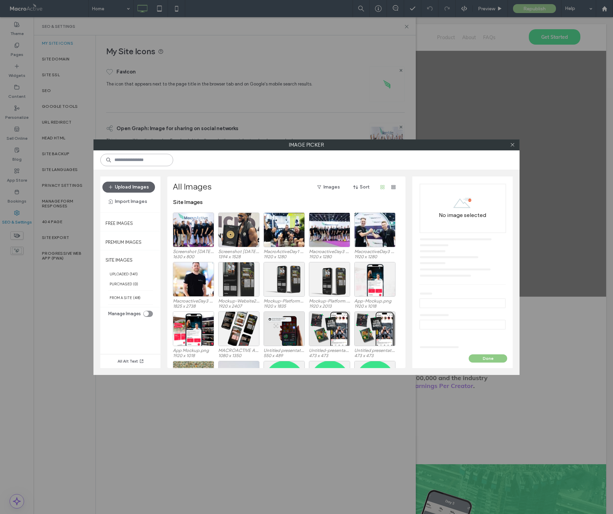
click at [138, 163] on input at bounding box center [136, 160] width 73 height 12
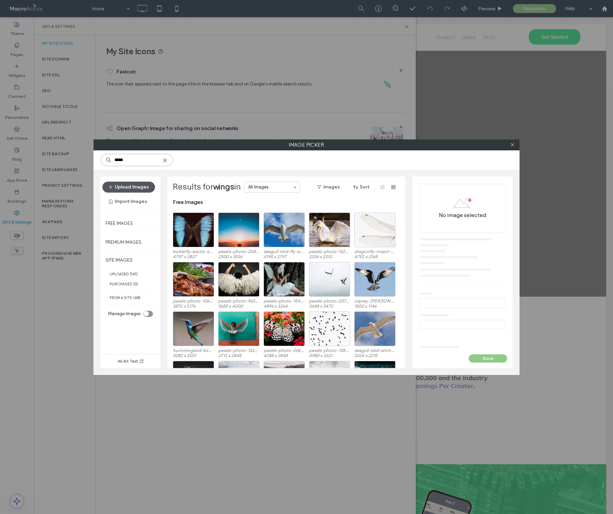
type input "*****"
click at [125, 188] on button "Upload Images" at bounding box center [128, 187] width 53 height 11
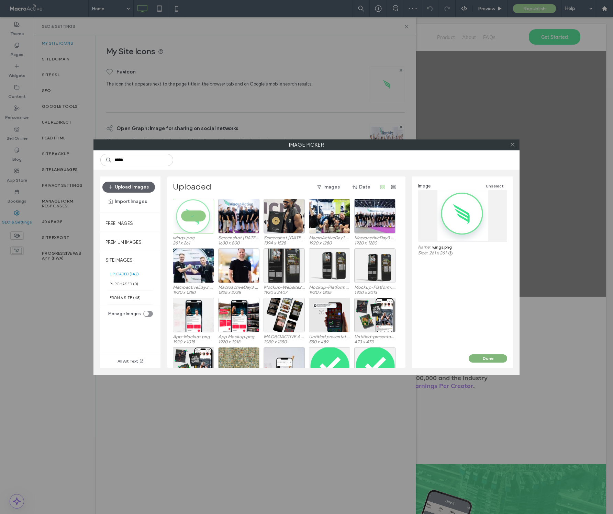
click at [485, 359] on button "Done" at bounding box center [488, 359] width 38 height 8
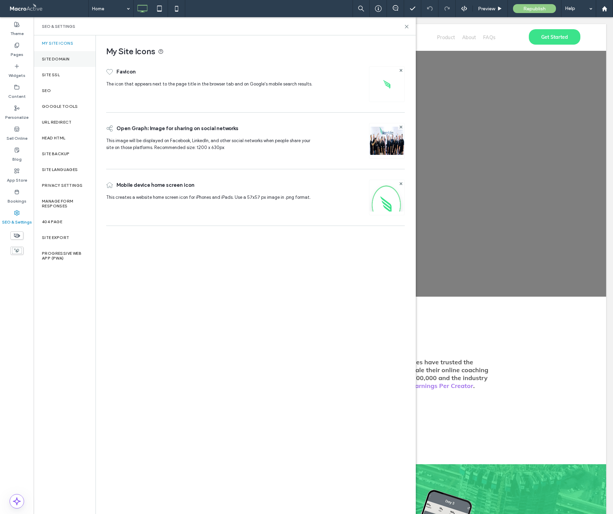
click at [59, 58] on label "Site Domain" at bounding box center [55, 59] width 27 height 5
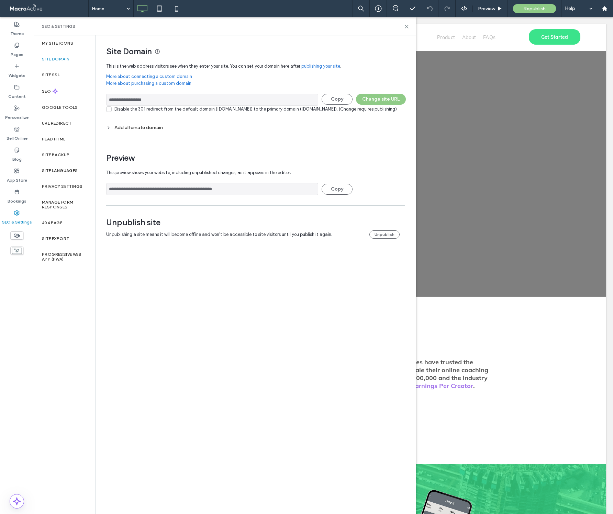
click at [110, 130] on icon at bounding box center [108, 127] width 5 height 5
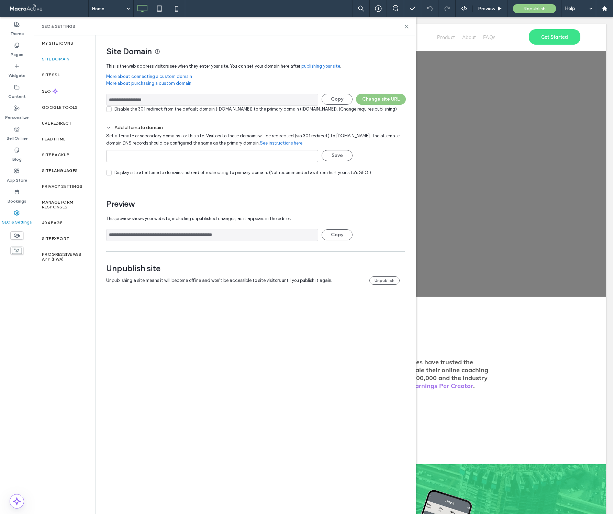
click at [110, 129] on use at bounding box center [109, 127] width 2 height 1
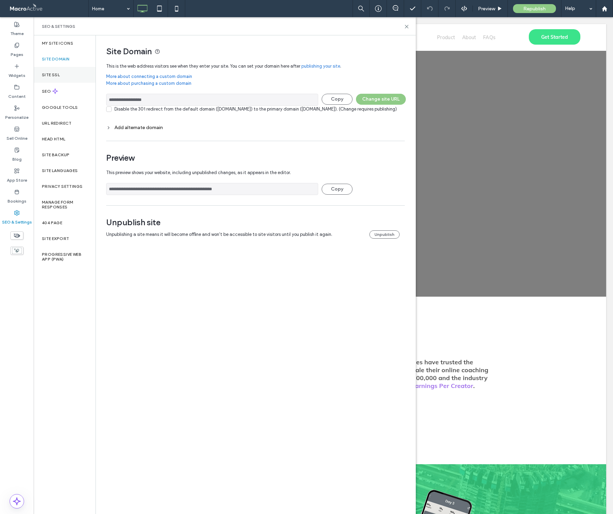
click at [58, 76] on label "Site SSL" at bounding box center [51, 74] width 18 height 5
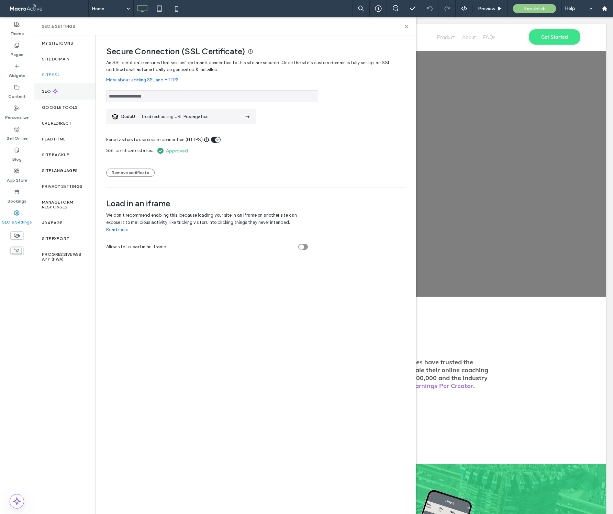
click at [56, 91] on use at bounding box center [55, 91] width 5 height 5
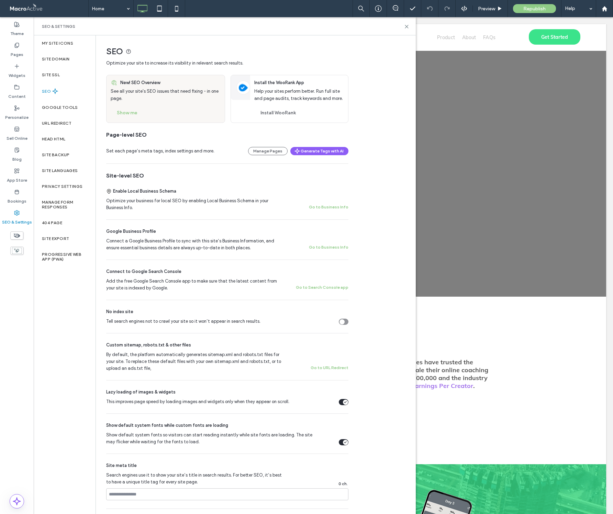
click at [153, 89] on span "See all your site's SEO issues that need fixing - in one page." at bounding box center [165, 95] width 108 height 12
click at [317, 151] on button "Generate Tags with AI" at bounding box center [319, 151] width 58 height 8
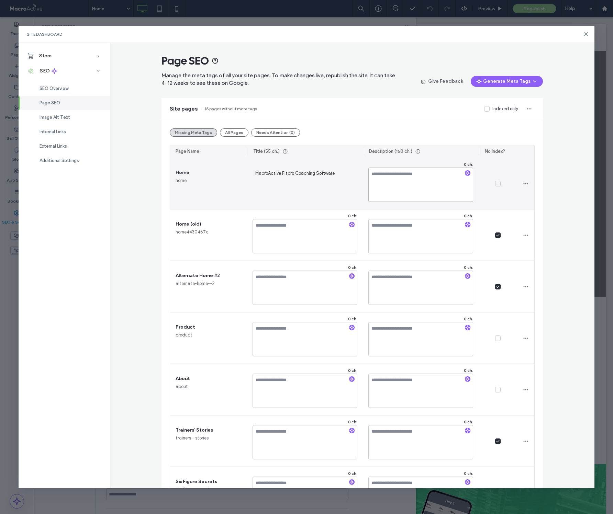
click at [398, 183] on textarea at bounding box center [420, 185] width 105 height 34
click at [391, 183] on textarea at bounding box center [420, 185] width 105 height 34
click at [409, 184] on textarea at bounding box center [420, 185] width 105 height 34
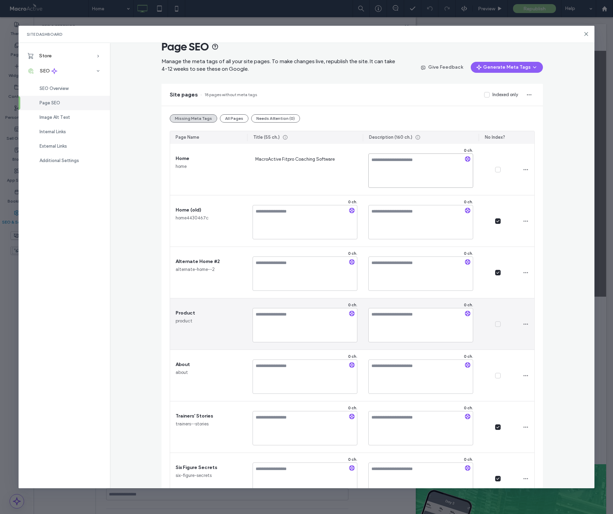
scroll to position [21, 0]
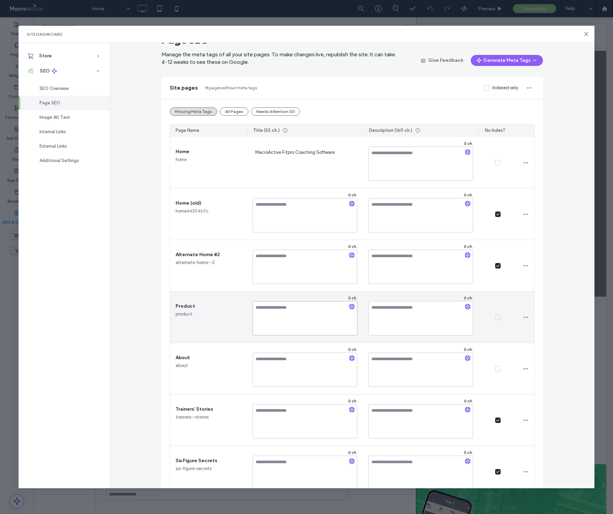
click at [275, 320] on textarea at bounding box center [305, 318] width 105 height 34
type textarea "**********"
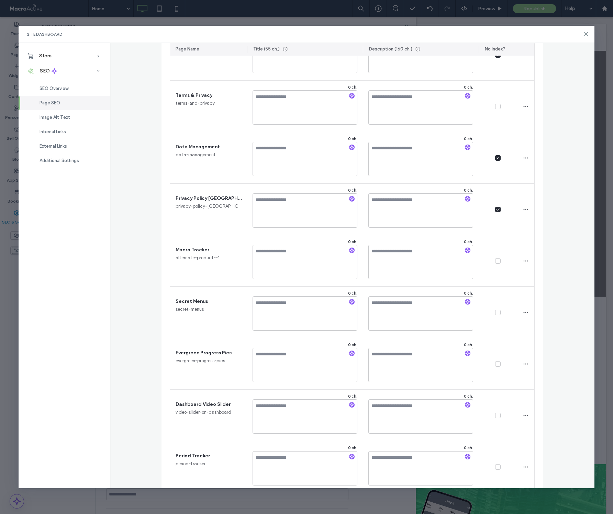
scroll to position [605, 0]
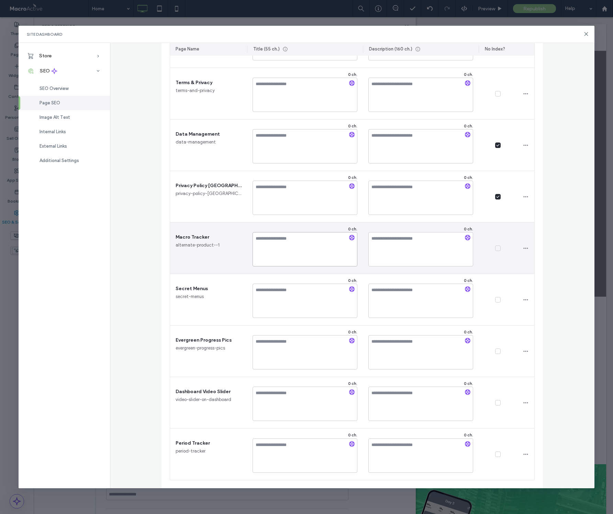
click at [268, 236] on textarea at bounding box center [305, 249] width 105 height 34
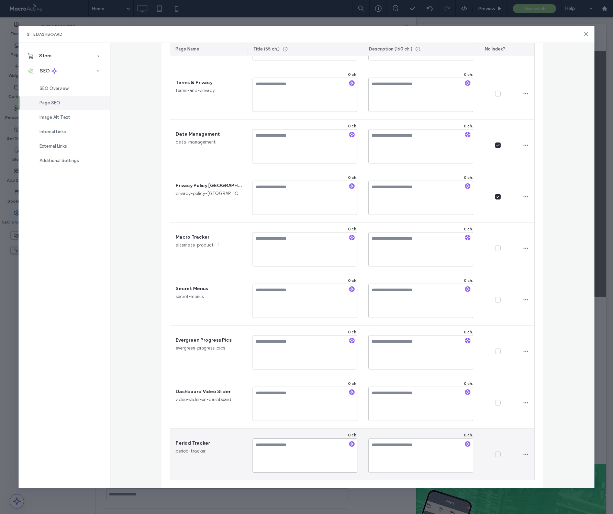
click at [278, 448] on textarea at bounding box center [305, 456] width 105 height 34
type textarea "*"
type textarea "**********"
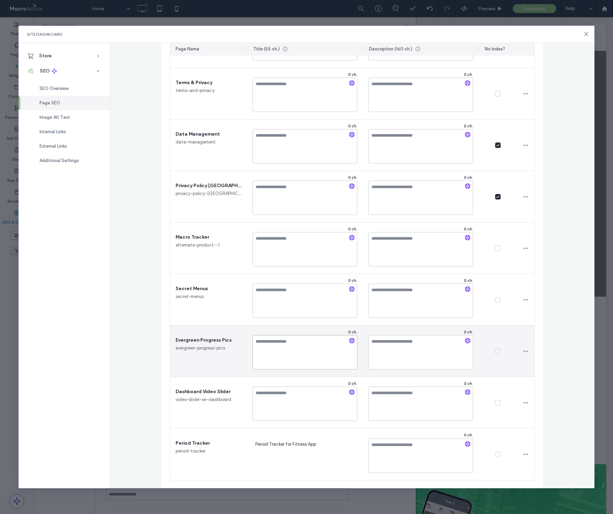
click at [270, 354] on textarea at bounding box center [305, 352] width 105 height 34
click at [271, 341] on textarea "**********" at bounding box center [305, 352] width 105 height 34
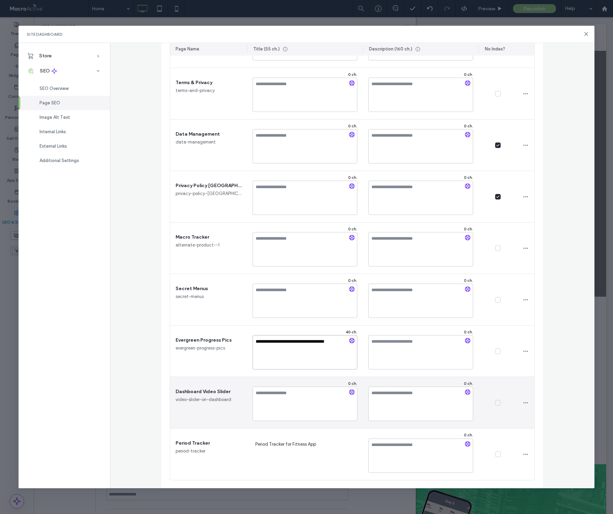
type textarea "**********"
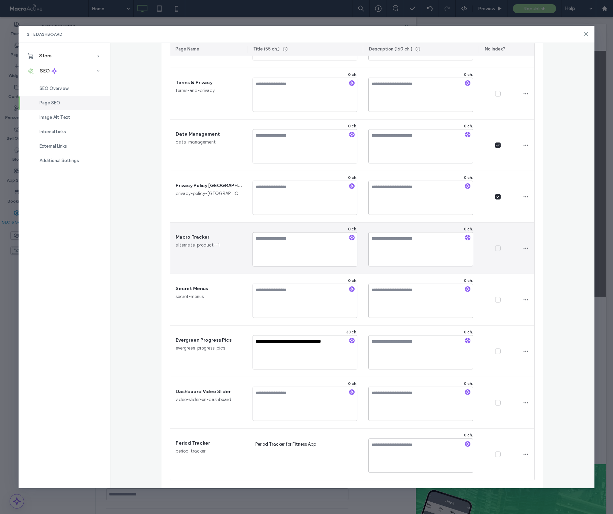
click at [278, 234] on textarea at bounding box center [305, 249] width 105 height 34
type textarea "**********"
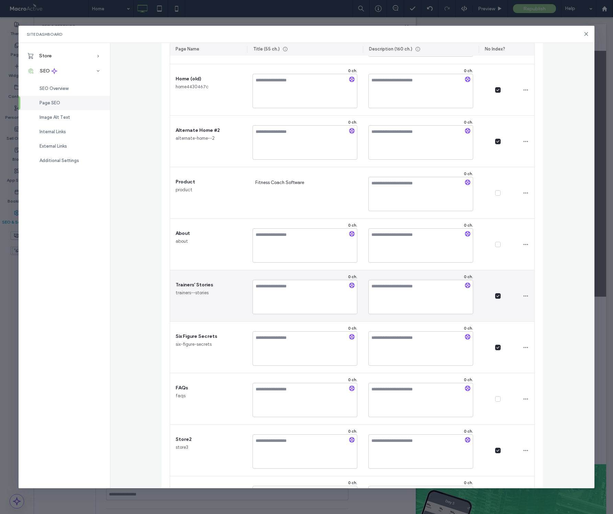
scroll to position [145, 0]
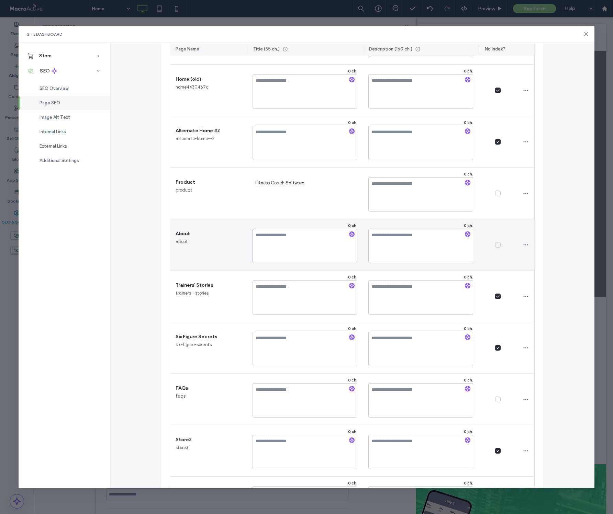
click at [290, 247] on textarea at bounding box center [305, 246] width 105 height 34
type textarea "**********"
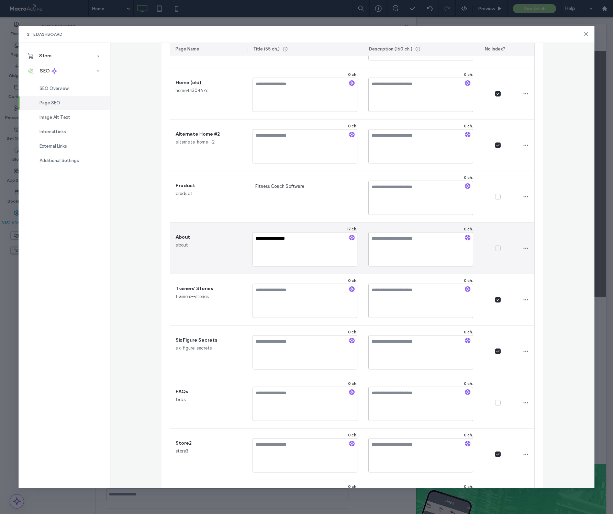
scroll to position [52, 0]
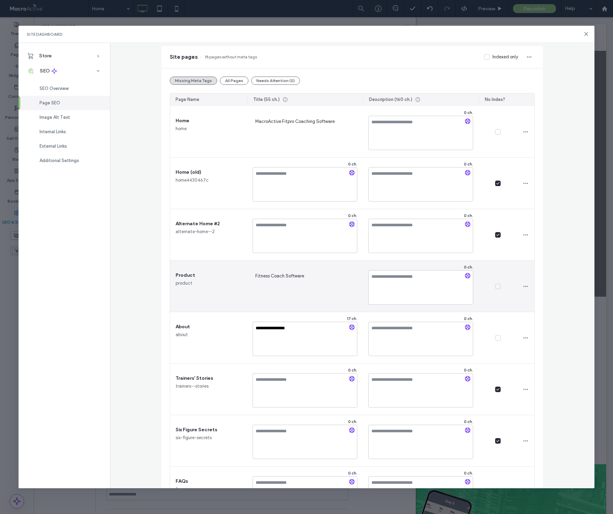
click at [282, 295] on span "Fitness Coach Software" at bounding box center [305, 286] width 105 height 28
click at [221, 309] on div "Product product" at bounding box center [208, 286] width 77 height 51
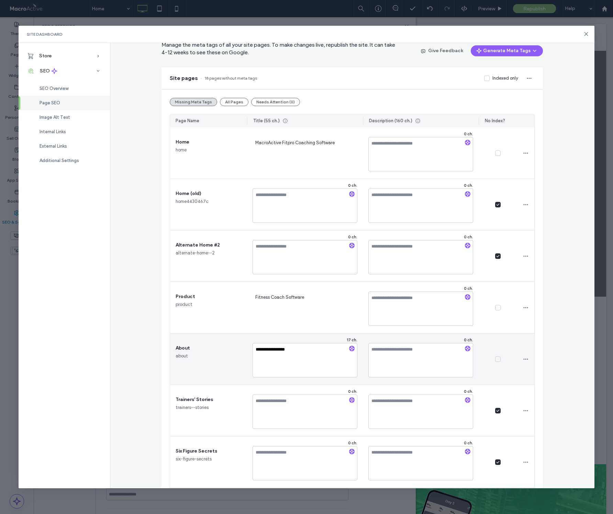
scroll to position [0, 0]
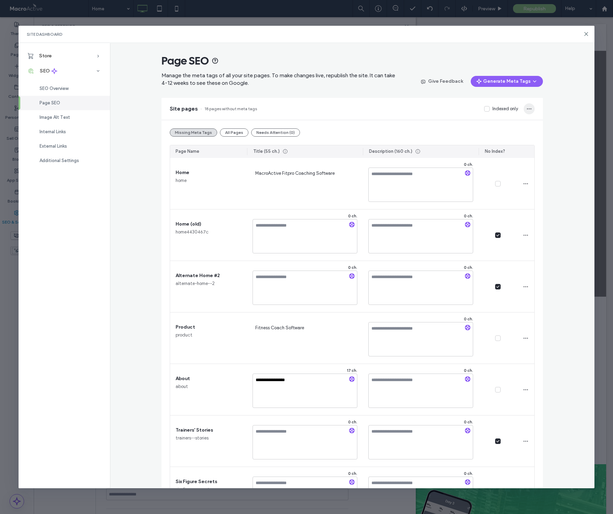
click at [526, 109] on icon "button" at bounding box center [528, 108] width 5 height 5
click at [369, 85] on span "Manage the meta tags of all your site pages. To make changes live, republish th…" at bounding box center [278, 79] width 234 height 15
click at [586, 34] on use at bounding box center [586, 34] width 3 height 3
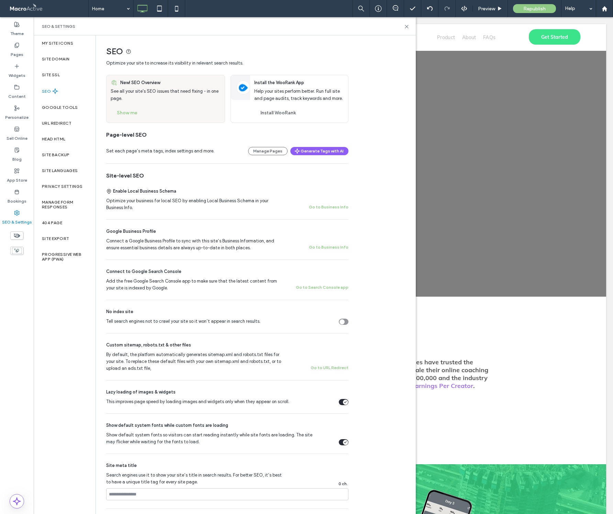
click at [58, 91] on use at bounding box center [55, 91] width 5 height 5
click at [323, 368] on button "Go to URL Redirect" at bounding box center [330, 368] width 38 height 8
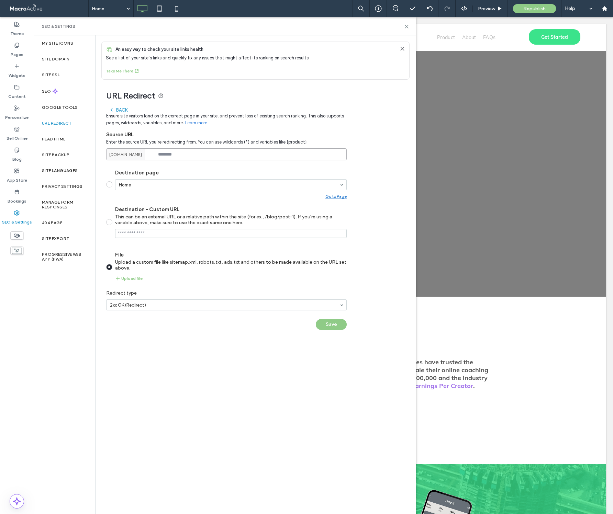
click at [169, 157] on input at bounding box center [226, 154] width 241 height 12
type input "**********"
click at [108, 185] on span at bounding box center [109, 184] width 6 height 6
click at [329, 327] on button "Add" at bounding box center [331, 324] width 31 height 11
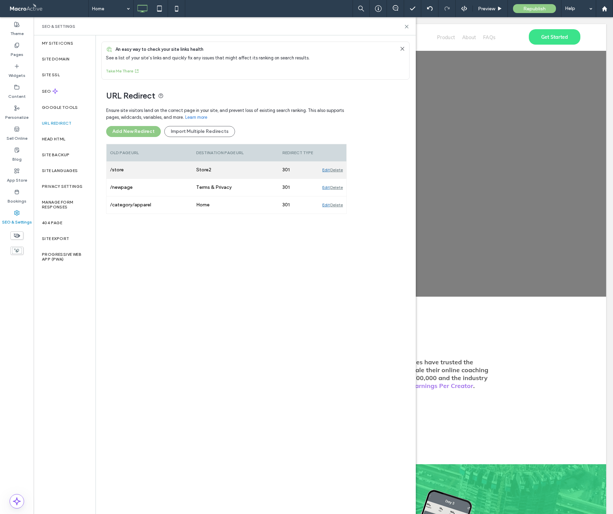
click at [325, 169] on div "Edit" at bounding box center [326, 169] width 8 height 17
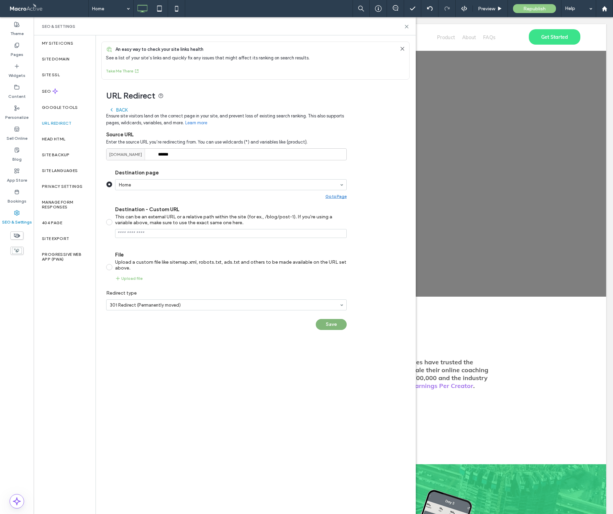
click at [325, 327] on button "Save" at bounding box center [331, 324] width 31 height 11
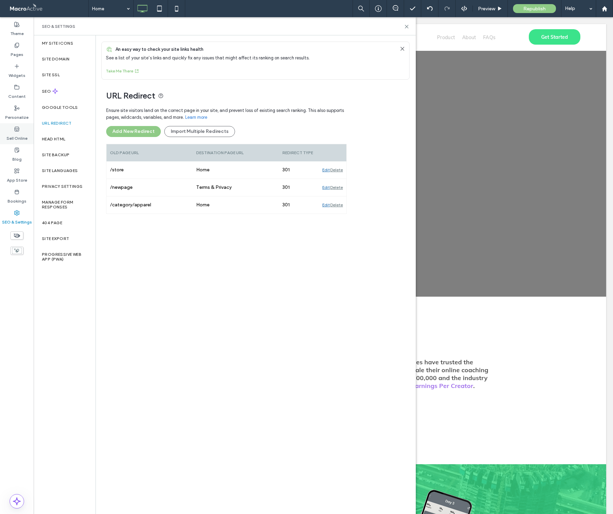
click at [19, 133] on label "Sell Online" at bounding box center [17, 137] width 21 height 10
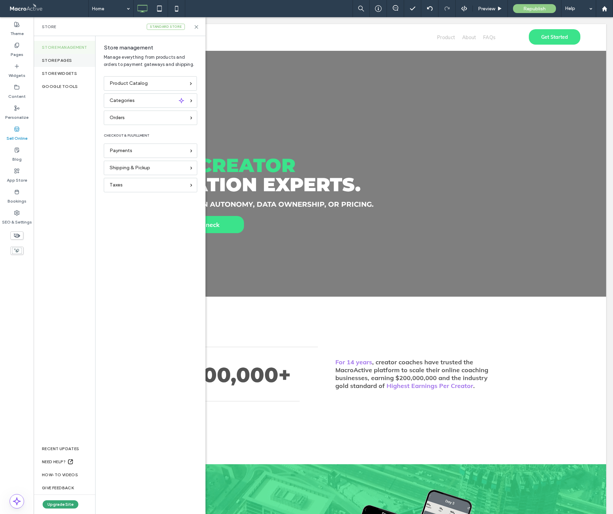
click at [62, 62] on div "Store pages" at bounding box center [65, 60] width 62 height 13
click at [170, 27] on div "Standard store" at bounding box center [166, 27] width 38 height 6
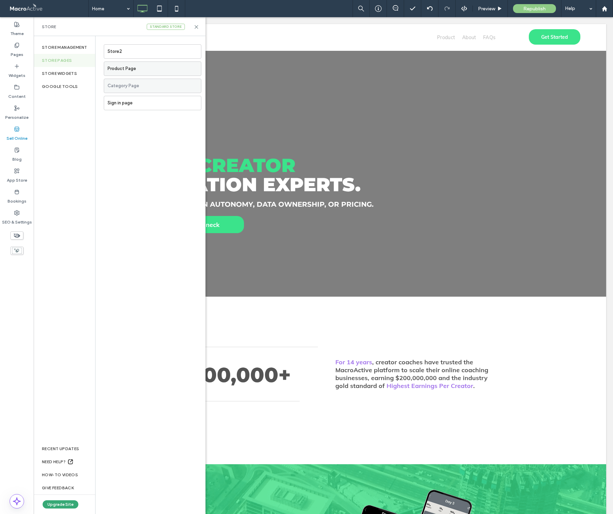
click at [133, 69] on label "Product Page" at bounding box center [154, 69] width 93 height 14
click at [145, 69] on div at bounding box center [306, 257] width 613 height 514
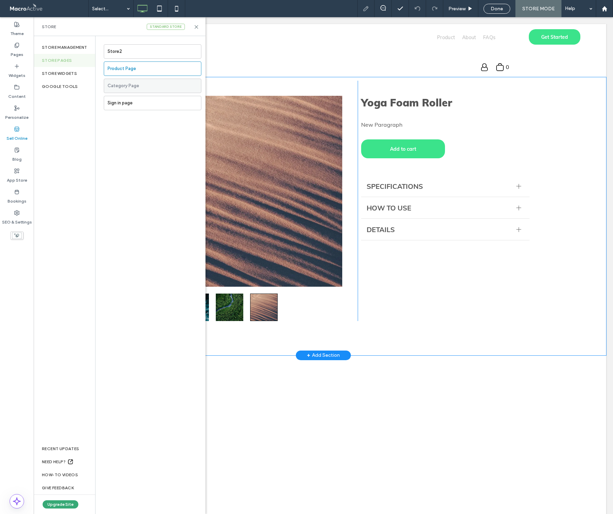
scroll to position [10, 0]
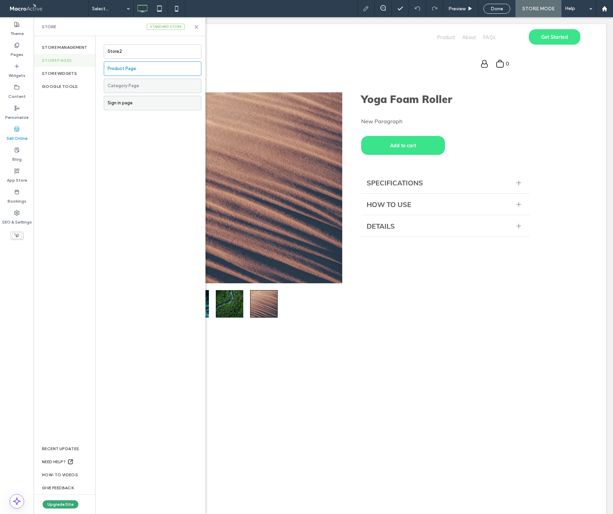
click at [132, 108] on label "Sign in page" at bounding box center [154, 103] width 93 height 14
click at [136, 87] on div at bounding box center [306, 257] width 613 height 514
click at [121, 87] on div "Sign in page Preview Republish Help Site Comments Team & Clients Automate new c…" at bounding box center [306, 257] width 613 height 514
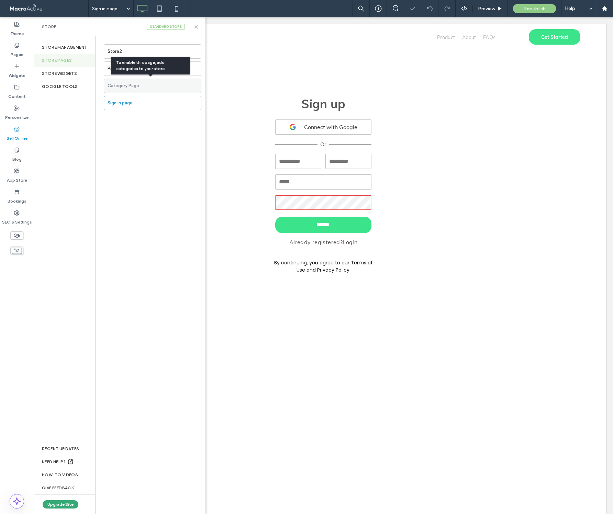
click at [121, 87] on label "Category Page" at bounding box center [154, 86] width 93 height 14
click at [108, 67] on label "Product Page" at bounding box center [154, 69] width 93 height 14
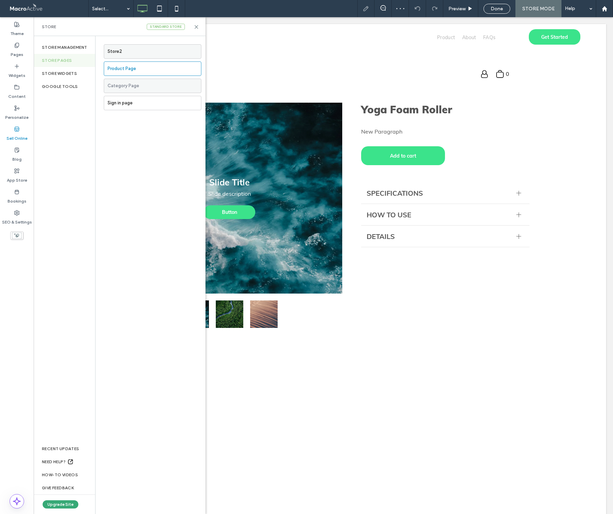
click at [119, 50] on label "Store2" at bounding box center [154, 52] width 93 height 14
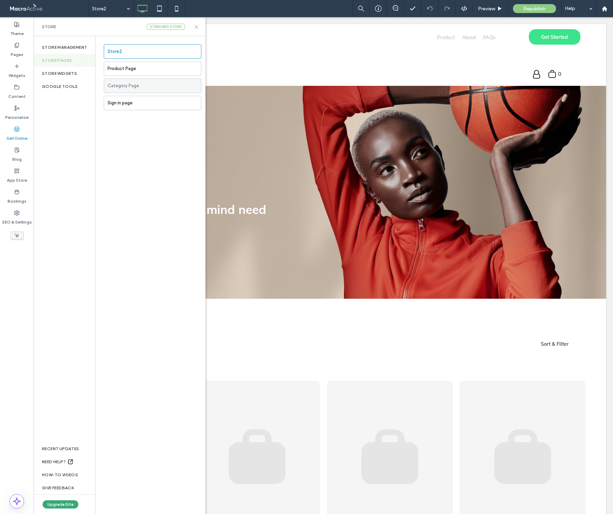
drag, startPoint x: 196, startPoint y: 28, endPoint x: 162, endPoint y: 11, distance: 37.6
click at [196, 28] on icon at bounding box center [196, 26] width 5 height 5
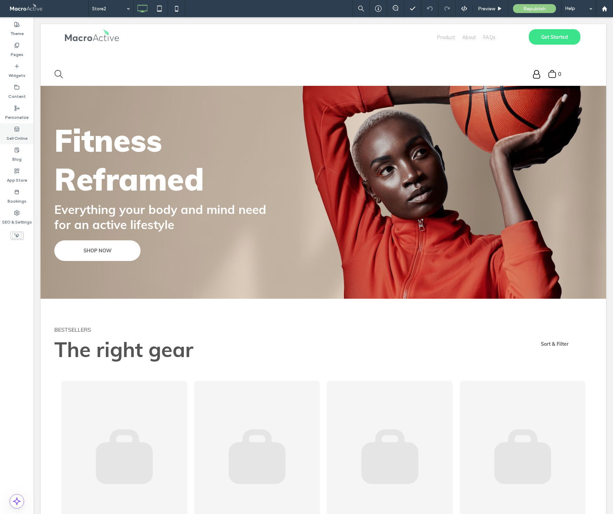
click at [20, 137] on label "Sell Online" at bounding box center [17, 137] width 21 height 10
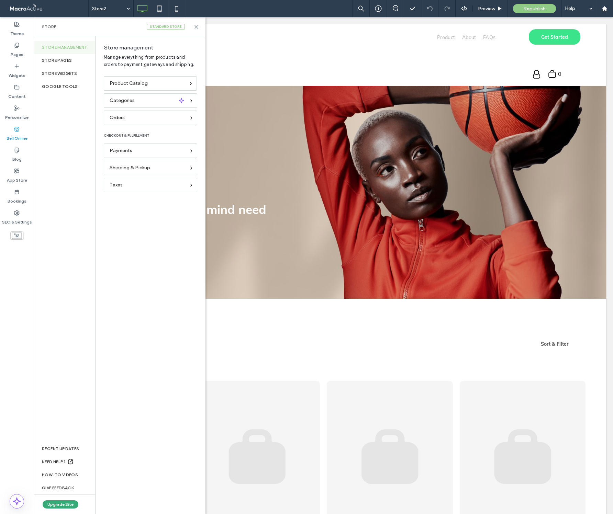
click at [20, 132] on label "Sell Online" at bounding box center [17, 137] width 21 height 10
click at [172, 24] on div "Standard store" at bounding box center [166, 27] width 38 height 6
click at [171, 27] on div "Standard store" at bounding box center [166, 27] width 38 height 6
click at [142, 121] on div "Orders" at bounding box center [148, 118] width 76 height 8
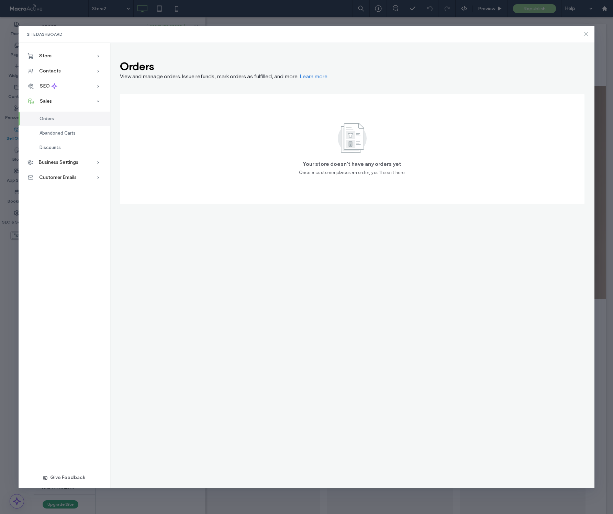
click at [587, 32] on icon at bounding box center [585, 33] width 5 height 5
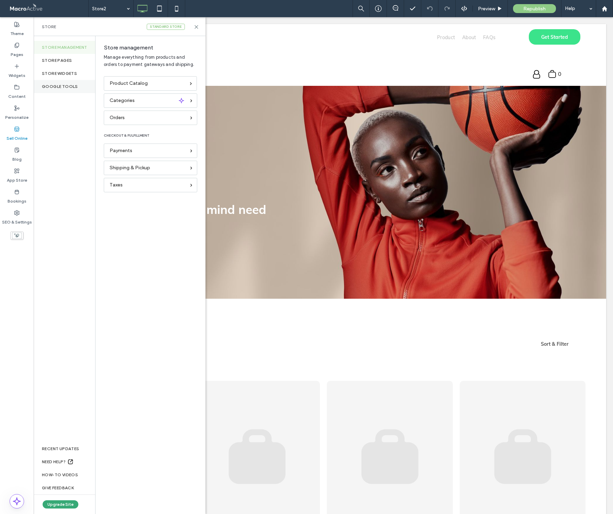
click at [64, 86] on div "Google Tools" at bounding box center [65, 86] width 62 height 13
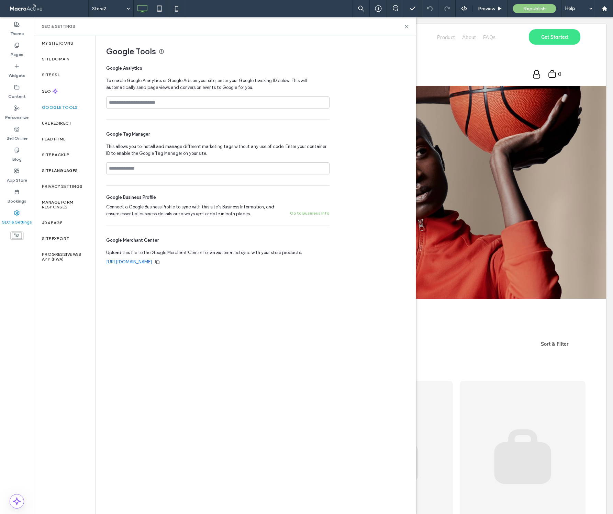
click at [144, 261] on link "https://www.macroactive.com/rts/store-catalog/public/feeds/google/products" at bounding box center [129, 262] width 46 height 7
click at [56, 46] on div "My Site Icons" at bounding box center [65, 43] width 62 height 16
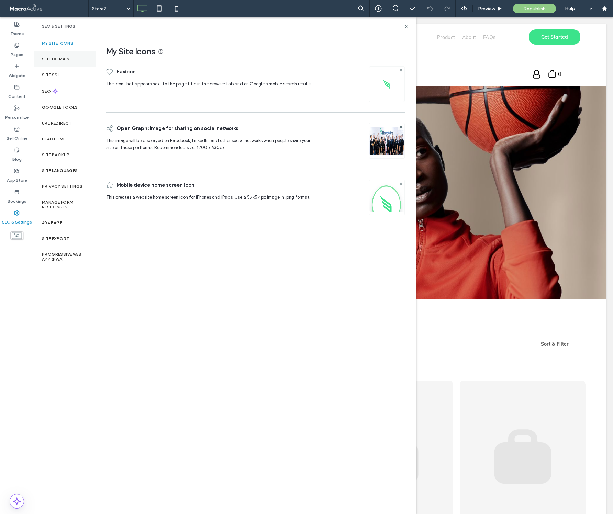
click at [59, 61] on label "Site Domain" at bounding box center [55, 59] width 27 height 5
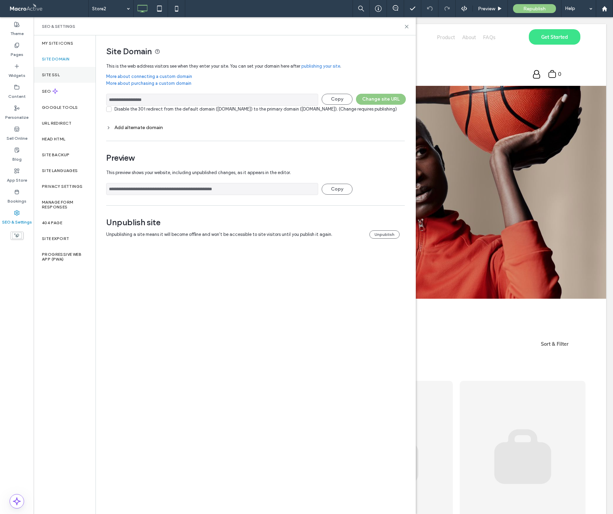
click at [57, 76] on label "Site SSL" at bounding box center [51, 74] width 18 height 5
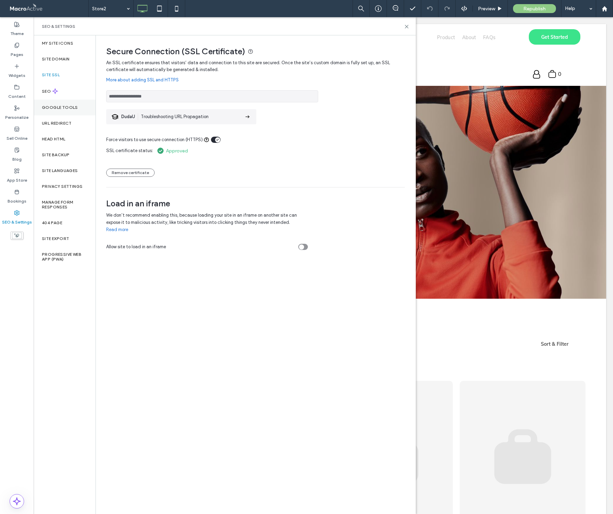
click at [59, 109] on label "Google Tools" at bounding box center [60, 107] width 36 height 5
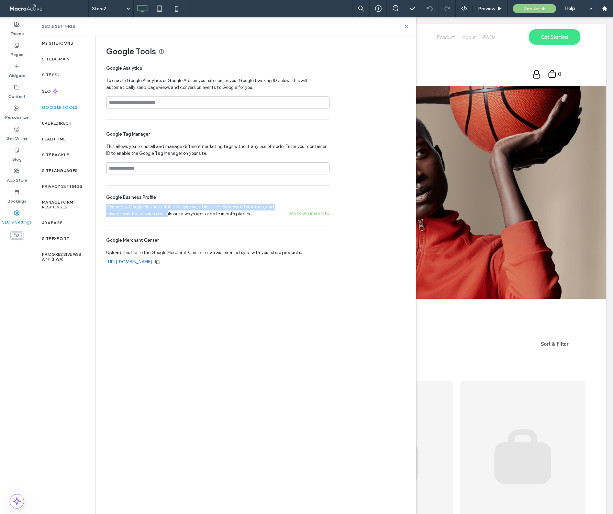
drag, startPoint x: 107, startPoint y: 208, endPoint x: 176, endPoint y: 212, distance: 68.8
click at [169, 212] on span "Connect a Google Business Profile to sync with this site’s Business Information…" at bounding box center [194, 211] width 176 height 14
click at [16, 133] on label "Sell Online" at bounding box center [17, 137] width 21 height 10
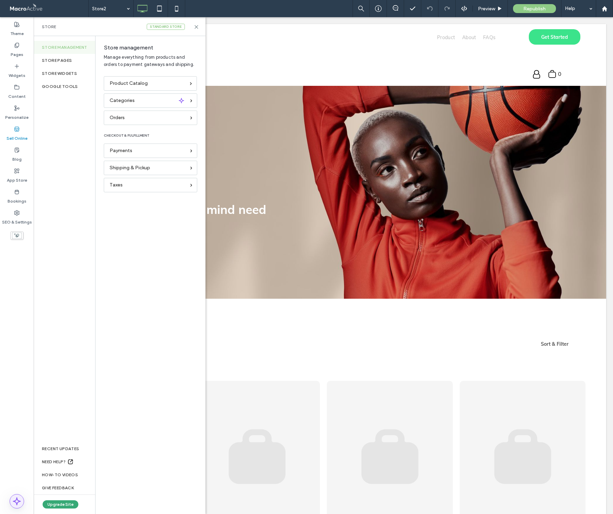
click at [17, 500] on icon at bounding box center [17, 502] width 8 height 8
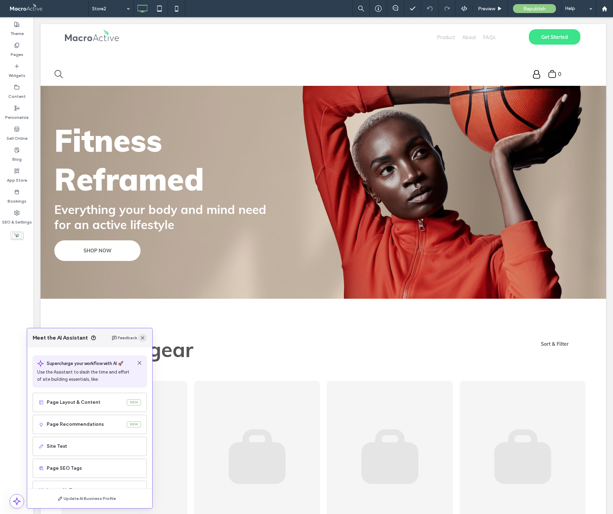
click at [144, 337] on icon "button" at bounding box center [142, 337] width 5 height 5
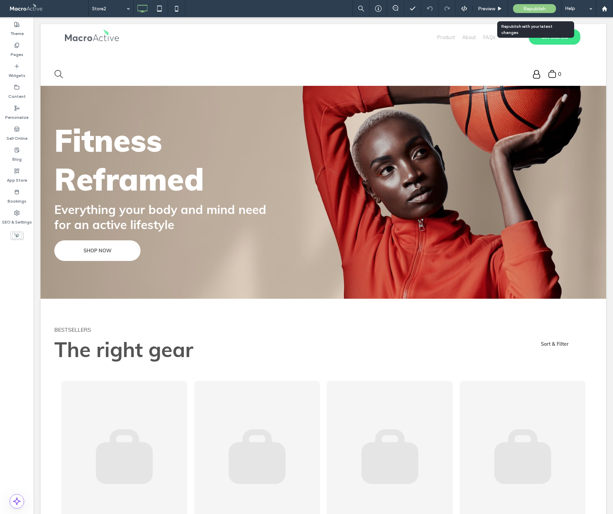
click at [541, 7] on span "Republish" at bounding box center [534, 9] width 22 height 6
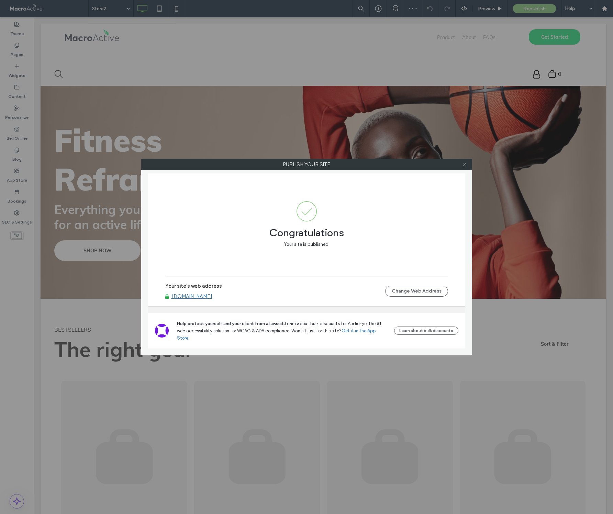
click at [466, 165] on icon at bounding box center [464, 164] width 5 height 5
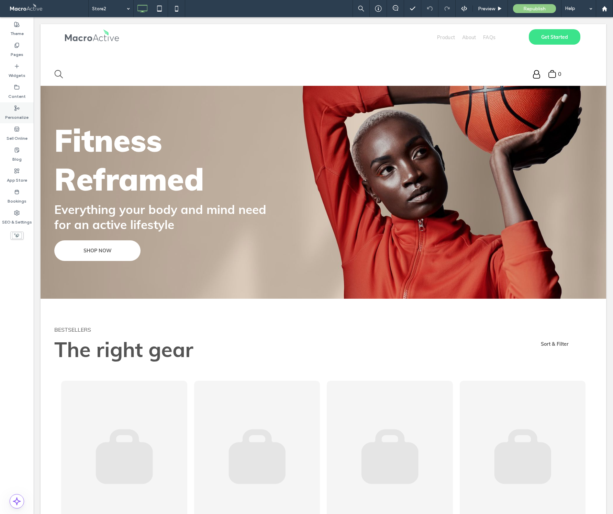
click at [19, 109] on icon at bounding box center [16, 107] width 5 height 5
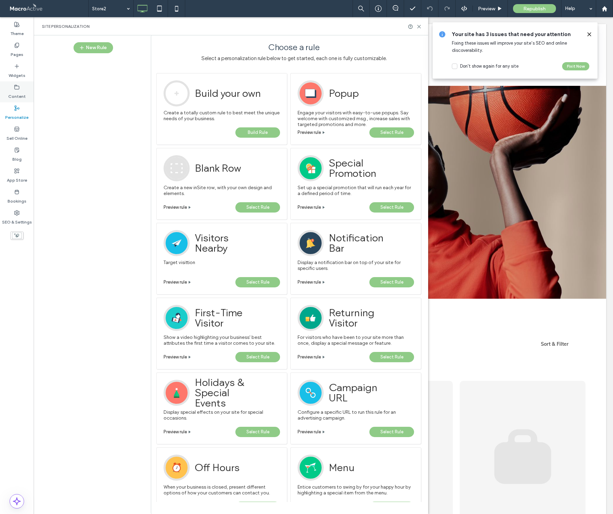
click at [20, 89] on div "Content" at bounding box center [17, 91] width 34 height 21
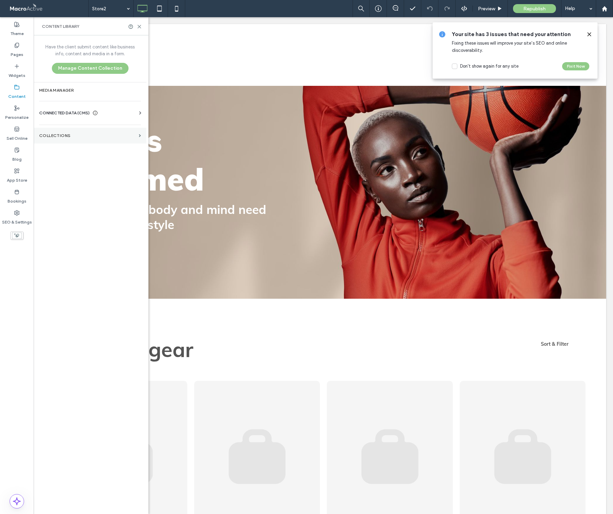
click at [60, 137] on label "Collections" at bounding box center [87, 135] width 97 height 5
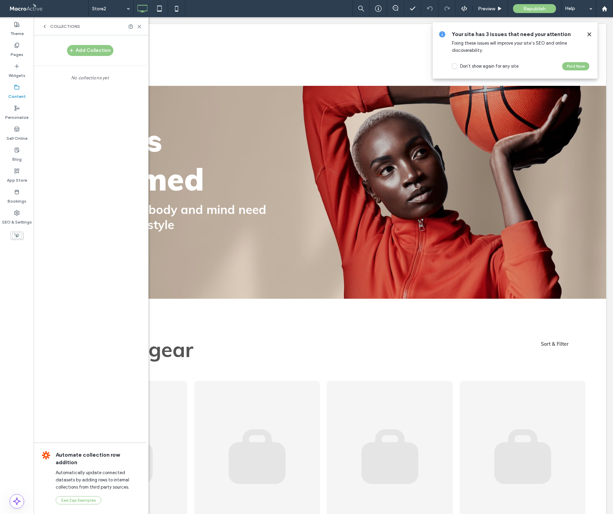
click at [45, 25] on icon at bounding box center [44, 26] width 5 height 5
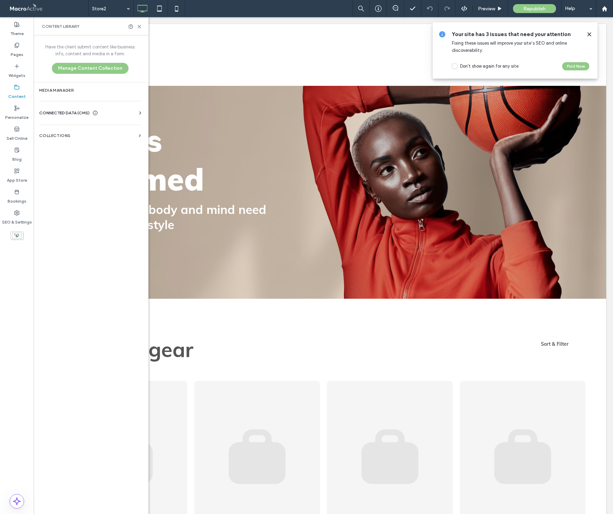
click at [55, 114] on span "CONNECTED DATA (CMS)" at bounding box center [64, 113] width 51 height 7
click at [58, 129] on label "Business Info" at bounding box center [91, 129] width 93 height 5
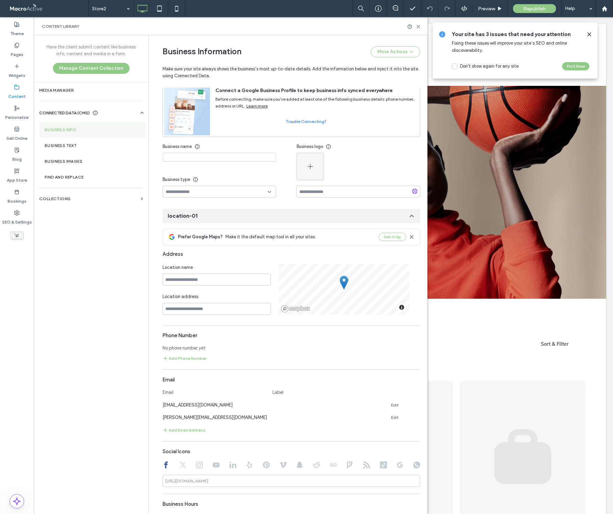
scroll to position [129, 0]
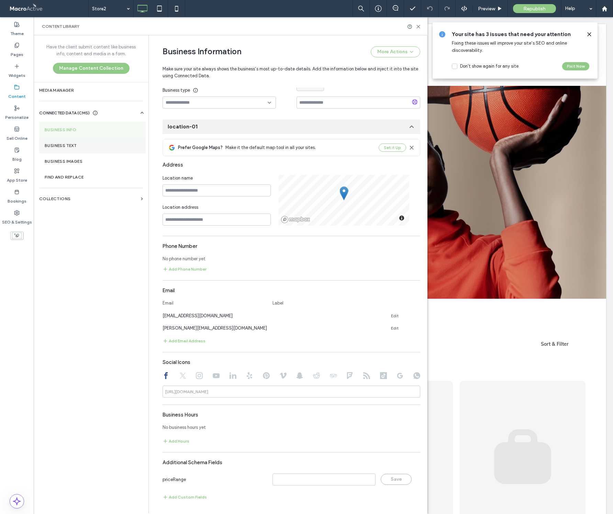
click at [66, 147] on label "Business Text" at bounding box center [93, 145] width 96 height 5
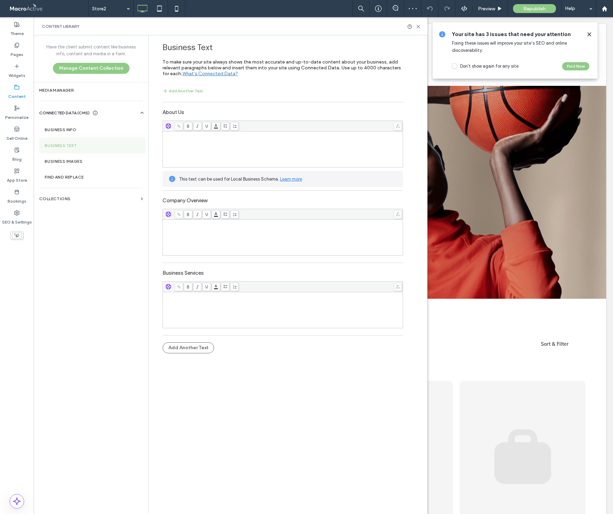
scroll to position [0, 0]
click at [66, 163] on label "Business Images" at bounding box center [93, 161] width 96 height 5
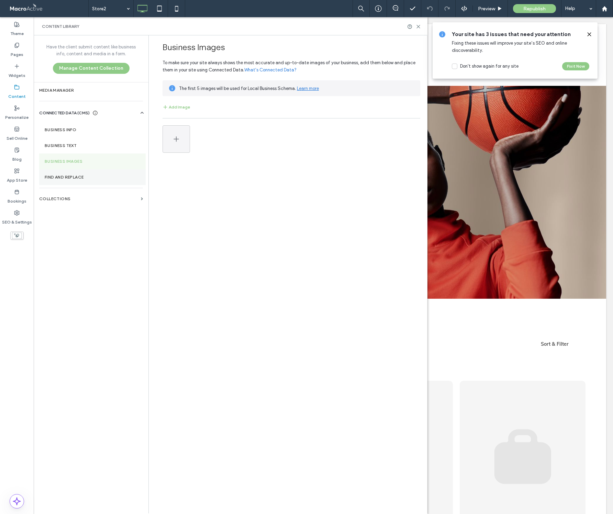
click at [69, 179] on label "Find and Replace" at bounding box center [93, 177] width 96 height 5
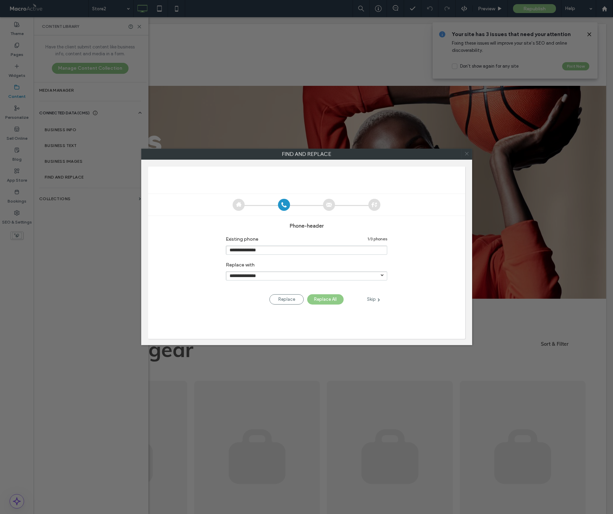
click at [467, 154] on use at bounding box center [466, 153] width 3 height 3
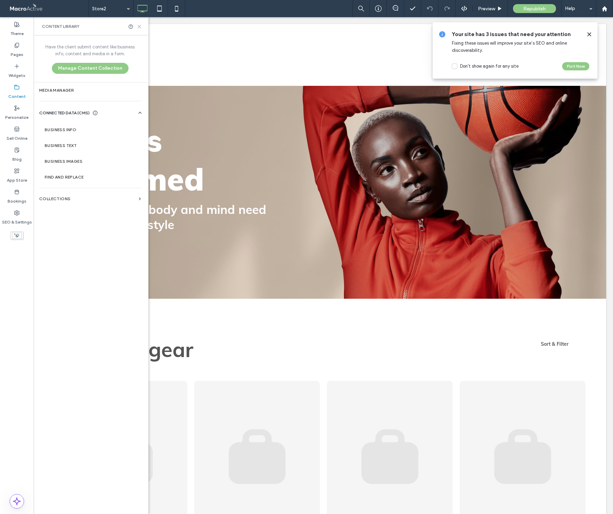
drag, startPoint x: 140, startPoint y: 26, endPoint x: 70, endPoint y: 17, distance: 71.0
click at [140, 26] on icon at bounding box center [139, 26] width 5 height 5
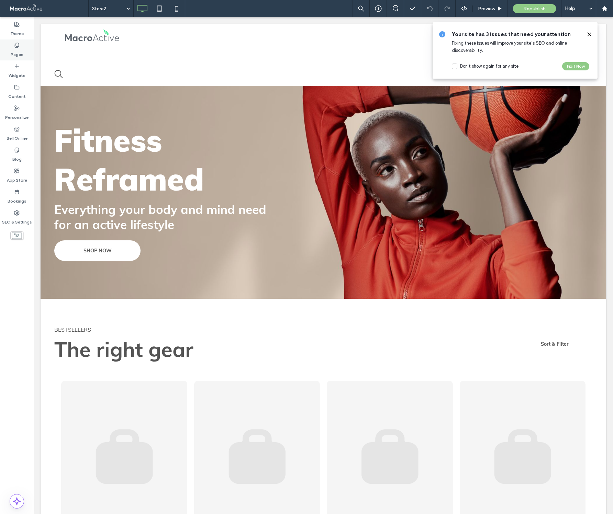
click at [18, 49] on label "Pages" at bounding box center [17, 53] width 13 height 10
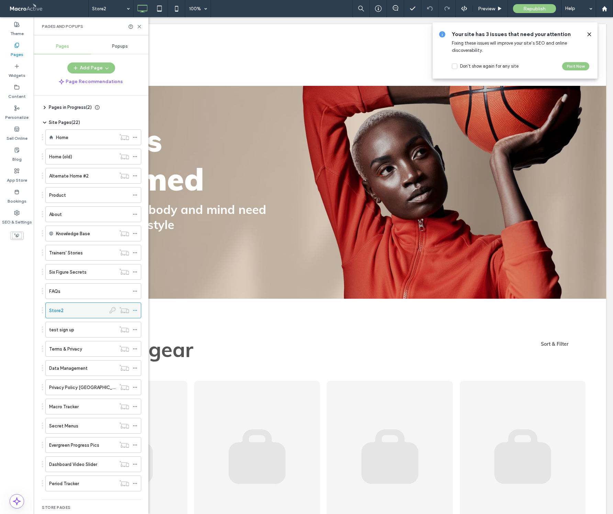
click at [136, 310] on icon at bounding box center [135, 310] width 5 height 5
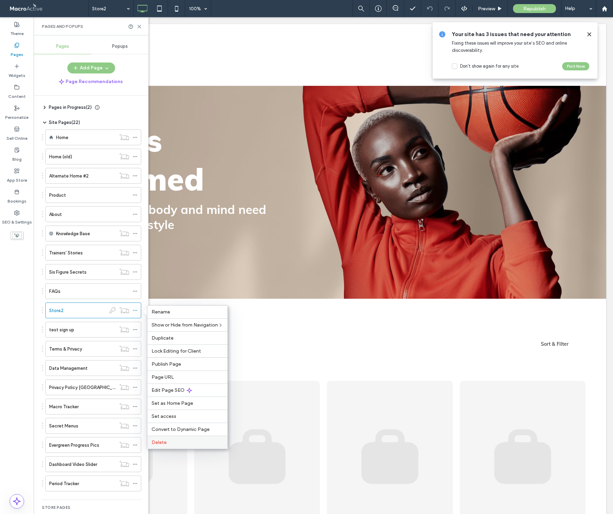
click at [163, 444] on span "Delete" at bounding box center [159, 443] width 15 height 6
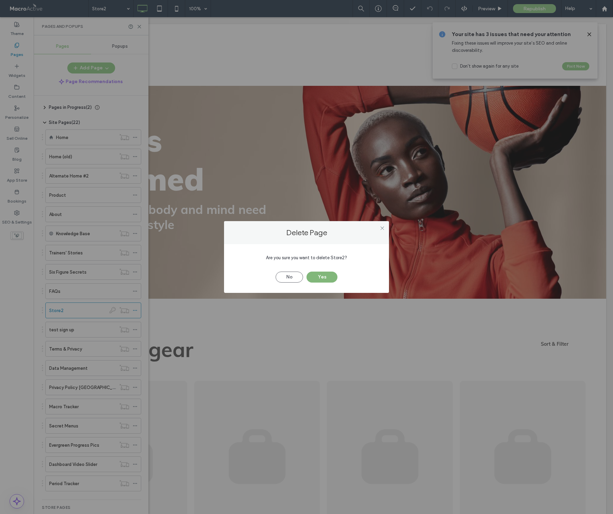
click at [326, 276] on button "Yes" at bounding box center [321, 277] width 31 height 11
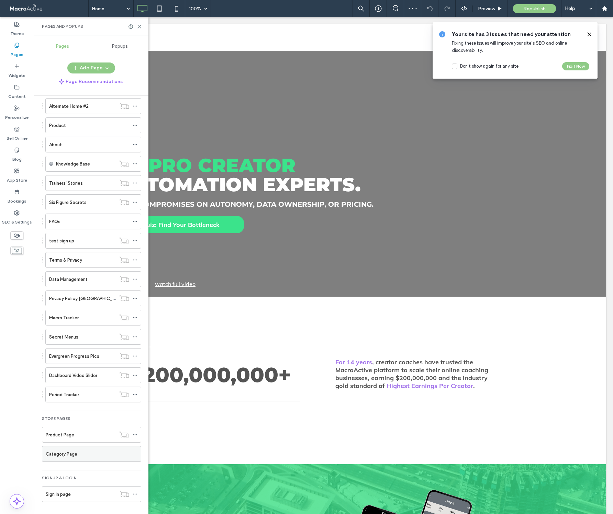
scroll to position [70, 0]
click at [134, 434] on use at bounding box center [135, 434] width 4 height 1
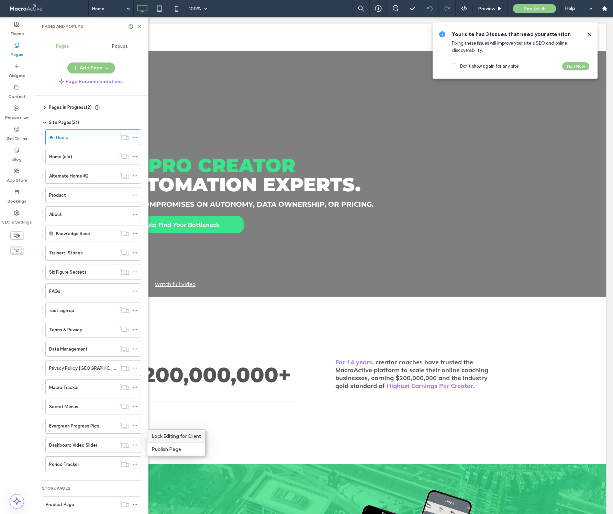
scroll to position [70, 0]
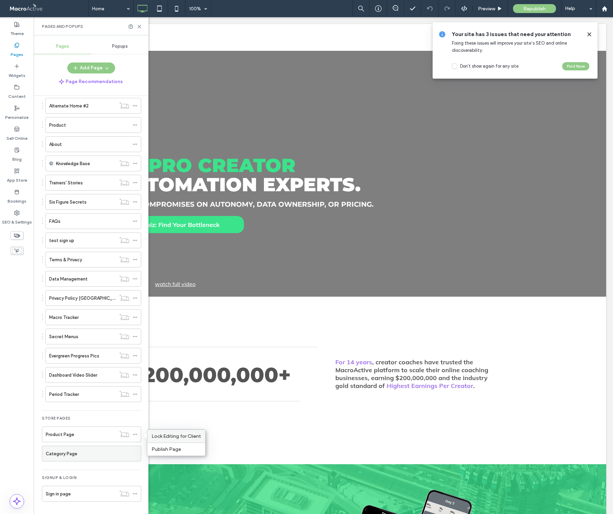
click at [159, 437] on span "Lock Editing for Client" at bounding box center [176, 437] width 49 height 6
click at [73, 434] on label "Product Page" at bounding box center [60, 435] width 29 height 12
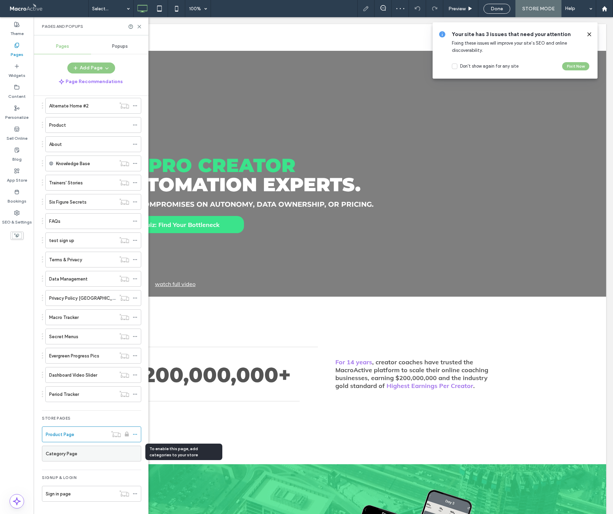
click at [95, 455] on div "Category Page" at bounding box center [92, 453] width 92 height 7
click at [111, 456] on div "Category Page" at bounding box center [92, 453] width 92 height 7
click at [590, 33] on use at bounding box center [589, 34] width 3 height 3
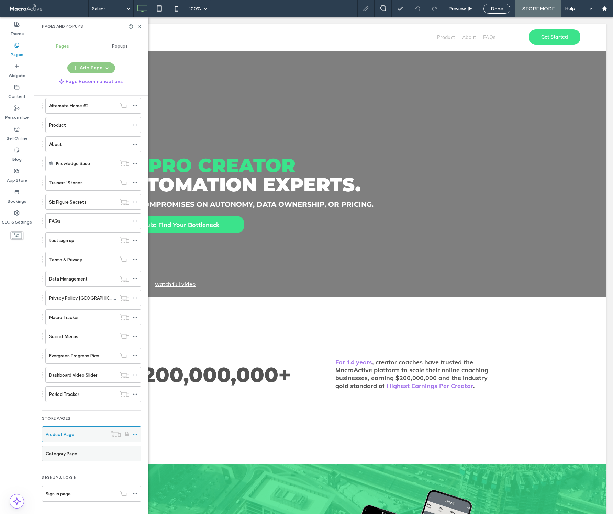
click at [135, 434] on icon at bounding box center [135, 434] width 5 height 5
click at [171, 437] on span "Unlock for client editing" at bounding box center [178, 437] width 53 height 6
click at [136, 435] on icon at bounding box center [135, 434] width 5 height 5
click at [140, 26] on use at bounding box center [139, 26] width 3 height 3
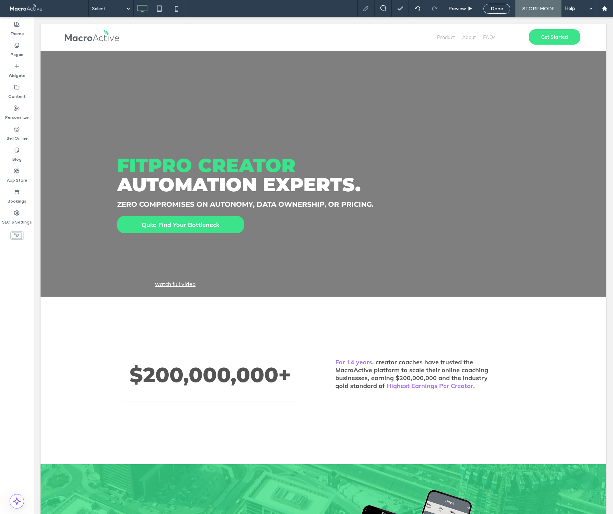
click at [533, 8] on span "STORE MODE" at bounding box center [538, 9] width 32 height 6
click at [366, 8] on use at bounding box center [365, 8] width 5 height 5
click at [548, 12] on div "STORE MODE" at bounding box center [538, 8] width 46 height 17
click at [495, 8] on span "Done" at bounding box center [497, 9] width 12 height 6
click at [18, 235] on icon at bounding box center [17, 236] width 8 height 8
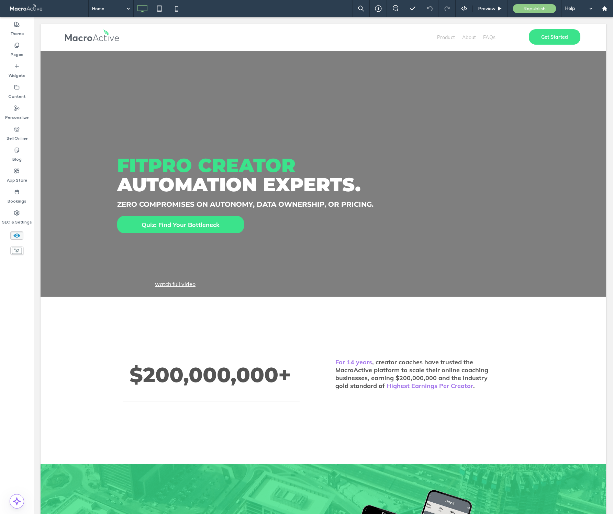
click at [18, 236] on use at bounding box center [16, 236] width 7 height 4
click at [19, 236] on use at bounding box center [17, 236] width 7 height 4
click at [17, 236] on icon at bounding box center [17, 236] width 8 height 8
click at [18, 236] on use at bounding box center [17, 236] width 7 height 4
click at [20, 236] on use at bounding box center [16, 236] width 7 height 4
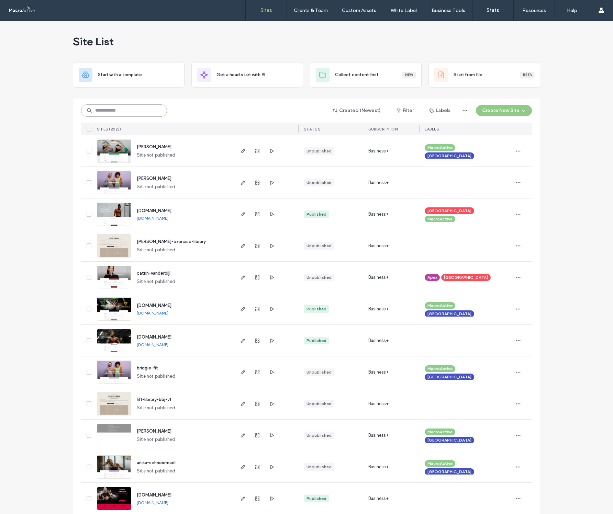
click at [106, 111] on input at bounding box center [124, 110] width 86 height 12
type input "**********"
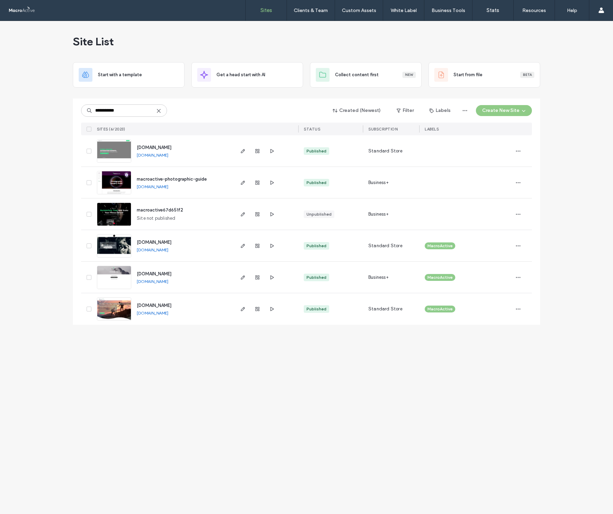
click at [393, 152] on span "Standard Store" at bounding box center [385, 151] width 34 height 7
click at [394, 153] on span "Standard Store" at bounding box center [385, 151] width 34 height 7
click at [518, 151] on use "button" at bounding box center [518, 150] width 4 height 1
click at [494, 197] on span "Assign Label" at bounding box center [487, 195] width 25 height 7
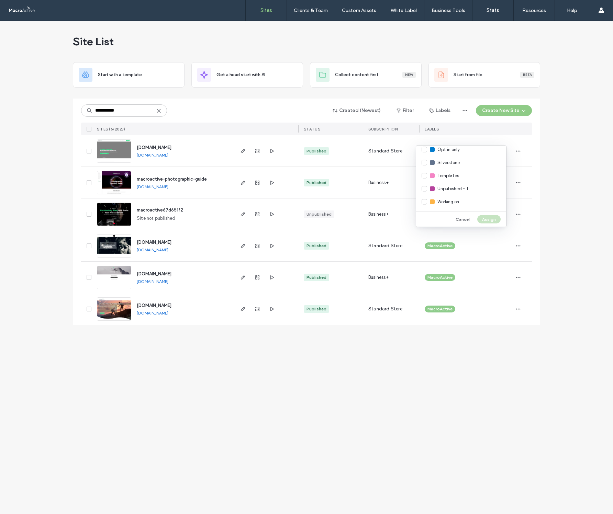
click at [461, 218] on button "Cancel" at bounding box center [463, 219] width 24 height 8
click at [440, 110] on button "Labels" at bounding box center [439, 110] width 33 height 11
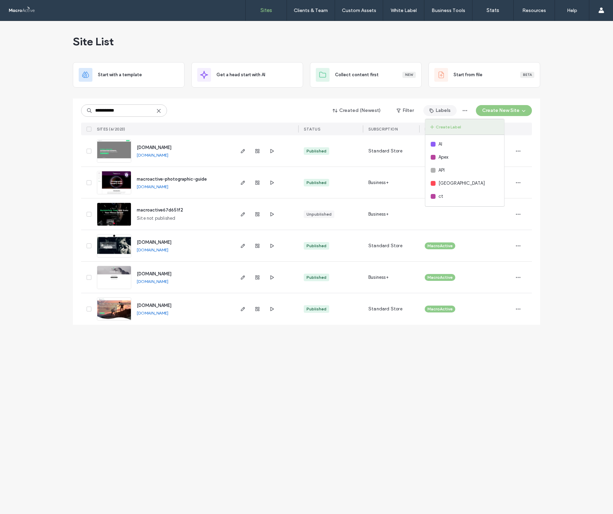
click at [444, 128] on button "Create Label" at bounding box center [464, 127] width 79 height 16
type input "*********"
click at [496, 167] on button "Save" at bounding box center [494, 168] width 19 height 8
click at [534, 155] on div "**********" at bounding box center [306, 212] width 467 height 226
click at [521, 149] on span "button" at bounding box center [518, 151] width 11 height 11
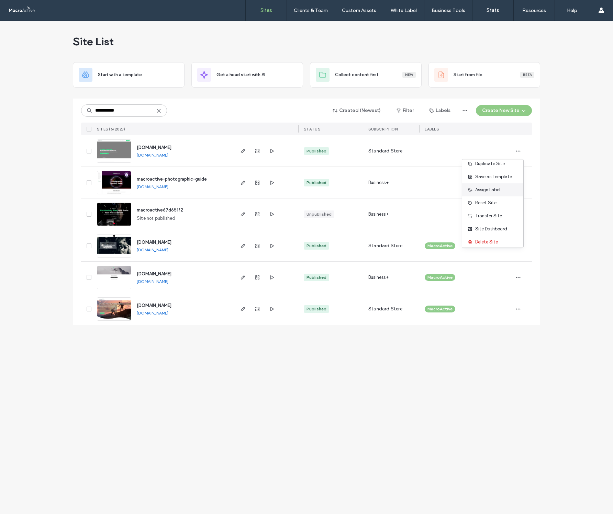
scroll to position [5, 0]
click at [480, 186] on div "Assign Label" at bounding box center [492, 189] width 61 height 13
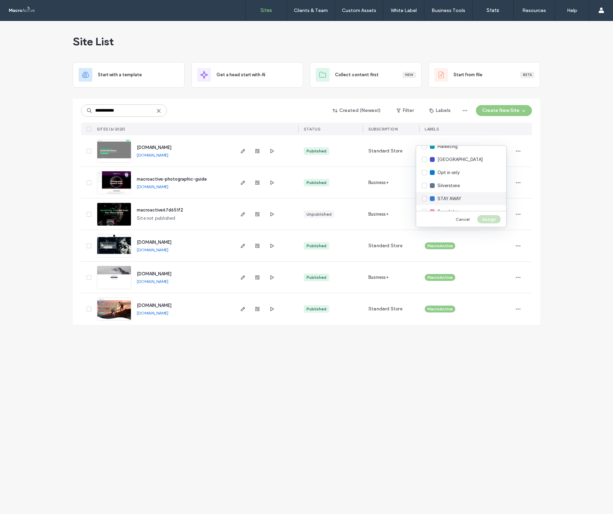
scroll to position [140, 0]
click at [458, 198] on span "STAY AWAY" at bounding box center [449, 197] width 24 height 7
click at [487, 219] on button "Assign" at bounding box center [488, 219] width 23 height 8
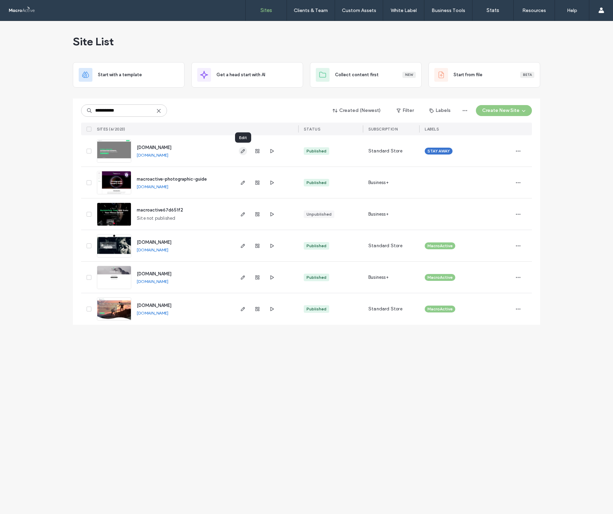
click at [244, 151] on icon "button" at bounding box center [242, 150] width 5 height 5
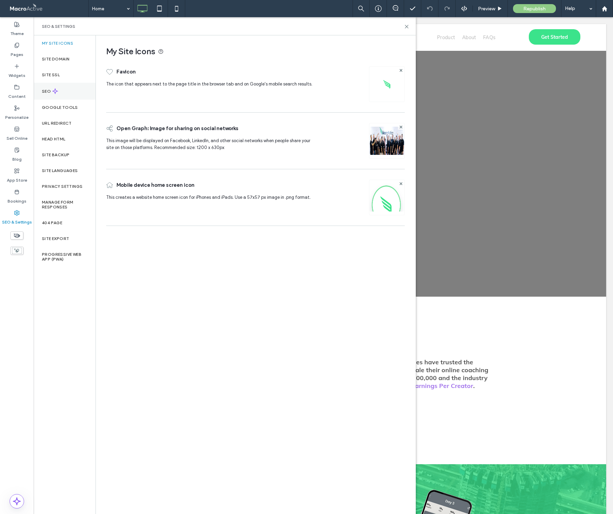
click at [47, 91] on label "SEO" at bounding box center [47, 91] width 10 height 5
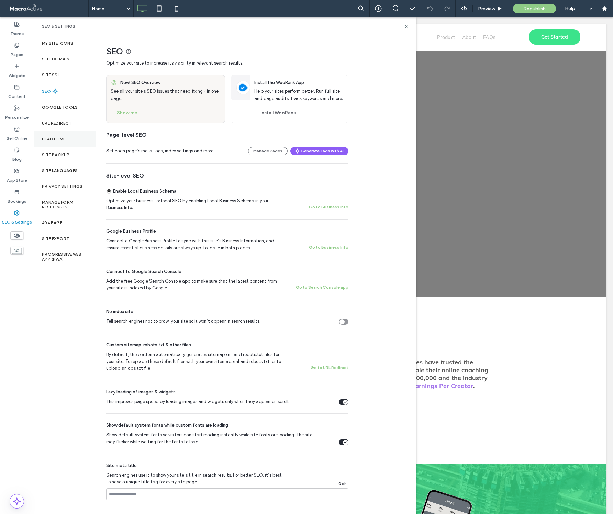
click at [54, 144] on div "Head HTML" at bounding box center [65, 139] width 62 height 16
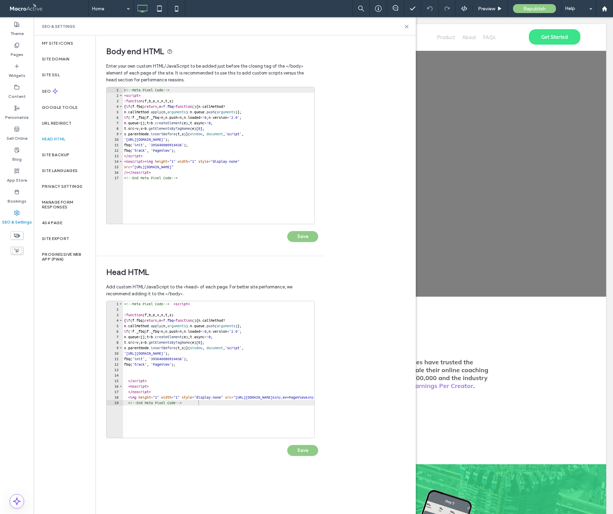
type textarea "**********"
click at [135, 194] on div "<!-- Meta Pixel Code --> < script > ! function ( f , b , e , v , n , t , s ) { …" at bounding box center [220, 161] width 194 height 148
paste textarea "**********"
type textarea "**********"
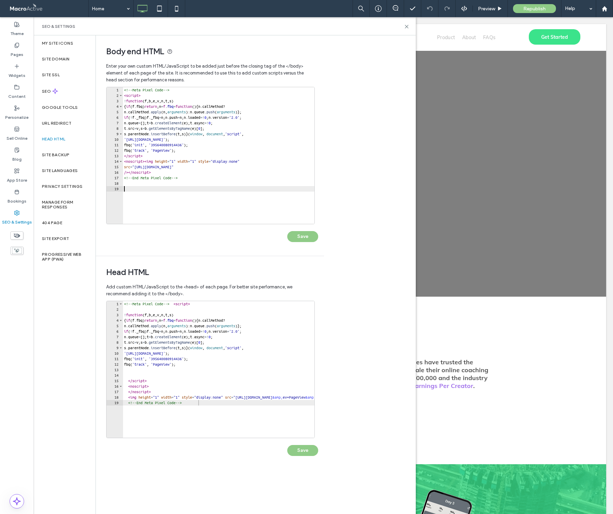
type textarea "**********"
click at [233, 407] on div "<!-- Meta Pixel Code --> < script > ! function ( f , b , e , v , n , t , s ) { …" at bounding box center [291, 372] width 337 height 143
paste textarea "**********"
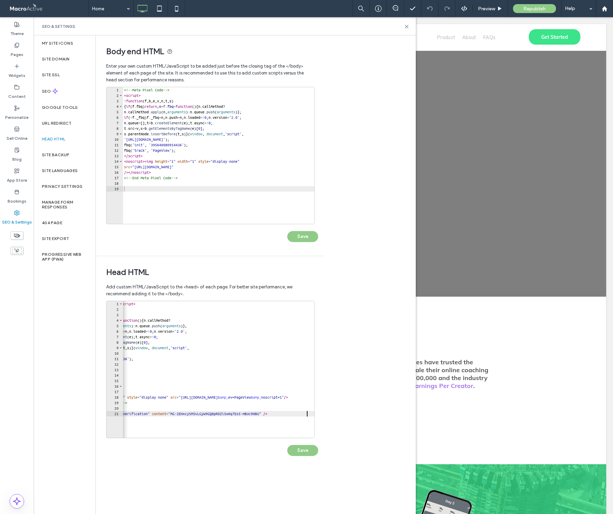
scroll to position [0, 55]
type textarea "**********"
click at [296, 449] on button "Save" at bounding box center [302, 450] width 31 height 11
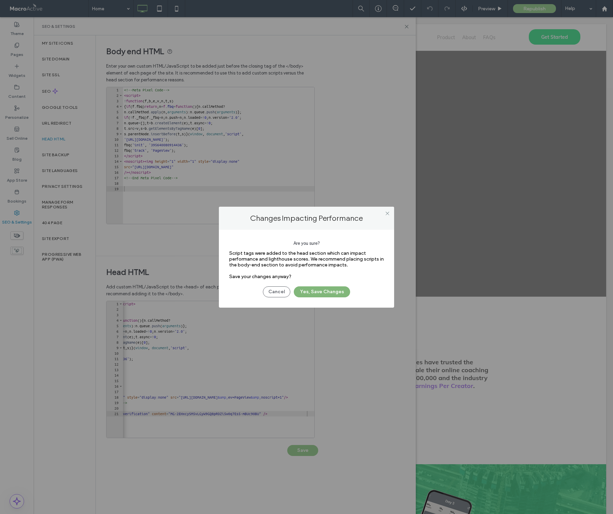
click at [310, 294] on button "Yes, Save Changes" at bounding box center [322, 292] width 56 height 11
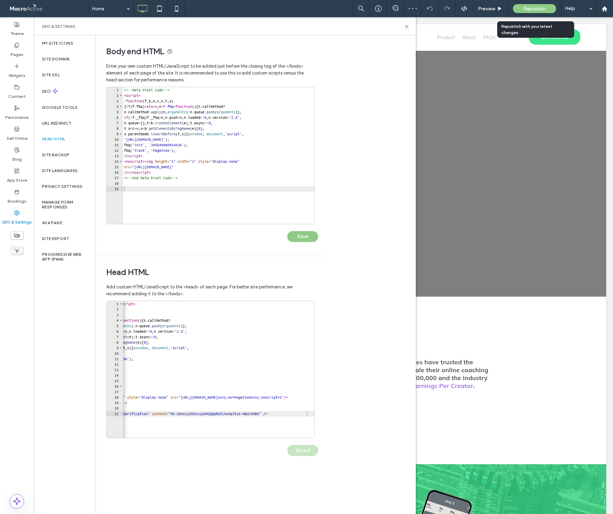
click at [536, 9] on span "Republish" at bounding box center [534, 9] width 22 height 6
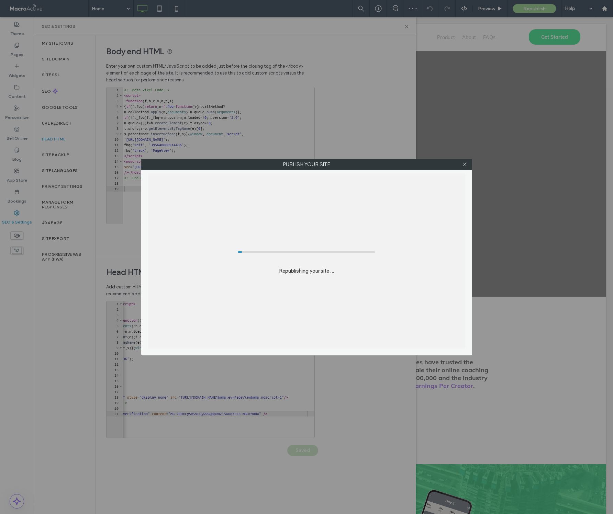
scroll to position [0, 0]
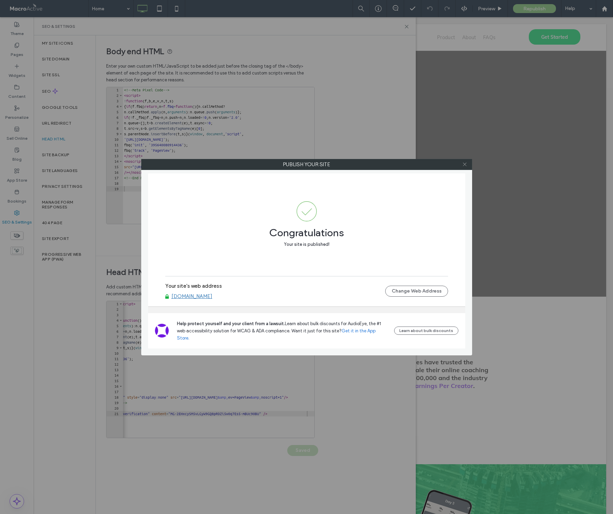
click at [463, 164] on icon at bounding box center [464, 164] width 5 height 5
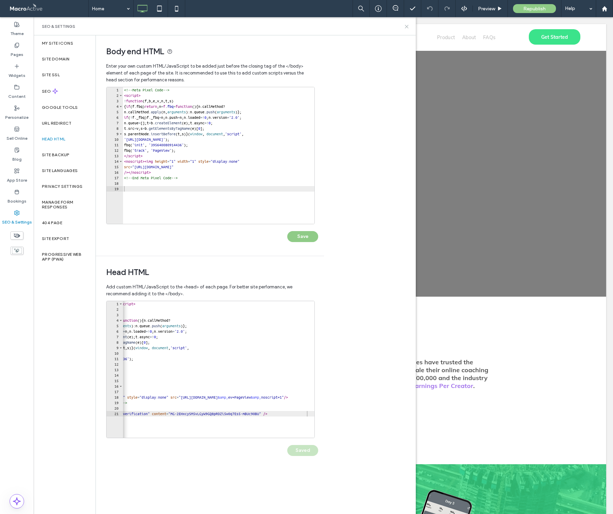
click at [407, 26] on icon at bounding box center [406, 26] width 5 height 5
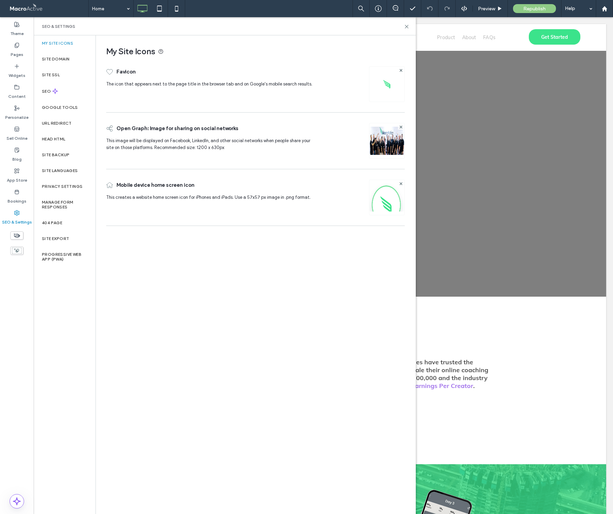
click at [115, 247] on div "My Site Icons Favicon The icon that appears next to the page title in the brows…" at bounding box center [255, 274] width 319 height 478
click at [53, 57] on label "Site Domain" at bounding box center [55, 59] width 27 height 5
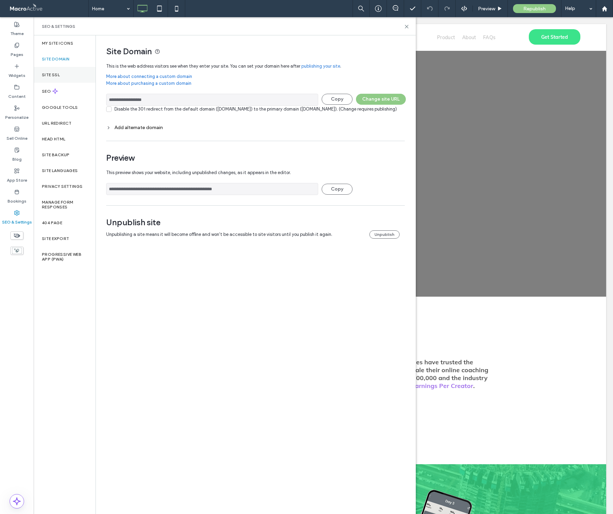
click at [54, 76] on label "Site SSL" at bounding box center [51, 74] width 18 height 5
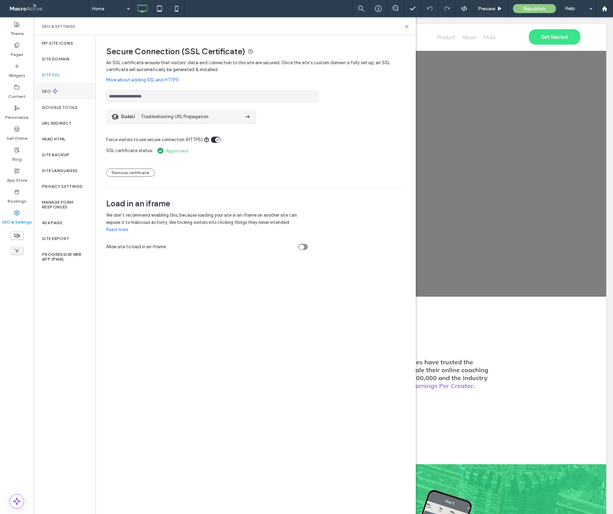
click at [45, 93] on label "SEO" at bounding box center [47, 91] width 10 height 5
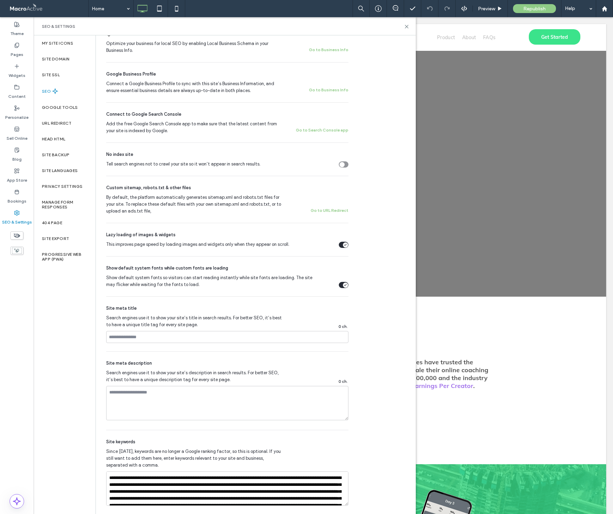
scroll to position [158, 0]
click at [138, 200] on span "By default, the platform automatically generates sitemap.xml and robots.txt fil…" at bounding box center [194, 204] width 177 height 21
click at [327, 210] on button "Go to URL Redirect" at bounding box center [330, 210] width 38 height 8
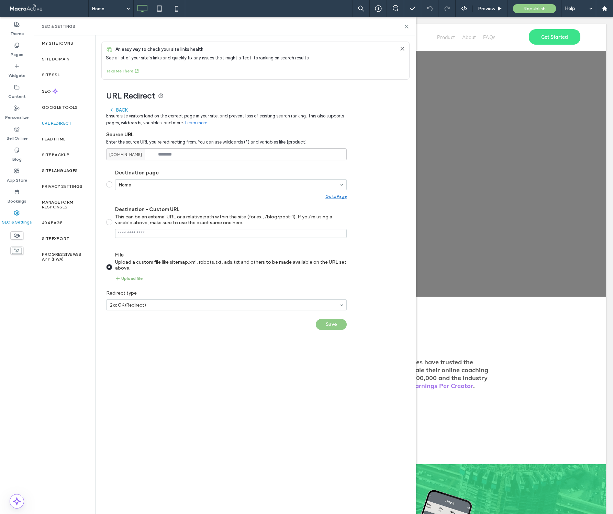
click at [131, 279] on button "Upload file" at bounding box center [128, 279] width 27 height 8
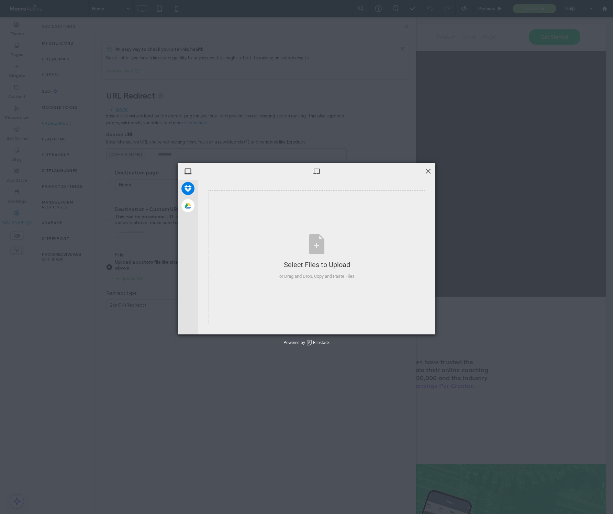
click at [426, 172] on span at bounding box center [428, 171] width 8 height 8
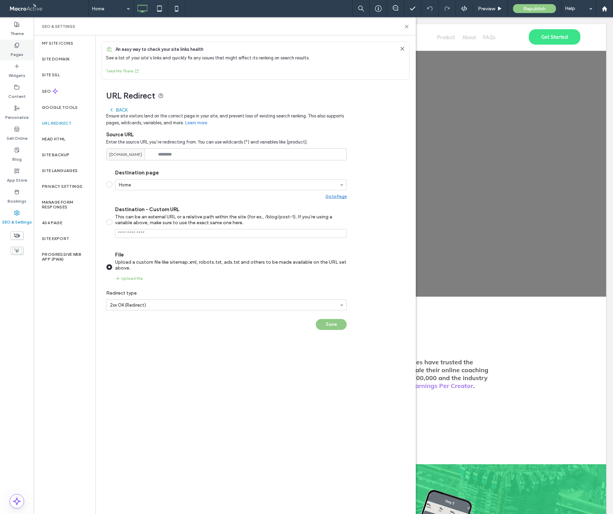
click at [19, 48] on label "Pages" at bounding box center [17, 53] width 13 height 10
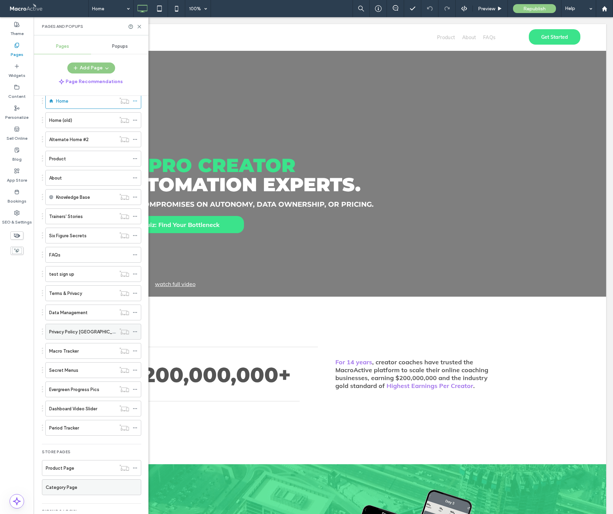
scroll to position [70, 0]
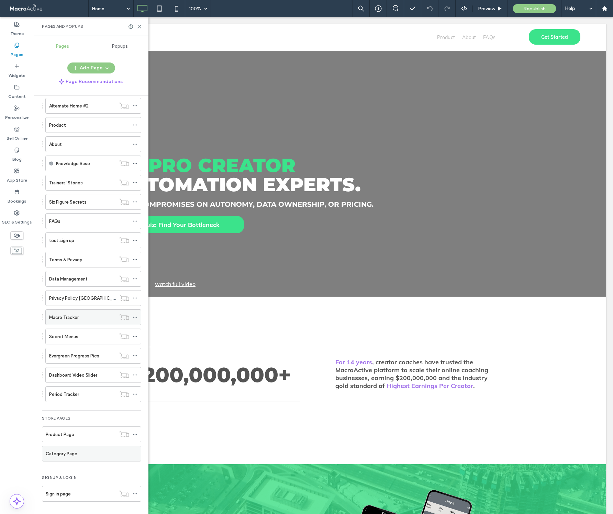
click at [76, 319] on label "Macro Tracker" at bounding box center [64, 318] width 30 height 12
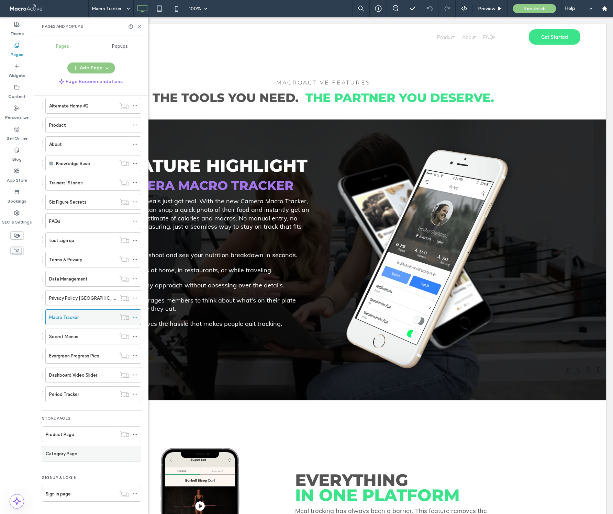
click at [134, 317] on icon at bounding box center [135, 317] width 5 height 5
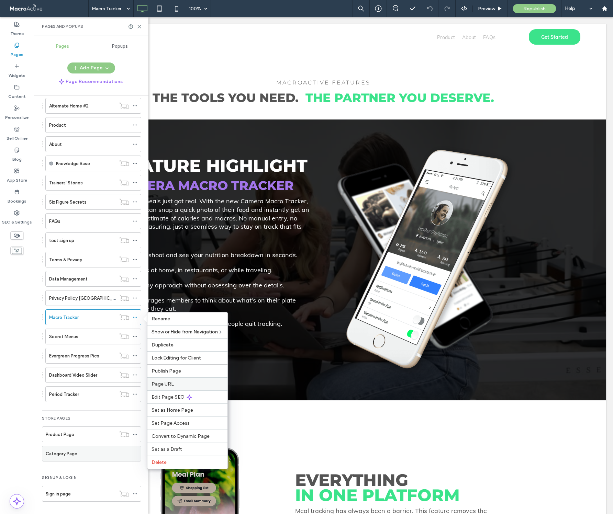
click at [169, 385] on span "Page URL" at bounding box center [163, 384] width 22 height 6
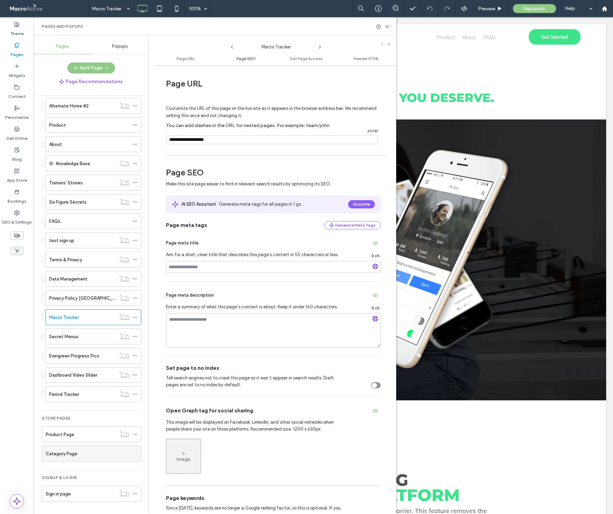
click at [252, 58] on span "Page SEO" at bounding box center [245, 58] width 19 height 5
click at [206, 140] on input "notEmpty" at bounding box center [272, 139] width 212 height 9
drag, startPoint x: 169, startPoint y: 140, endPoint x: 206, endPoint y: 145, distance: 37.4
click at [206, 144] on div "/ 20 / 130" at bounding box center [272, 139] width 212 height 9
drag, startPoint x: 215, startPoint y: 140, endPoint x: 166, endPoint y: 139, distance: 49.5
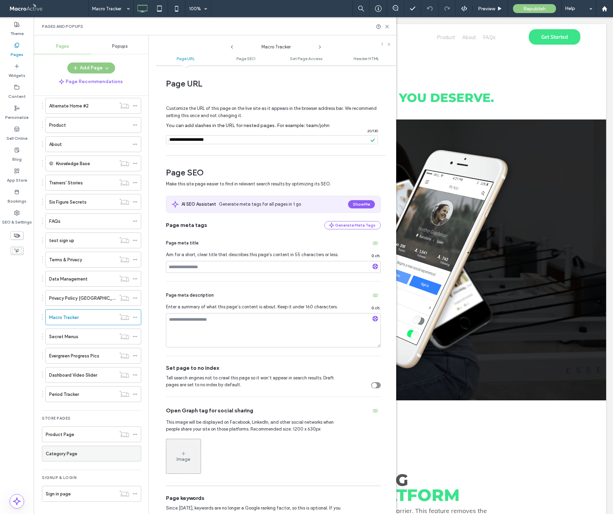
click at [166, 139] on div "/ 20 / 130" at bounding box center [272, 139] width 212 height 9
type input "**********"
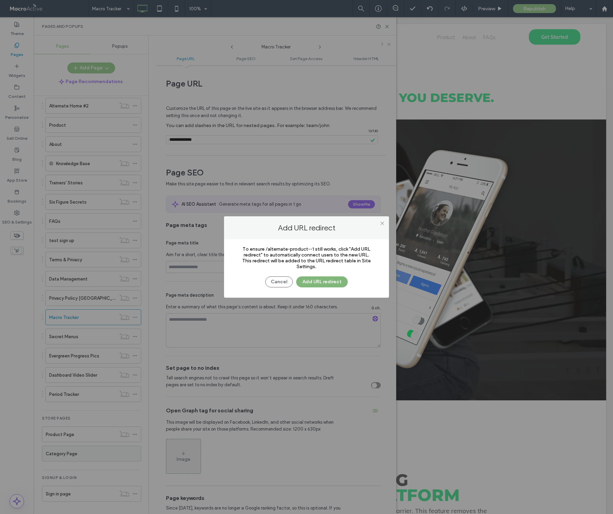
click at [322, 280] on button "Add URL redirect" at bounding box center [322, 282] width 52 height 11
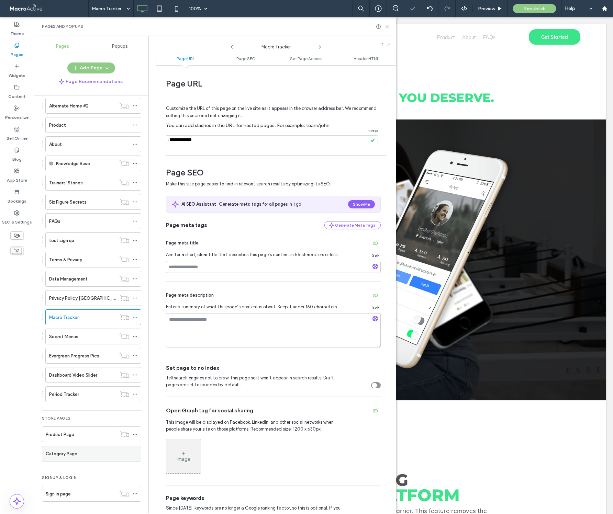
click at [387, 25] on icon at bounding box center [386, 26] width 5 height 5
